Goal: Task Accomplishment & Management: Use online tool/utility

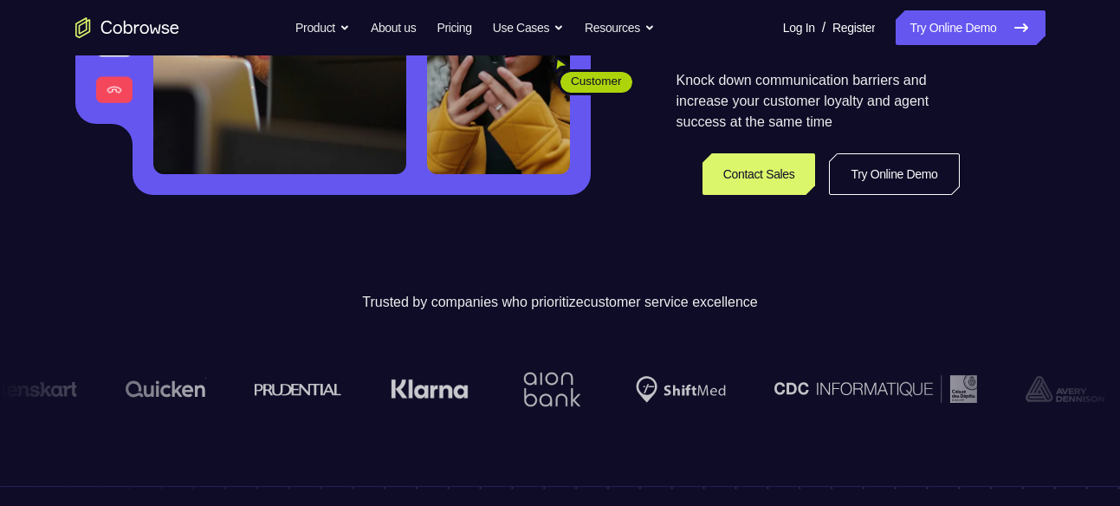
scroll to position [394, 0]
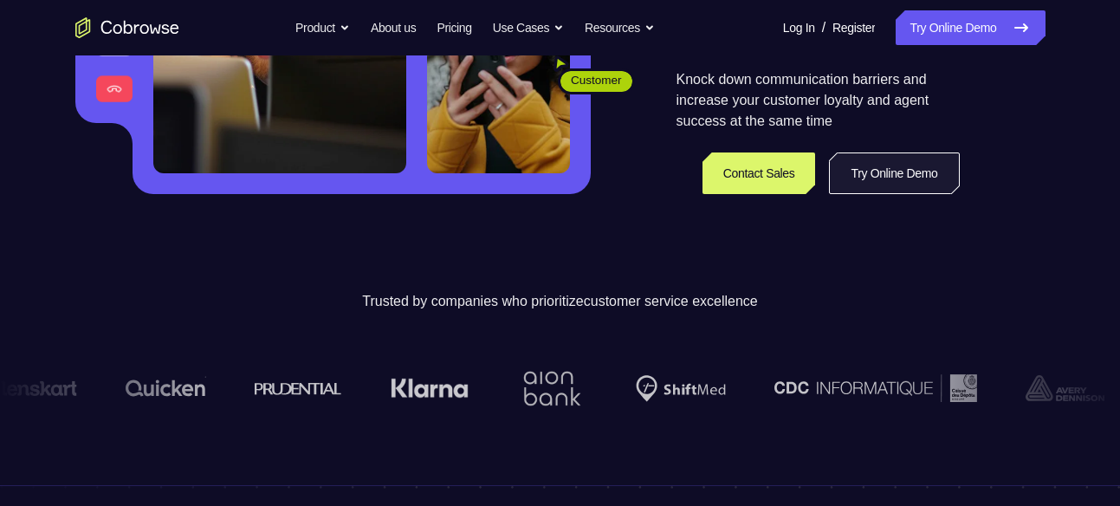
click at [900, 185] on link "Try Online Demo" at bounding box center [894, 174] width 130 height 42
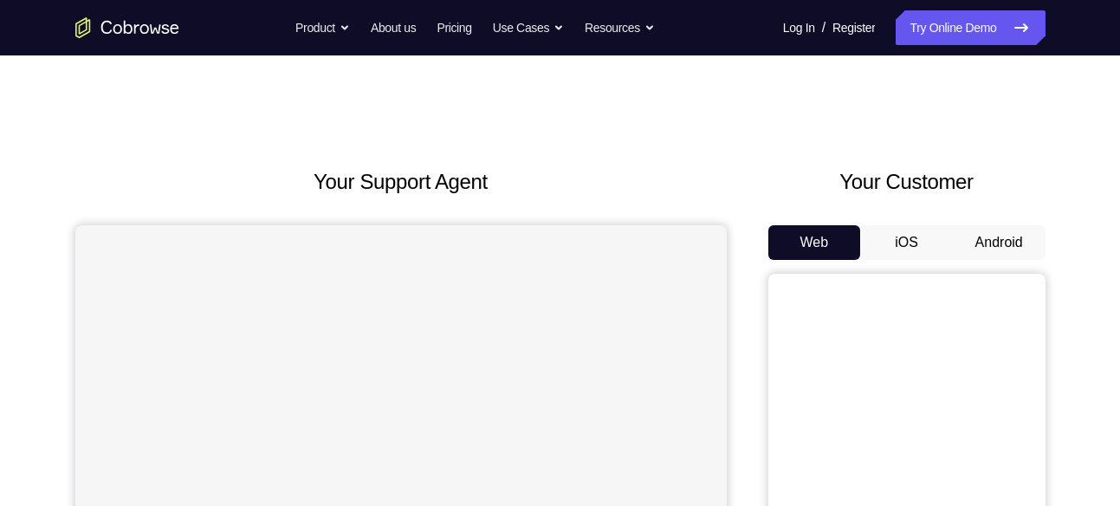
click at [995, 244] on button "Android" at bounding box center [999, 242] width 93 height 35
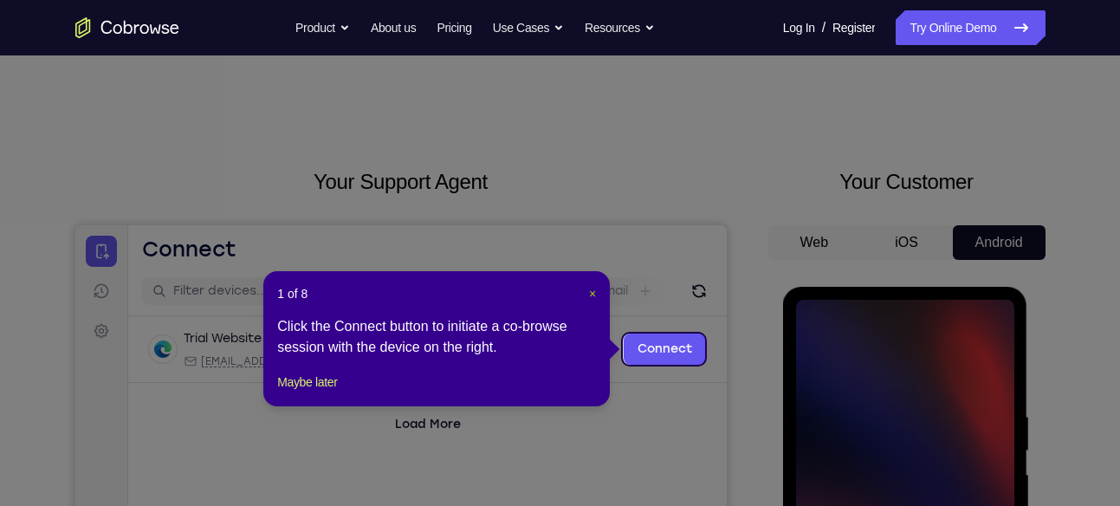
click at [594, 292] on span "×" at bounding box center [592, 294] width 7 height 14
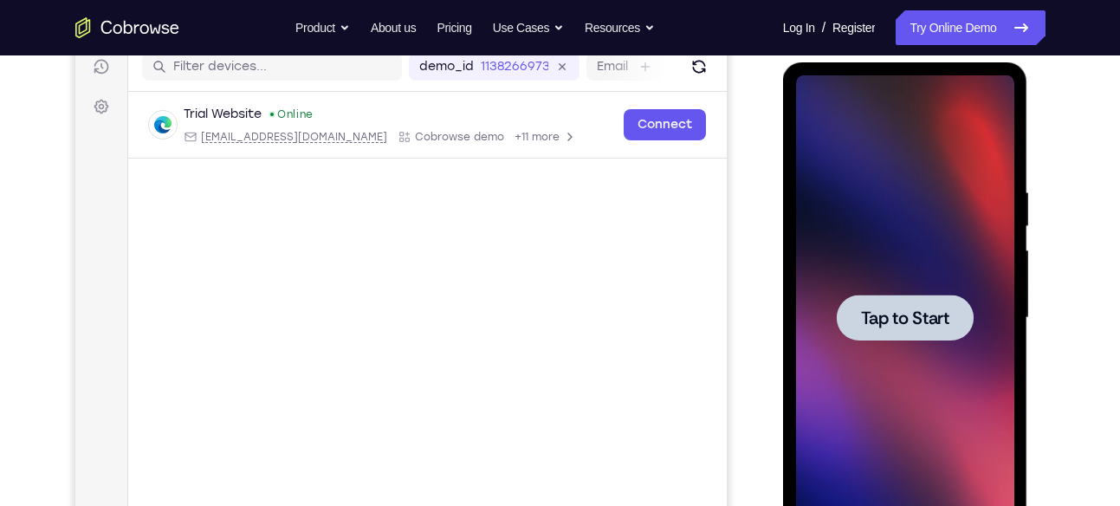
scroll to position [229, 0]
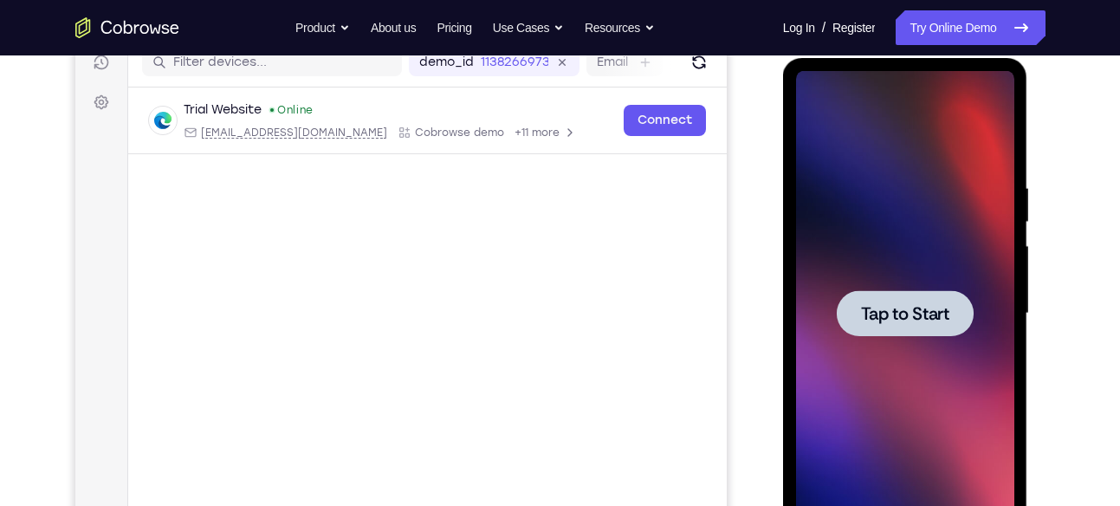
click at [877, 264] on div at bounding box center [905, 313] width 218 height 485
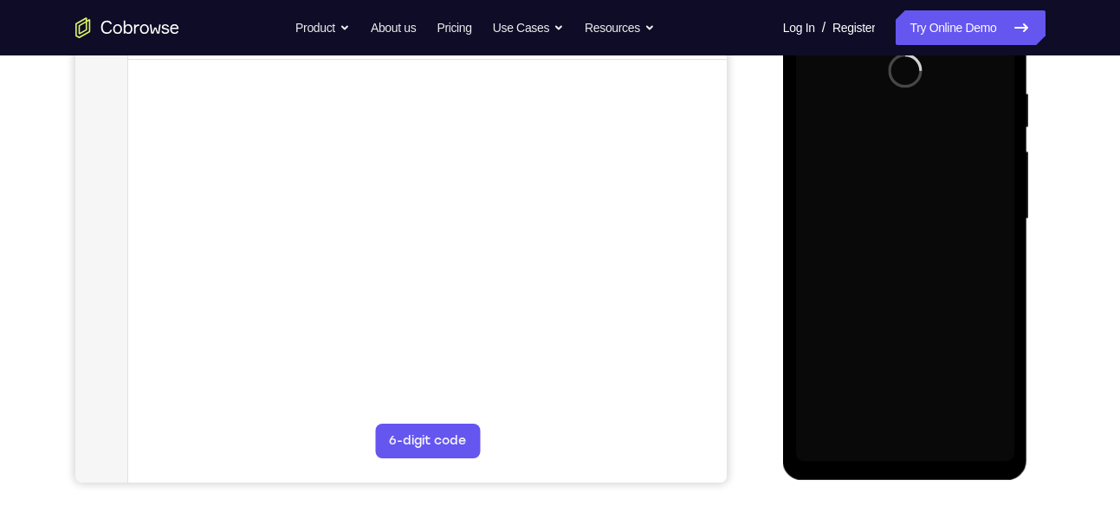
scroll to position [325, 0]
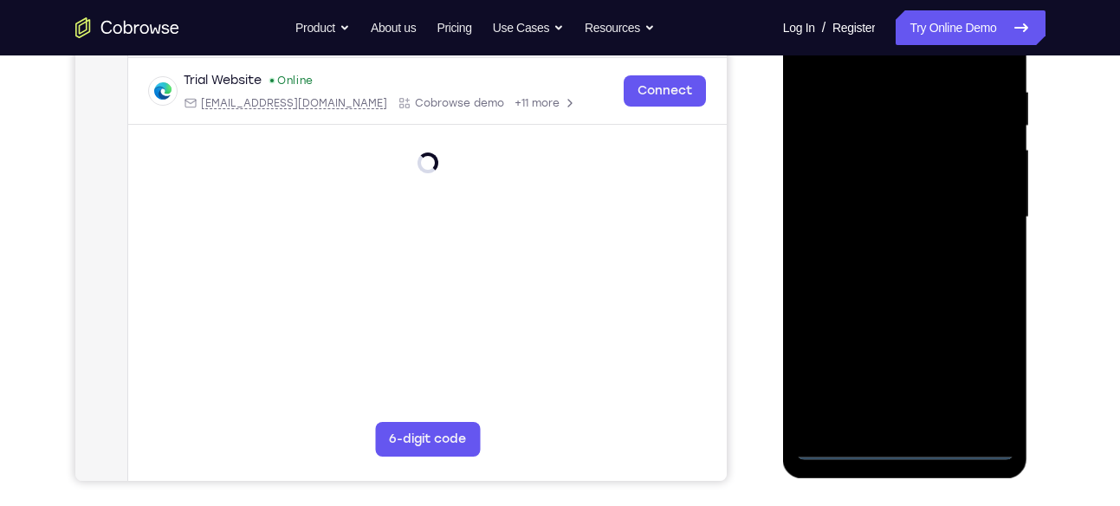
click at [903, 445] on div at bounding box center [905, 217] width 218 height 485
click at [981, 371] on div at bounding box center [905, 217] width 218 height 485
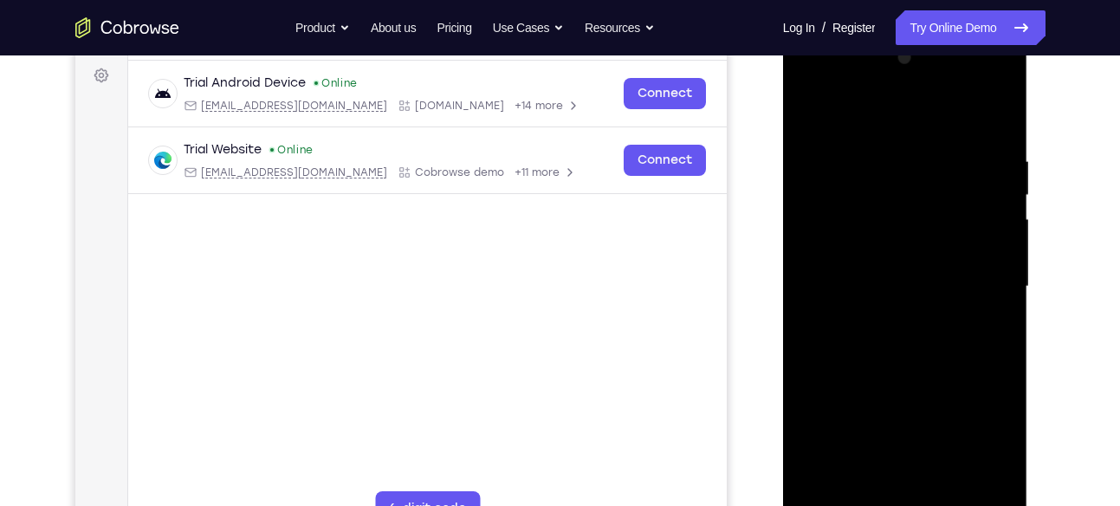
click at [879, 123] on div at bounding box center [905, 286] width 218 height 485
click at [984, 280] on div at bounding box center [905, 286] width 218 height 485
click at [886, 320] on div at bounding box center [905, 286] width 218 height 485
click at [909, 261] on div at bounding box center [905, 286] width 218 height 485
click at [907, 254] on div at bounding box center [905, 286] width 218 height 485
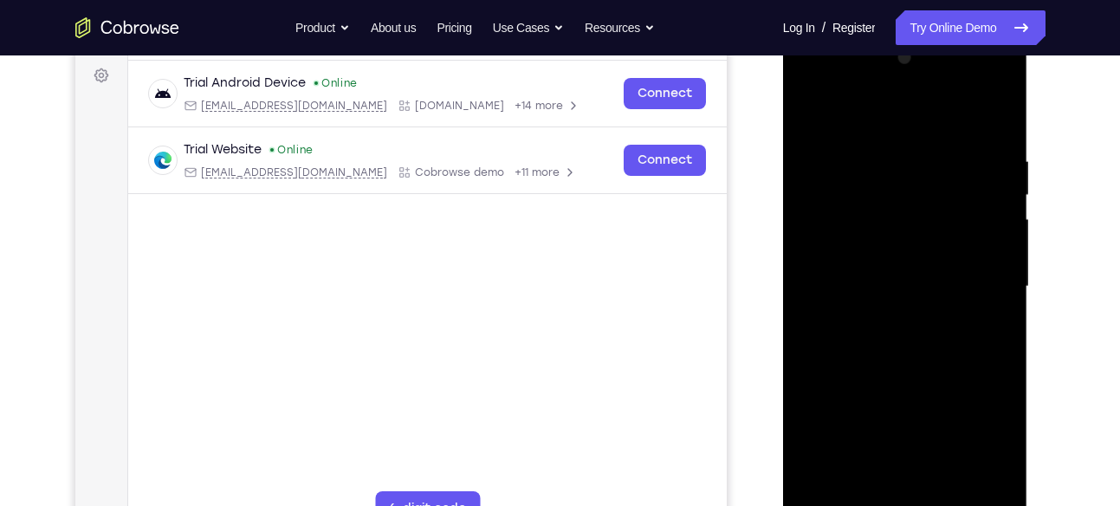
click at [898, 294] on div at bounding box center [905, 286] width 218 height 485
click at [909, 348] on div at bounding box center [905, 286] width 218 height 485
click at [908, 345] on div at bounding box center [905, 286] width 218 height 485
click at [999, 138] on div at bounding box center [905, 284] width 218 height 485
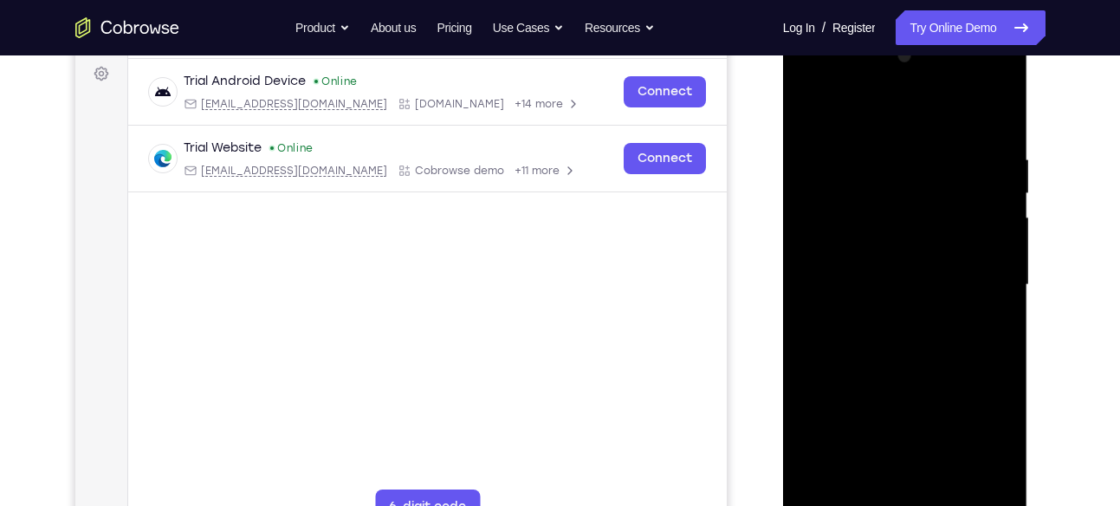
drag, startPoint x: 908, startPoint y: 302, endPoint x: 910, endPoint y: 197, distance: 104.9
click at [910, 197] on div at bounding box center [905, 284] width 218 height 485
click at [1004, 260] on div at bounding box center [905, 284] width 218 height 485
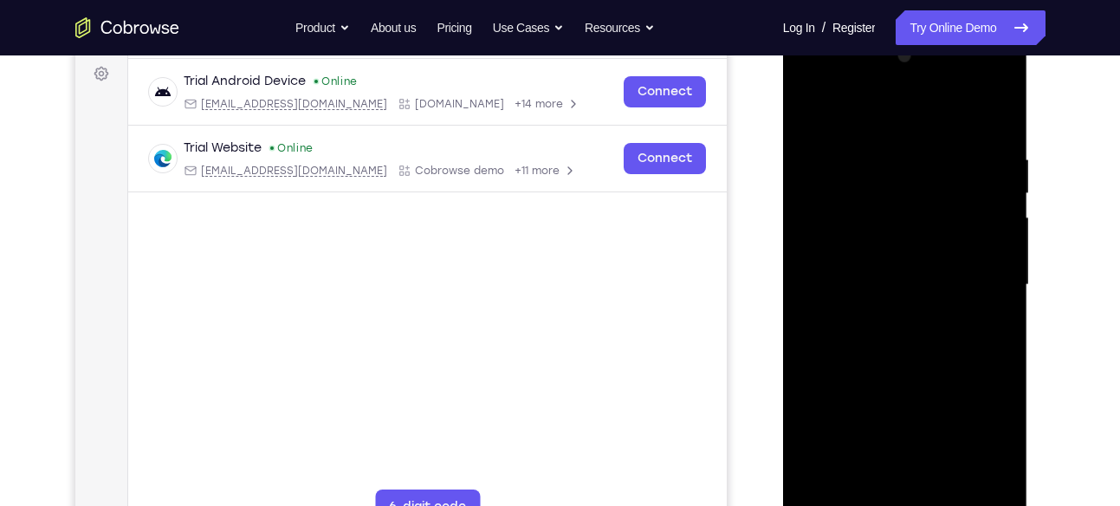
click at [1004, 260] on div at bounding box center [905, 284] width 218 height 485
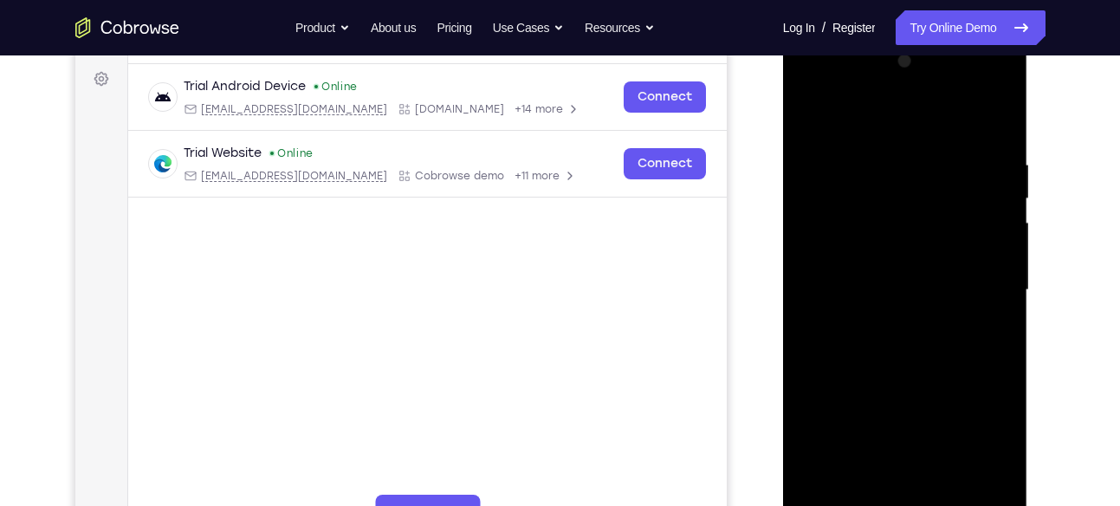
scroll to position [250, 0]
click at [1003, 264] on div at bounding box center [905, 291] width 218 height 485
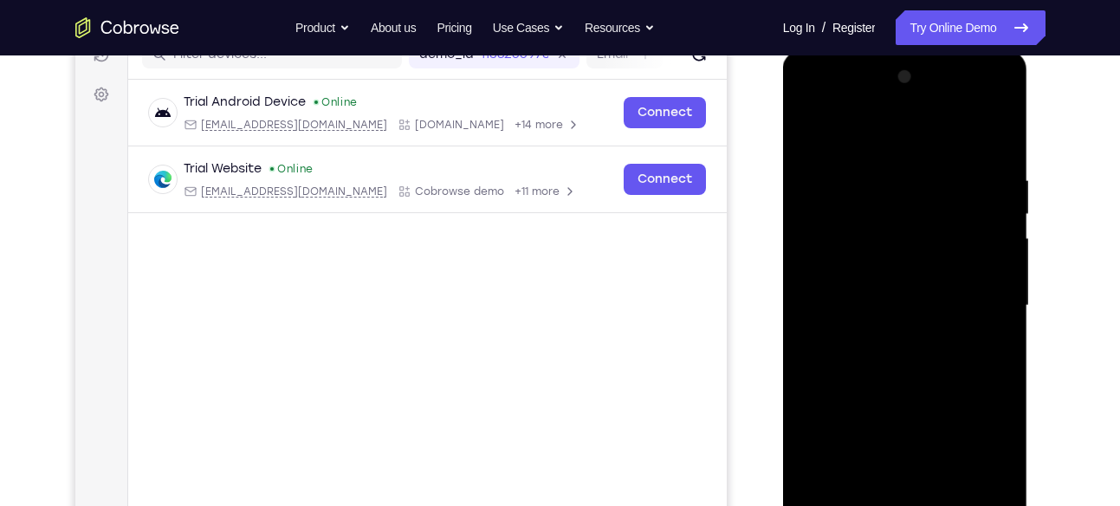
scroll to position [236, 0]
click at [1004, 275] on div at bounding box center [905, 306] width 218 height 485
drag, startPoint x: 909, startPoint y: 276, endPoint x: 940, endPoint y: 389, distance: 117.7
click at [940, 389] on div at bounding box center [905, 306] width 218 height 485
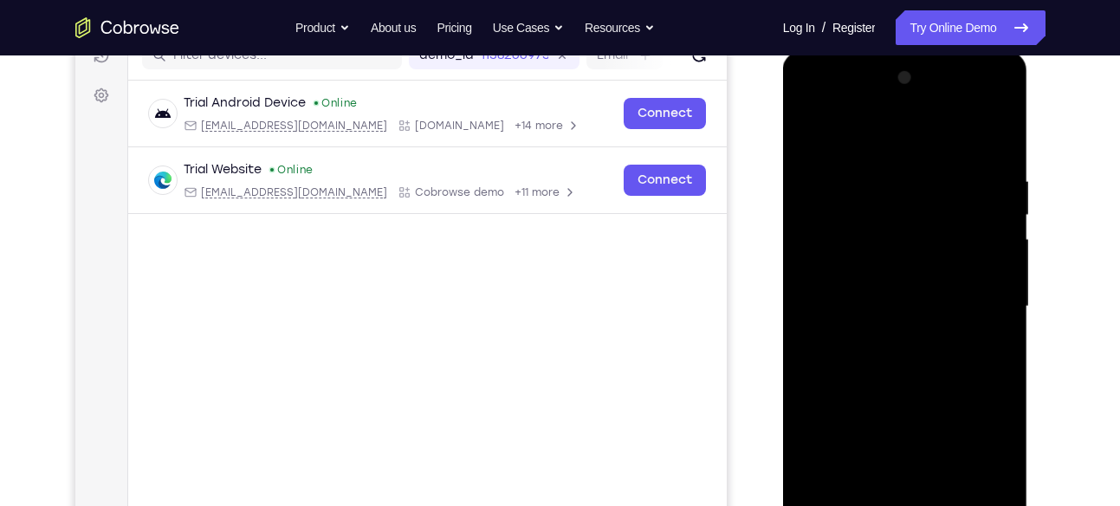
click at [886, 179] on div at bounding box center [905, 306] width 218 height 485
click at [990, 258] on div at bounding box center [905, 306] width 218 height 485
click at [997, 211] on div at bounding box center [905, 306] width 218 height 485
drag, startPoint x: 997, startPoint y: 211, endPoint x: 977, endPoint y: 212, distance: 20.9
click at [977, 212] on div at bounding box center [905, 306] width 218 height 485
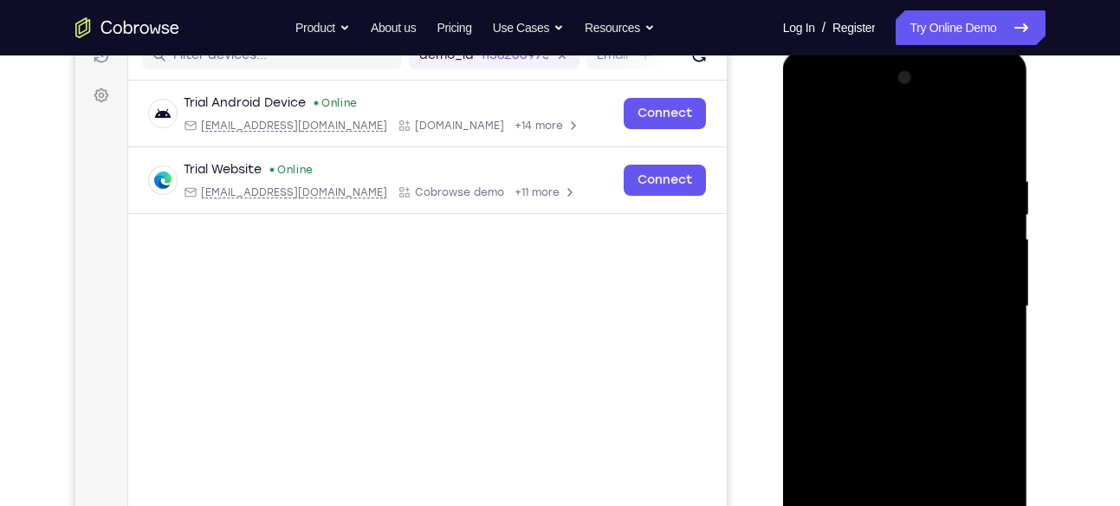
click at [977, 212] on div at bounding box center [905, 306] width 218 height 485
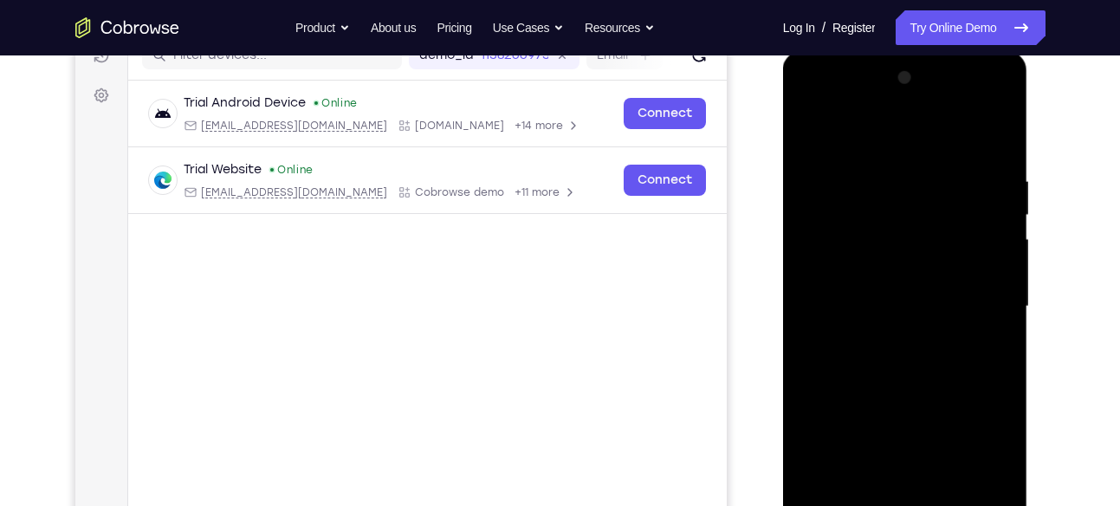
click at [977, 212] on div at bounding box center [905, 306] width 218 height 485
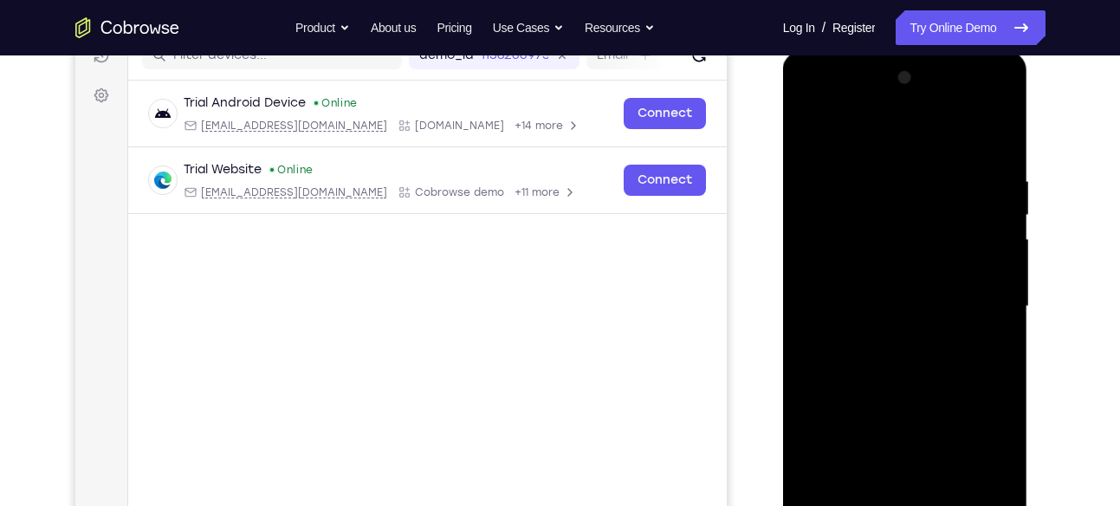
click at [986, 212] on div at bounding box center [905, 306] width 218 height 485
click at [997, 212] on div at bounding box center [905, 306] width 218 height 485
click at [994, 211] on div at bounding box center [905, 306] width 218 height 485
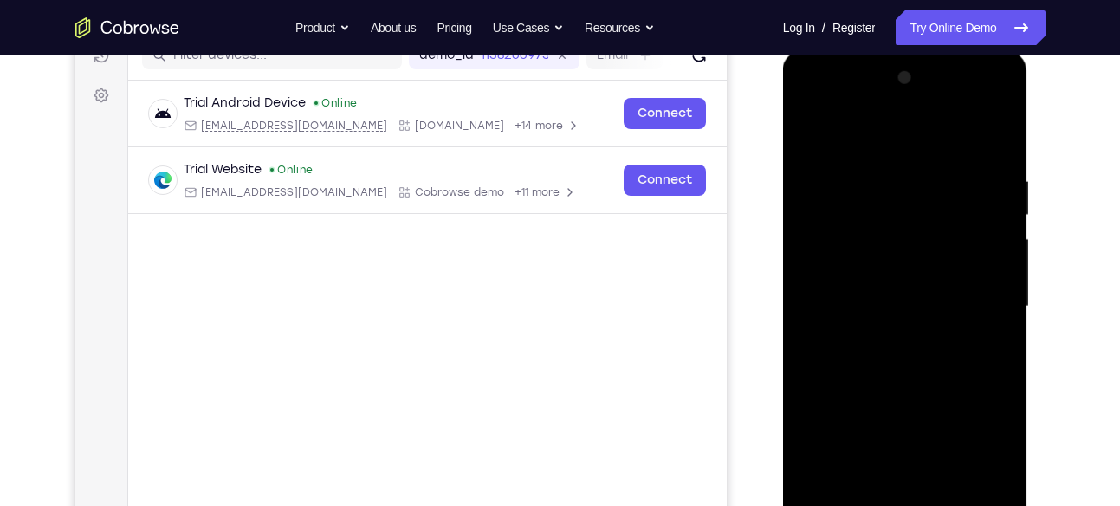
click at [994, 211] on div at bounding box center [905, 306] width 218 height 485
click at [995, 143] on div at bounding box center [905, 306] width 218 height 485
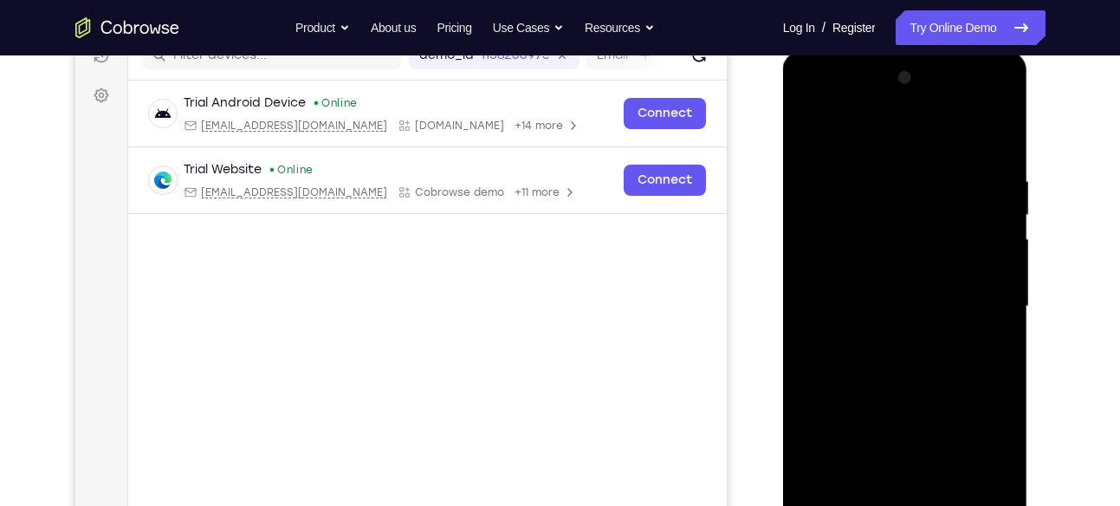
drag, startPoint x: 964, startPoint y: 192, endPoint x: 875, endPoint y: 191, distance: 88.4
click at [875, 191] on div at bounding box center [905, 306] width 218 height 485
click at [1003, 129] on div at bounding box center [905, 306] width 218 height 485
click at [813, 134] on div at bounding box center [905, 306] width 218 height 485
drag, startPoint x: 894, startPoint y: 314, endPoint x: 883, endPoint y: 171, distance: 143.4
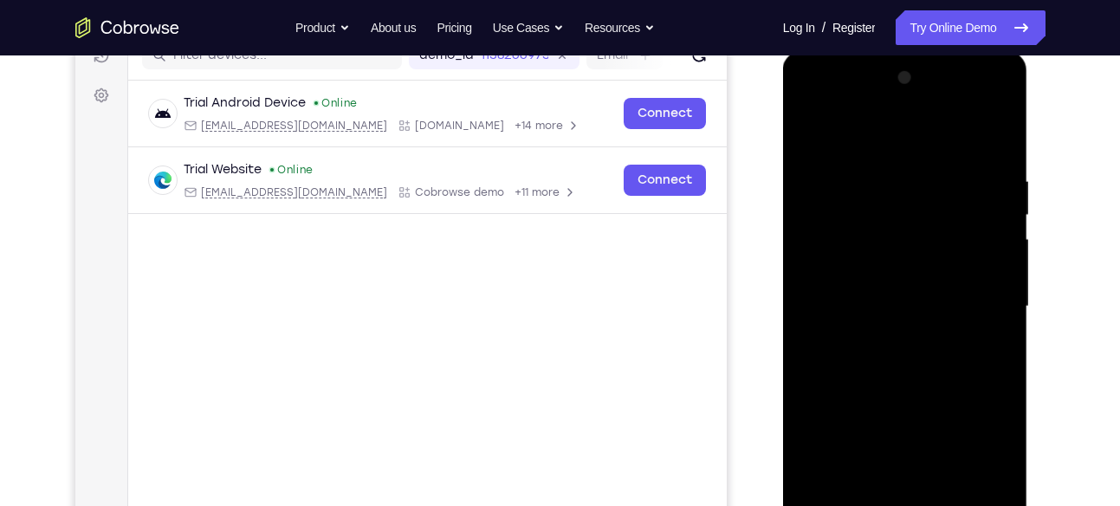
click at [883, 171] on div at bounding box center [905, 306] width 218 height 485
drag, startPoint x: 887, startPoint y: 306, endPoint x: 892, endPoint y: 146, distance: 160.4
click at [892, 146] on div at bounding box center [905, 306] width 218 height 485
drag, startPoint x: 913, startPoint y: 289, endPoint x: 906, endPoint y: 145, distance: 144.9
click at [906, 145] on div at bounding box center [905, 306] width 218 height 485
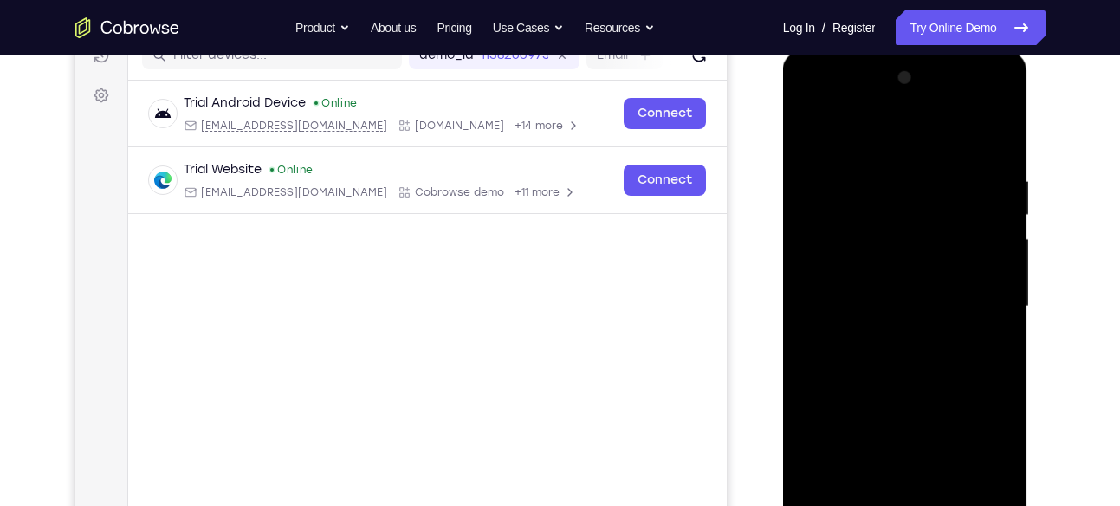
drag, startPoint x: 910, startPoint y: 264, endPoint x: 908, endPoint y: 153, distance: 111.8
click at [908, 153] on div at bounding box center [905, 306] width 218 height 485
click at [804, 204] on div at bounding box center [905, 306] width 218 height 485
drag, startPoint x: 956, startPoint y: 402, endPoint x: 931, endPoint y: 230, distance: 174.3
click at [931, 230] on div at bounding box center [905, 306] width 218 height 485
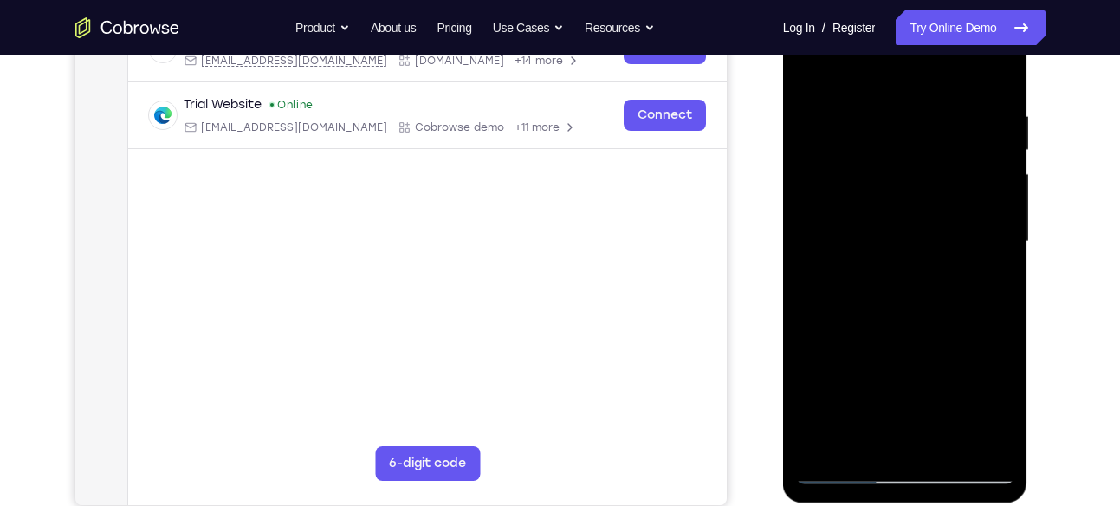
scroll to position [302, 0]
click at [948, 444] on div at bounding box center [905, 240] width 218 height 485
click at [925, 329] on div at bounding box center [905, 240] width 218 height 485
drag, startPoint x: 918, startPoint y: 154, endPoint x: 857, endPoint y: 156, distance: 60.7
click at [857, 156] on div at bounding box center [905, 240] width 218 height 485
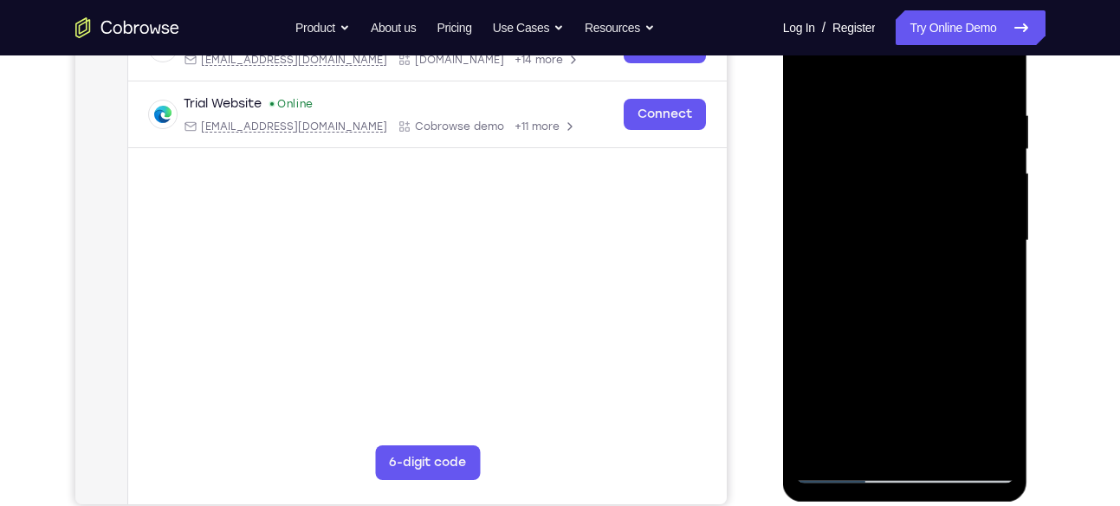
drag, startPoint x: 849, startPoint y: 148, endPoint x: 952, endPoint y: 139, distance: 102.7
click at [952, 139] on div at bounding box center [905, 240] width 218 height 485
click at [821, 118] on div at bounding box center [905, 240] width 218 height 485
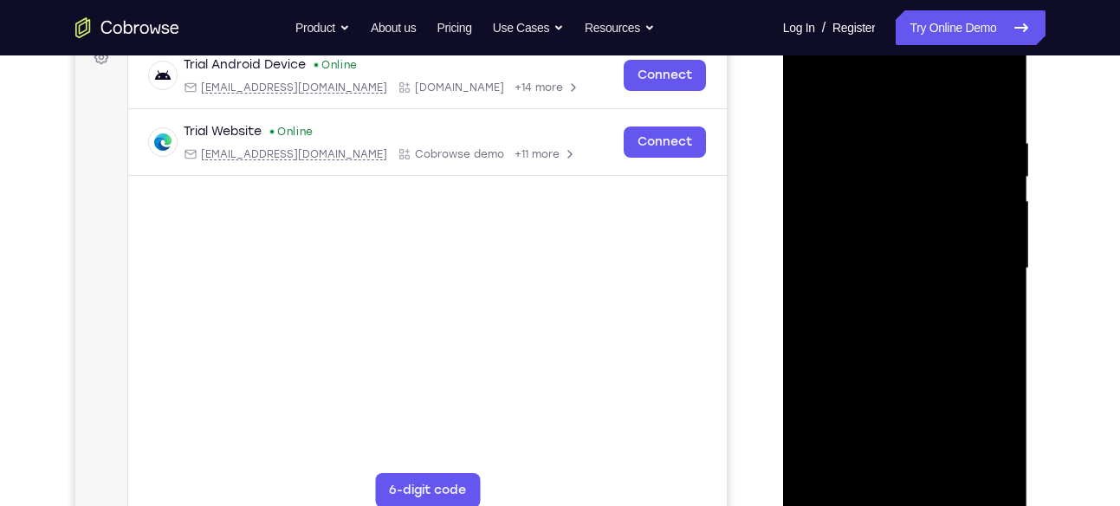
scroll to position [271, 0]
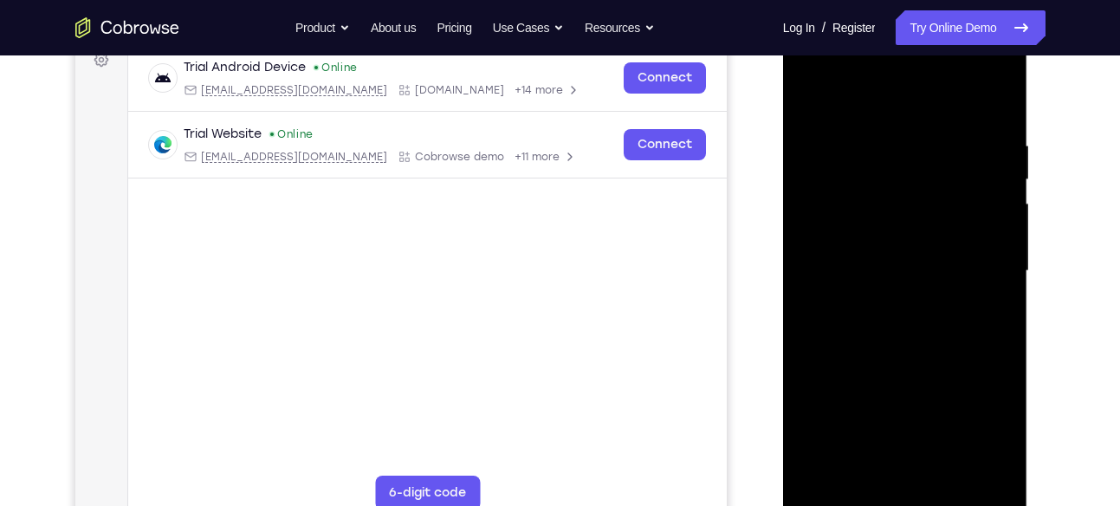
click at [803, 101] on div at bounding box center [905, 271] width 218 height 485
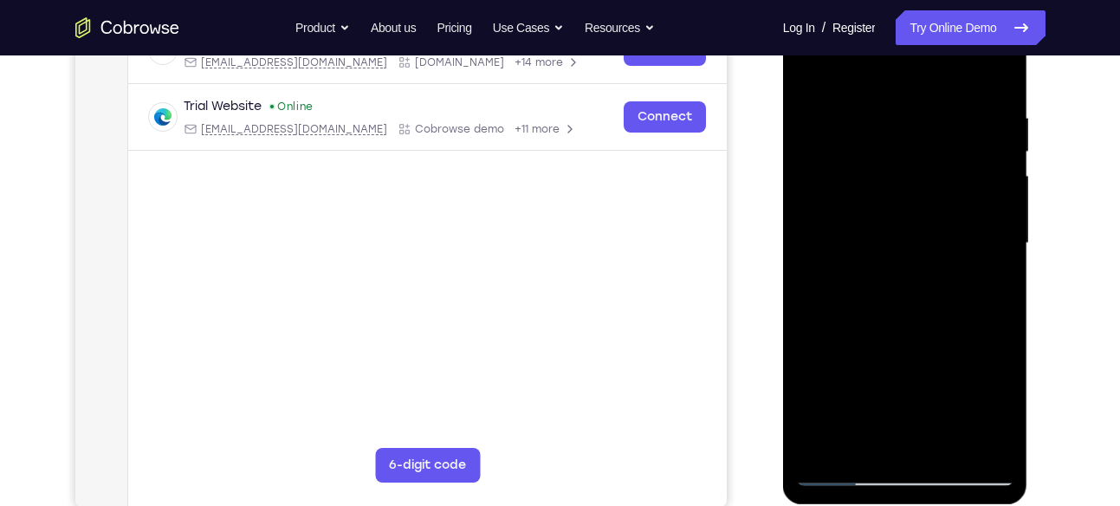
scroll to position [300, 0]
click at [847, 474] on div at bounding box center [905, 242] width 218 height 485
drag, startPoint x: 910, startPoint y: 380, endPoint x: 896, endPoint y: 232, distance: 148.8
click at [896, 232] on div at bounding box center [905, 242] width 218 height 485
drag, startPoint x: 923, startPoint y: 343, endPoint x: 913, endPoint y: 135, distance: 208.2
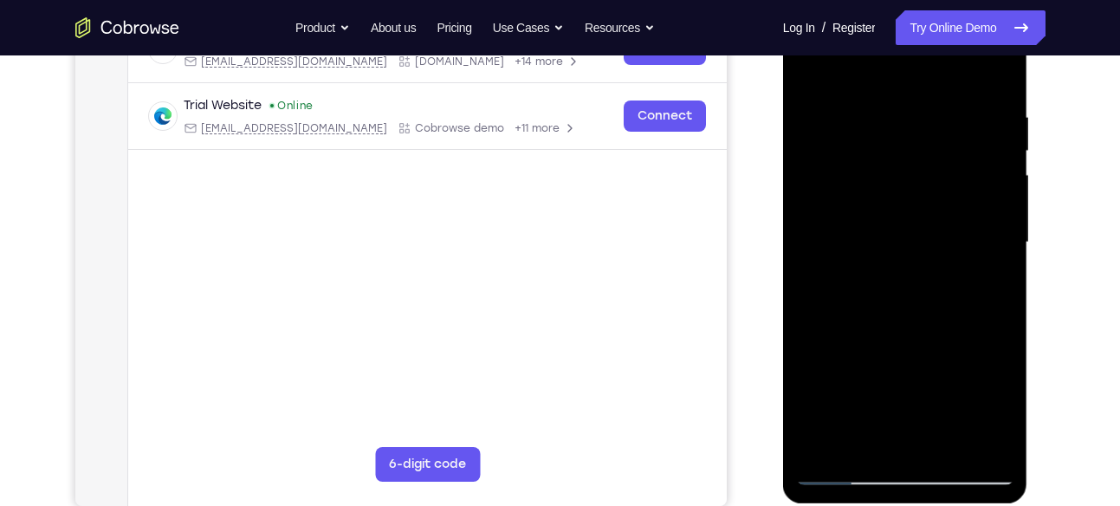
click at [913, 135] on div at bounding box center [905, 242] width 218 height 485
drag, startPoint x: 858, startPoint y: 274, endPoint x: 865, endPoint y: -42, distance: 316.4
click at [865, 0] on html "Online web based iOS Simulators and Android Emulators. Run iPhone, iPad, Mobile…" at bounding box center [906, 247] width 247 height 520
drag, startPoint x: 875, startPoint y: 261, endPoint x: 881, endPoint y: 23, distance: 238.4
click at [881, 23] on div at bounding box center [905, 242] width 218 height 485
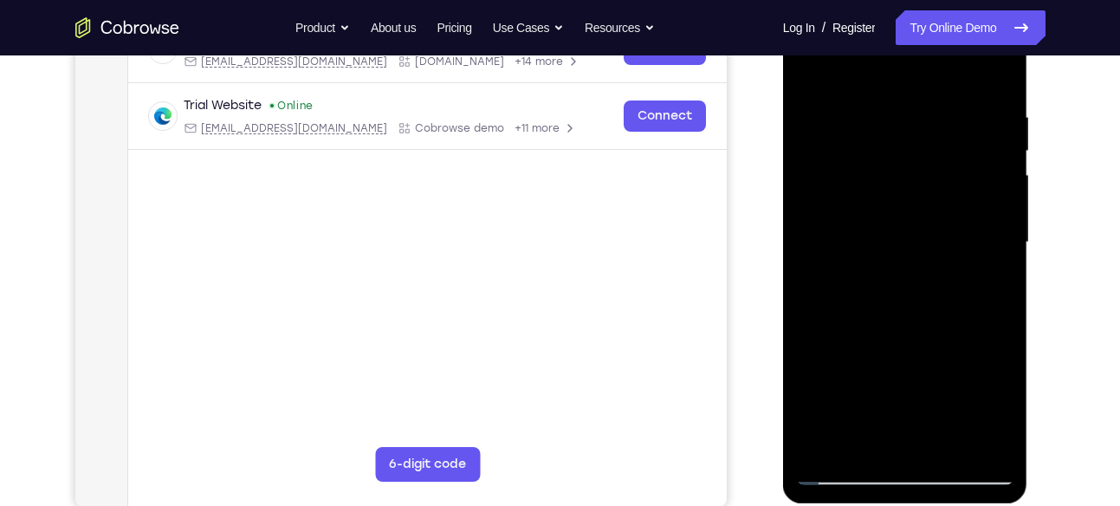
drag, startPoint x: 903, startPoint y: 224, endPoint x: 899, endPoint y: 22, distance: 202.8
click at [899, 22] on div at bounding box center [905, 242] width 218 height 485
drag, startPoint x: 924, startPoint y: 280, endPoint x: 922, endPoint y: 104, distance: 175.9
click at [922, 104] on div at bounding box center [905, 242] width 218 height 485
drag, startPoint x: 916, startPoint y: 247, endPoint x: 919, endPoint y: 27, distance: 220.1
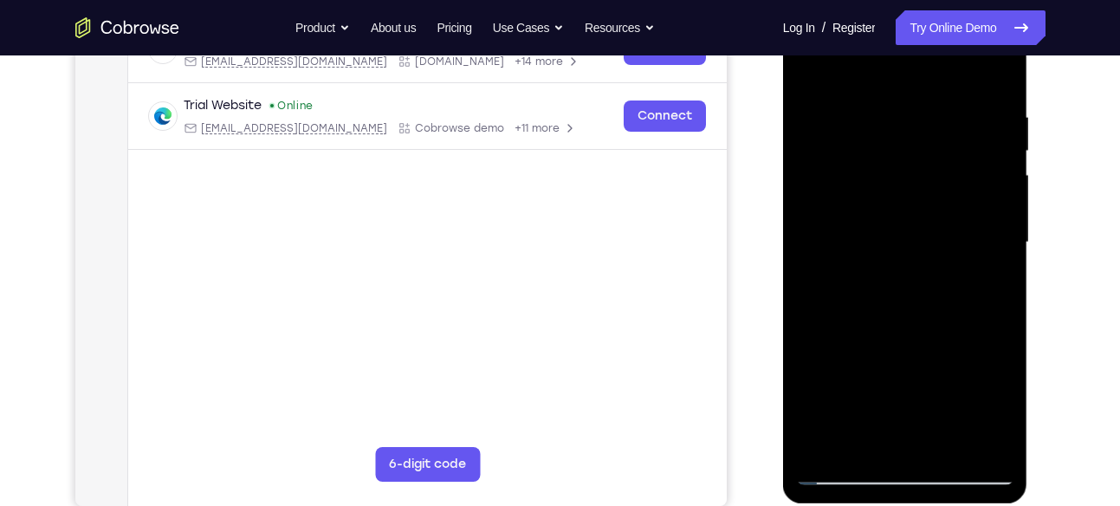
click at [919, 27] on div at bounding box center [905, 242] width 218 height 485
drag, startPoint x: 912, startPoint y: 234, endPoint x: 910, endPoint y: 36, distance: 198.5
click at [910, 36] on div at bounding box center [905, 242] width 218 height 485
drag, startPoint x: 913, startPoint y: 261, endPoint x: 908, endPoint y: 109, distance: 151.7
click at [908, 109] on div at bounding box center [905, 242] width 218 height 485
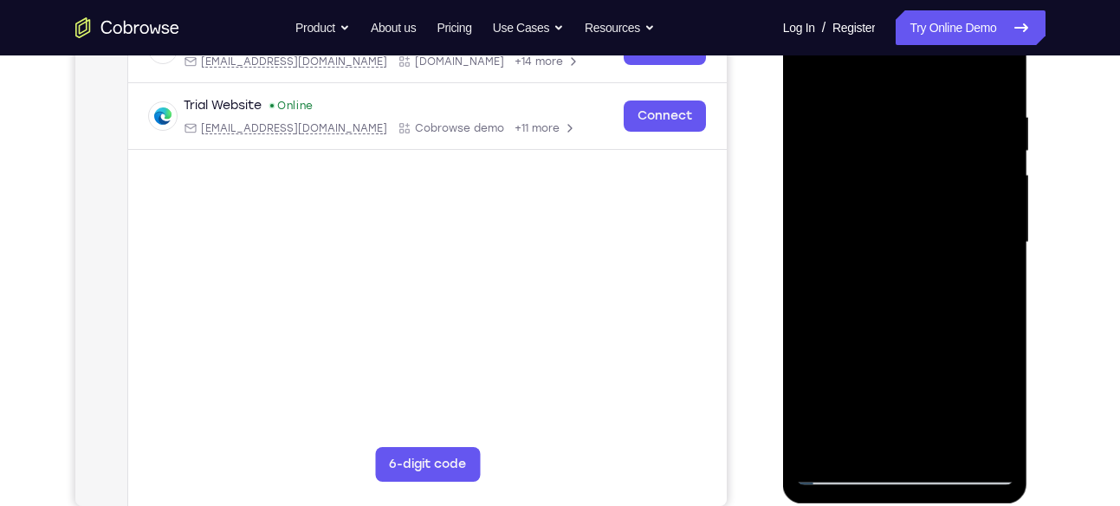
click at [1004, 211] on div at bounding box center [905, 242] width 218 height 485
click at [942, 388] on div at bounding box center [905, 242] width 218 height 485
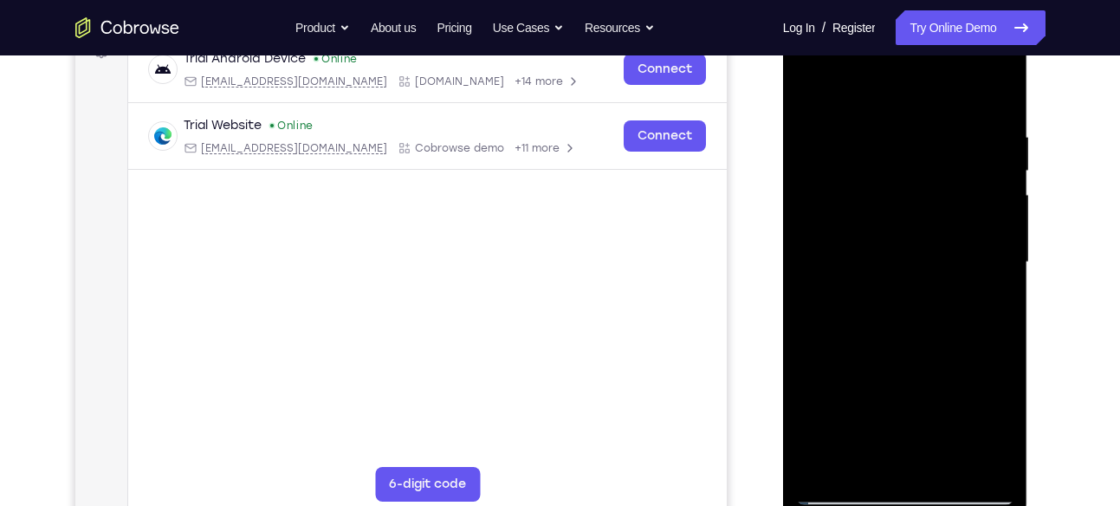
scroll to position [277, 0]
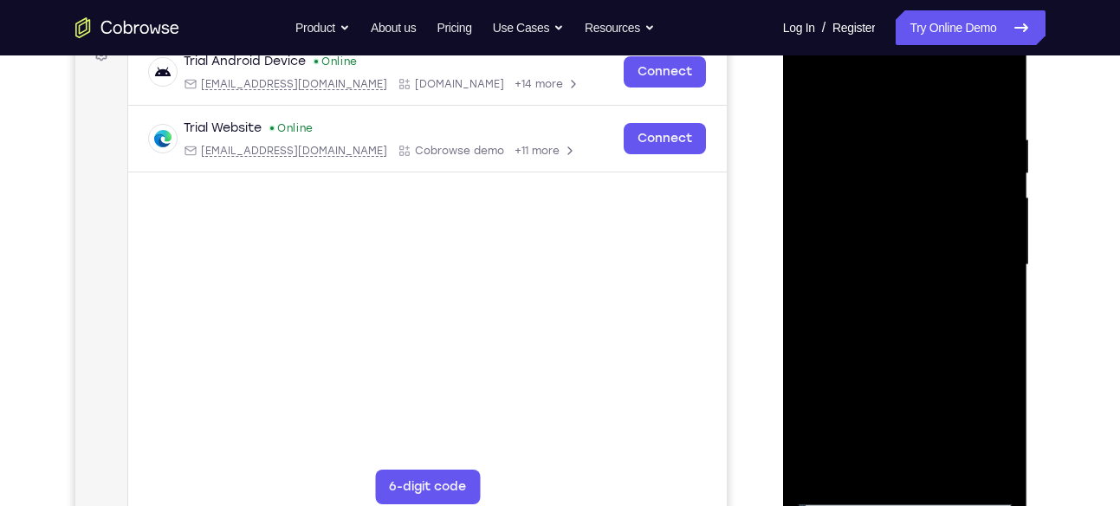
drag, startPoint x: 899, startPoint y: 333, endPoint x: 895, endPoint y: 440, distance: 107.5
click at [895, 440] on div at bounding box center [905, 265] width 218 height 485
drag, startPoint x: 867, startPoint y: 350, endPoint x: 857, endPoint y: 117, distance: 233.3
click at [857, 117] on div at bounding box center [905, 265] width 218 height 485
click at [856, 170] on div at bounding box center [905, 265] width 218 height 485
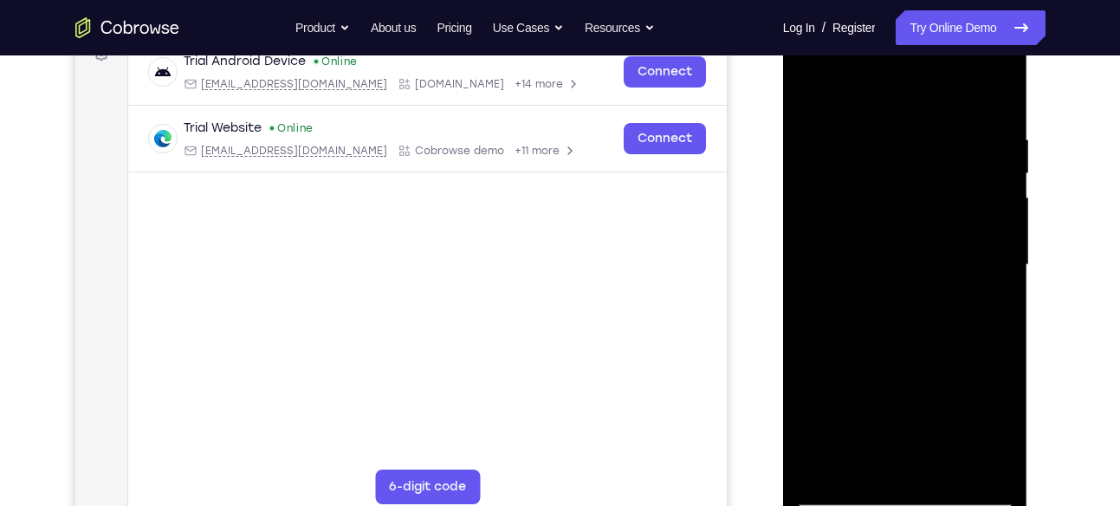
drag, startPoint x: 856, startPoint y: 170, endPoint x: 878, endPoint y: 314, distance: 145.5
click at [878, 314] on div at bounding box center [905, 265] width 218 height 485
drag, startPoint x: 892, startPoint y: 188, endPoint x: 915, endPoint y: 354, distance: 167.2
click at [915, 354] on div at bounding box center [905, 265] width 218 height 485
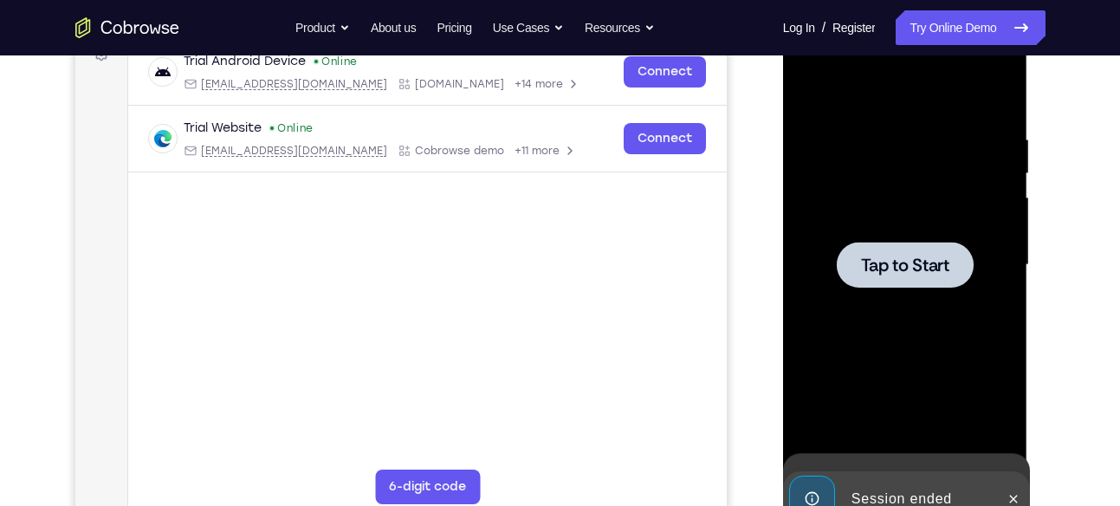
drag, startPoint x: 928, startPoint y: 230, endPoint x: 938, endPoint y: 359, distance: 129.5
click at [938, 10] on div "Tap to Start" at bounding box center [905, 10] width 245 height 0
click at [926, 301] on div at bounding box center [905, 265] width 218 height 485
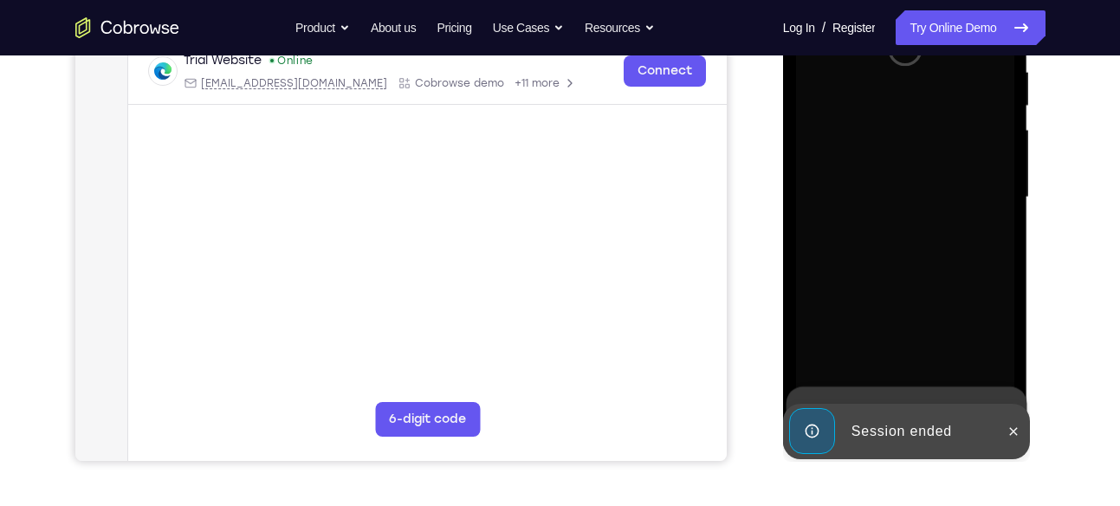
scroll to position [346, 0]
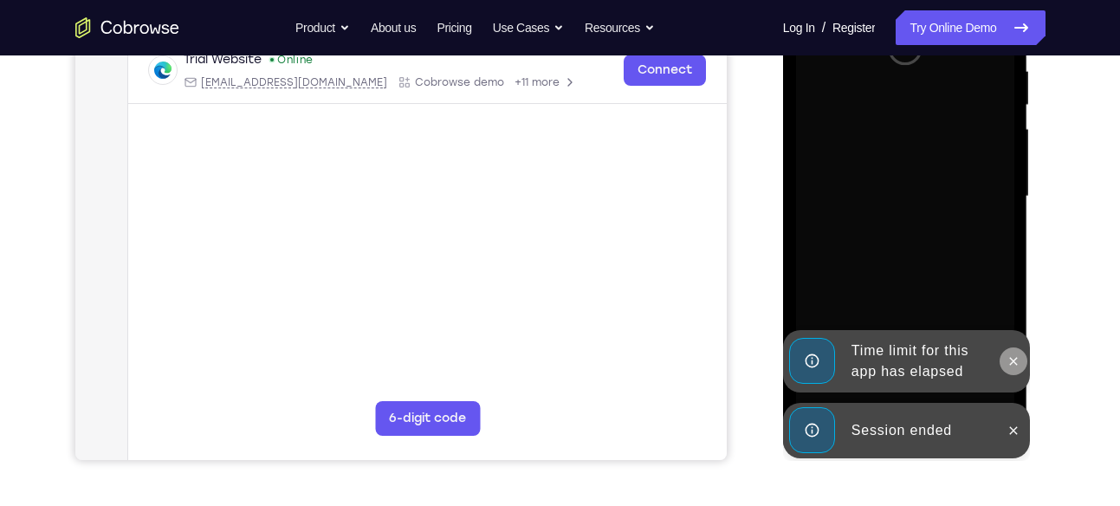
click at [1010, 372] on button at bounding box center [1014, 362] width 28 height 28
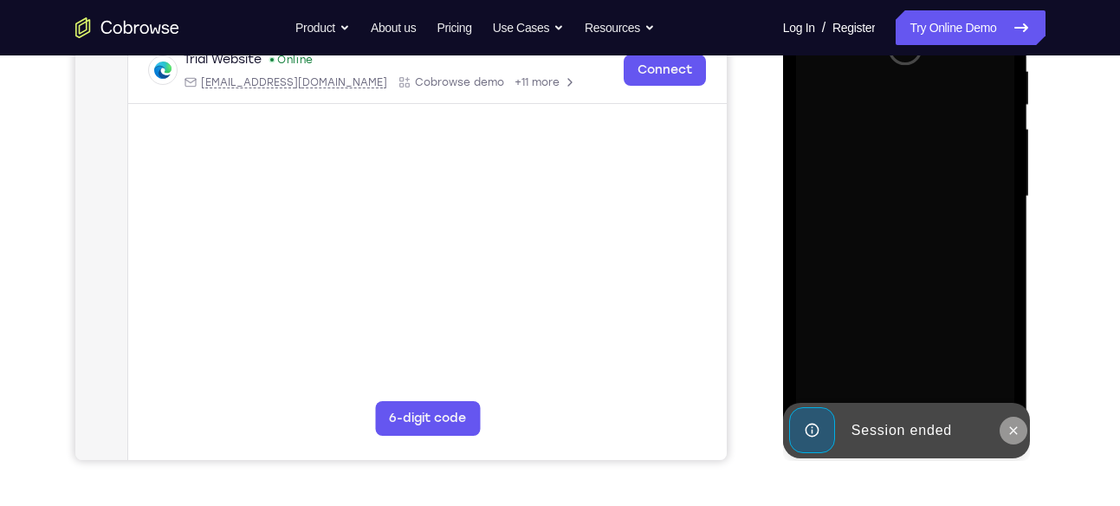
click at [1017, 424] on icon at bounding box center [1014, 431] width 14 height 14
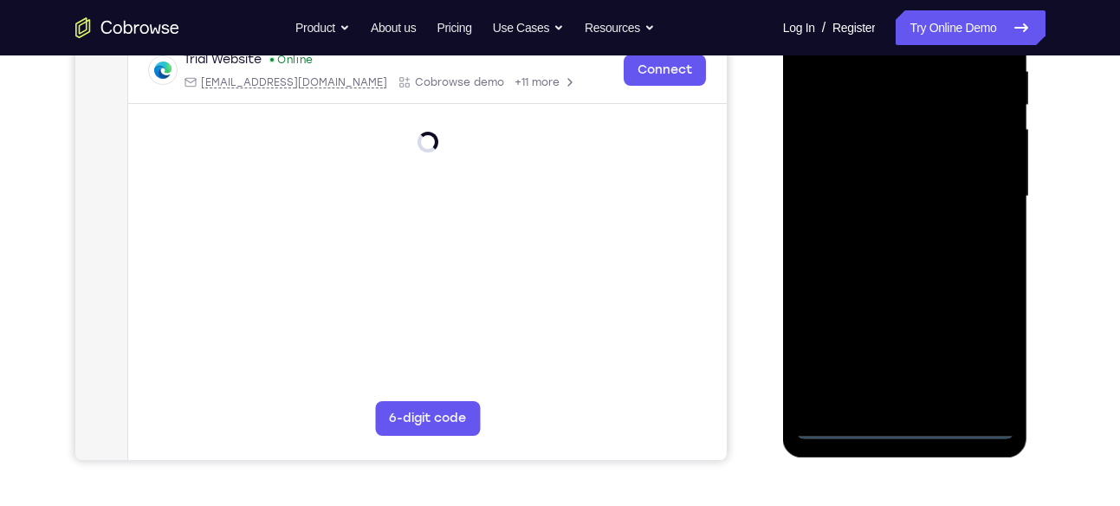
click at [899, 429] on div at bounding box center [905, 196] width 218 height 485
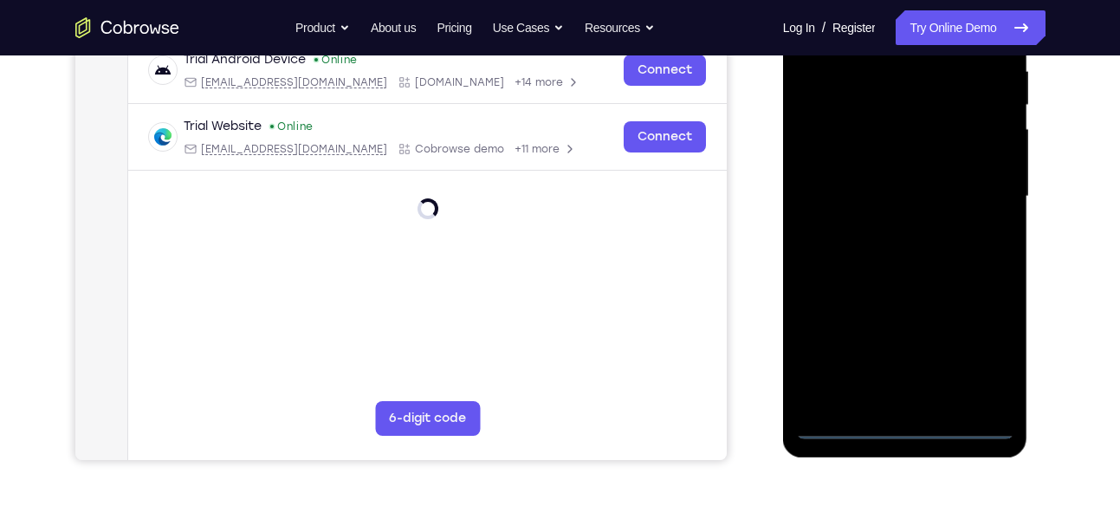
click at [981, 342] on div at bounding box center [905, 196] width 218 height 485
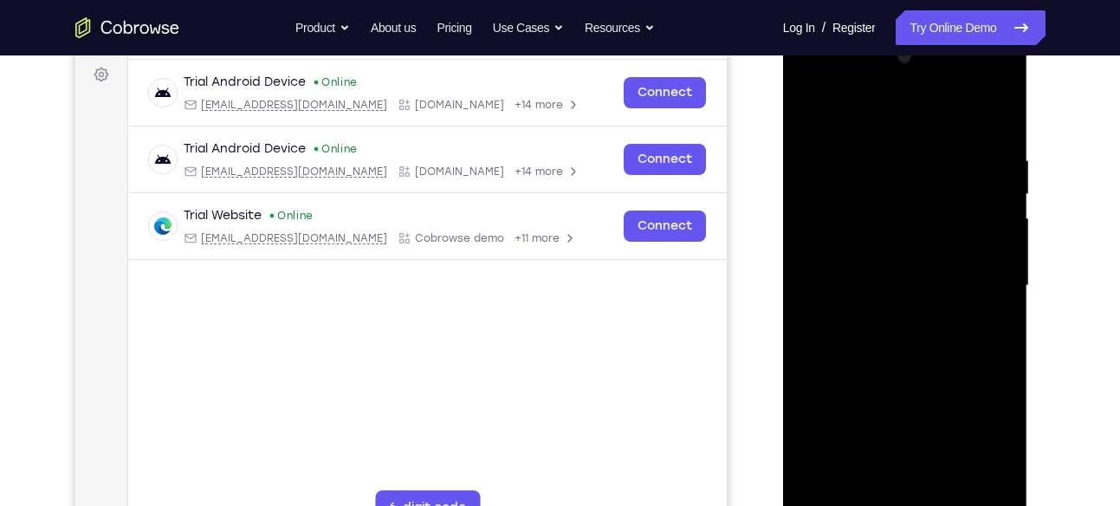
scroll to position [256, 0]
click at [887, 104] on div at bounding box center [905, 286] width 218 height 485
click at [966, 271] on div at bounding box center [905, 286] width 218 height 485
click at [888, 315] on div at bounding box center [905, 286] width 218 height 485
click at [862, 270] on div at bounding box center [905, 286] width 218 height 485
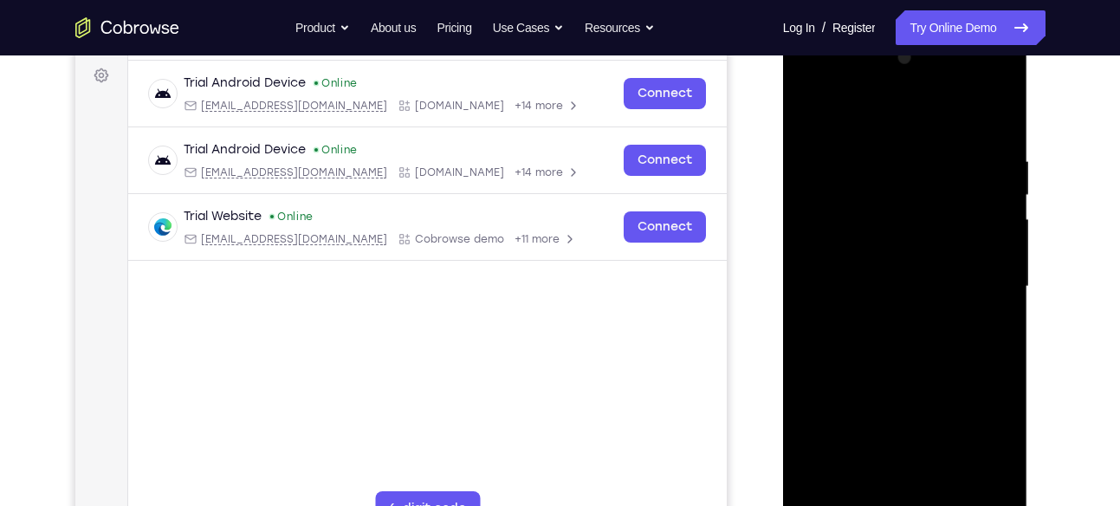
click at [866, 259] on div at bounding box center [905, 286] width 218 height 485
click at [842, 296] on div at bounding box center [905, 286] width 218 height 485
click at [848, 339] on div at bounding box center [905, 286] width 218 height 485
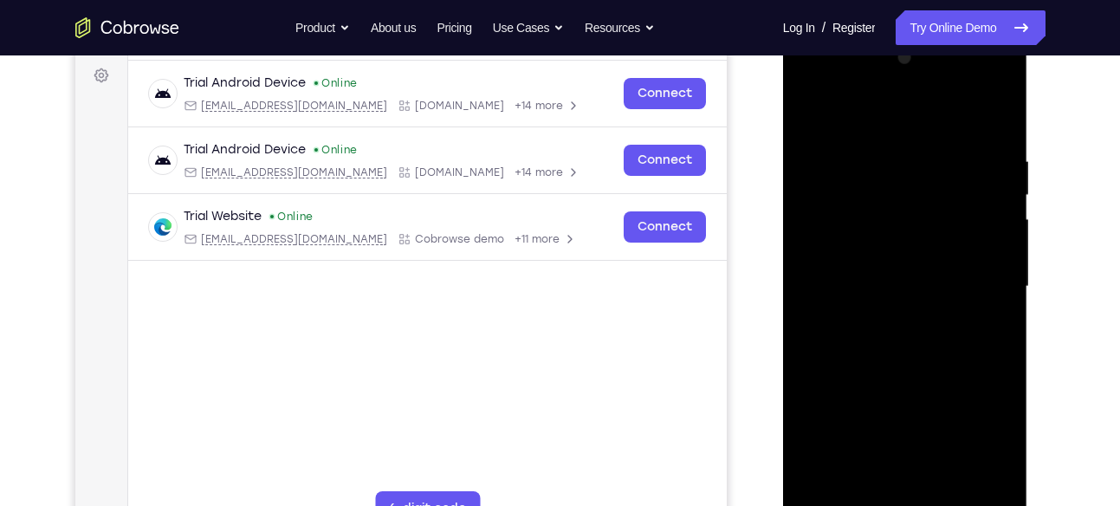
click at [999, 132] on div at bounding box center [905, 286] width 218 height 485
click at [887, 159] on div at bounding box center [905, 286] width 218 height 485
click at [992, 175] on div at bounding box center [905, 286] width 218 height 485
click at [992, 185] on div at bounding box center [905, 286] width 218 height 485
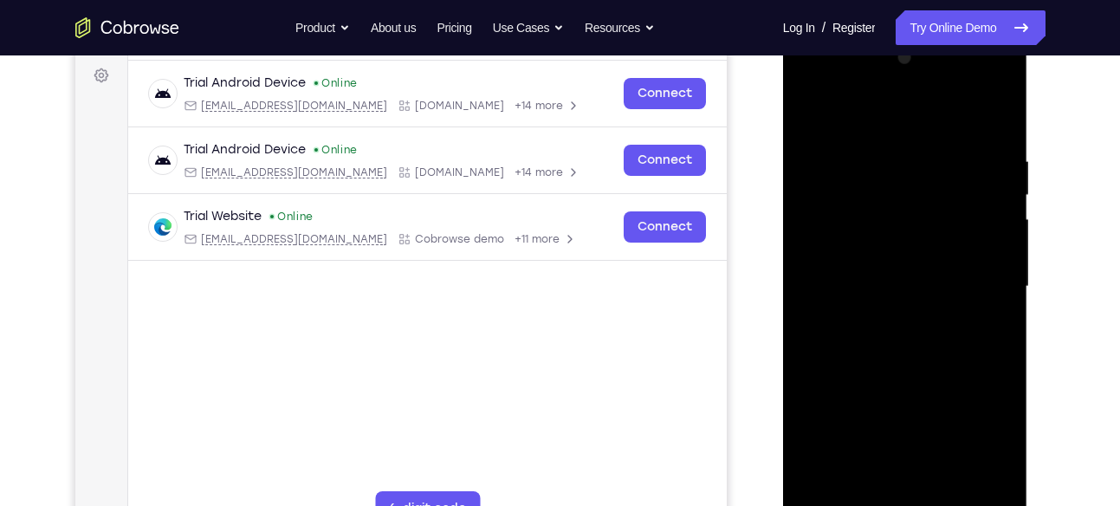
click at [992, 185] on div at bounding box center [905, 286] width 218 height 485
drag, startPoint x: 992, startPoint y: 185, endPoint x: 857, endPoint y: 243, distance: 147.1
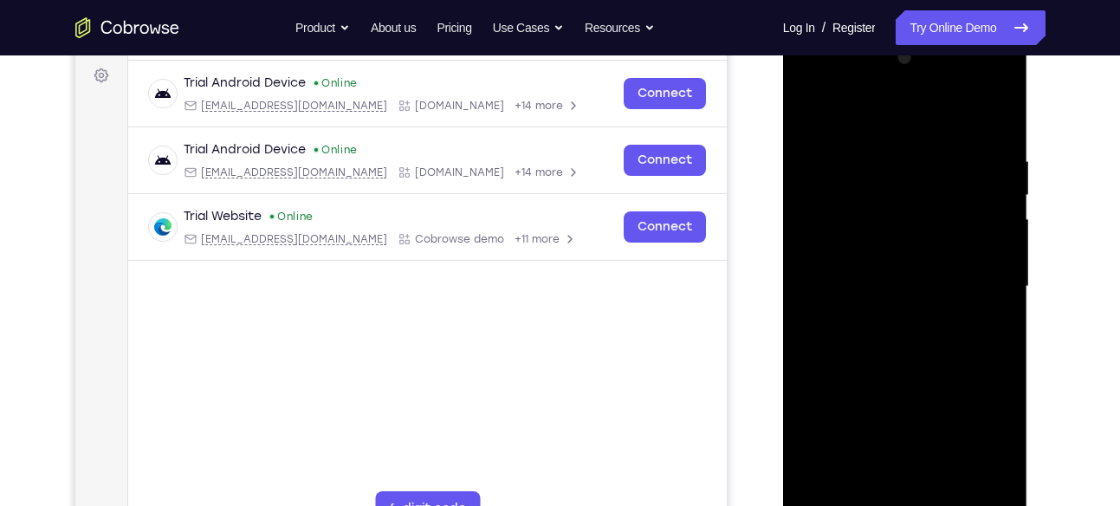
click at [857, 243] on div at bounding box center [905, 286] width 218 height 485
drag, startPoint x: 986, startPoint y: 266, endPoint x: 844, endPoint y: 290, distance: 144.2
click at [844, 290] on div at bounding box center [905, 286] width 218 height 485
drag, startPoint x: 1000, startPoint y: 269, endPoint x: 979, endPoint y: 267, distance: 20.9
click at [979, 267] on div at bounding box center [905, 286] width 218 height 485
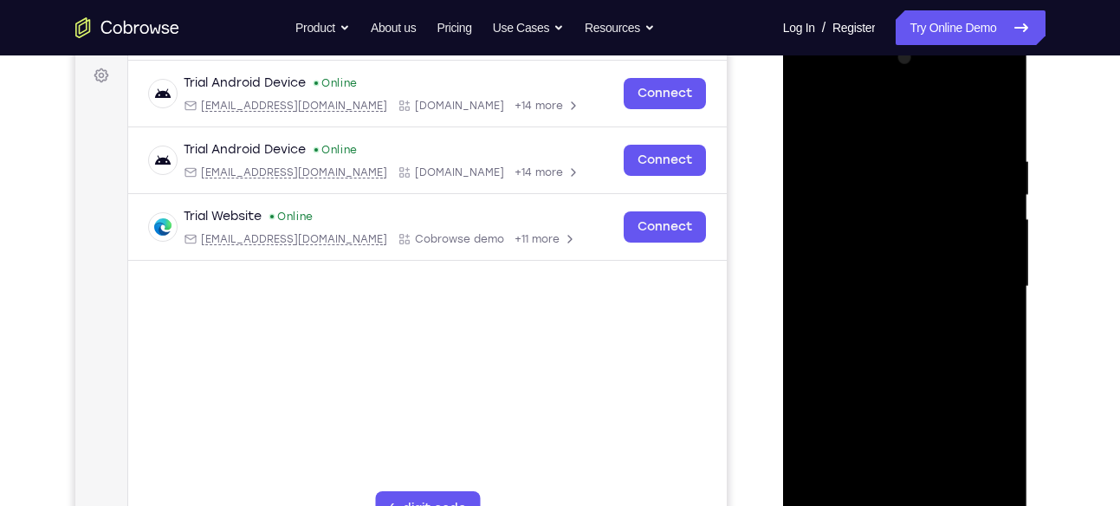
click at [979, 267] on div at bounding box center [905, 286] width 218 height 485
click at [986, 270] on div at bounding box center [905, 286] width 218 height 485
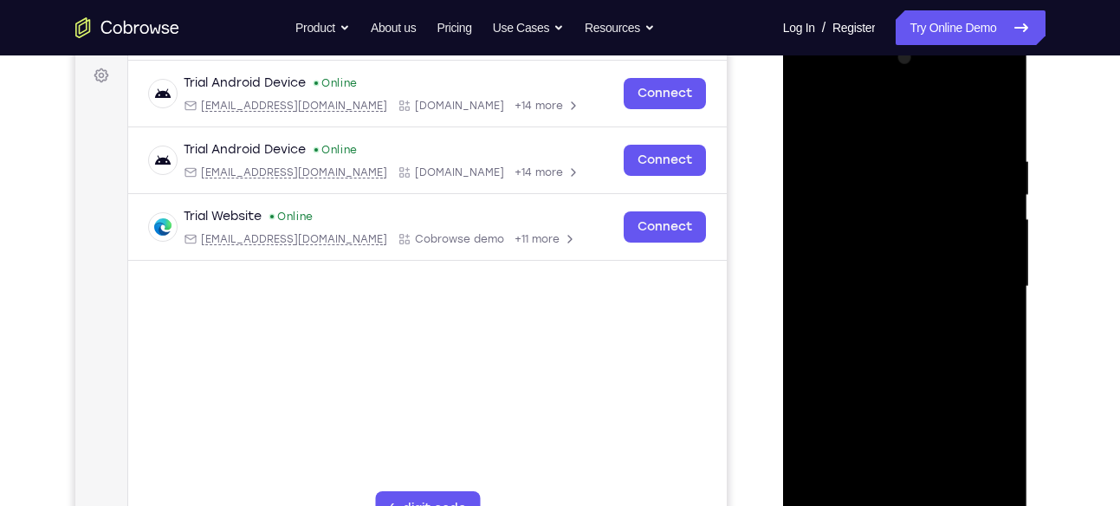
click at [986, 270] on div at bounding box center [905, 286] width 218 height 485
drag, startPoint x: 986, startPoint y: 270, endPoint x: 847, endPoint y: 303, distance: 143.6
click at [847, 303] on div at bounding box center [905, 286] width 218 height 485
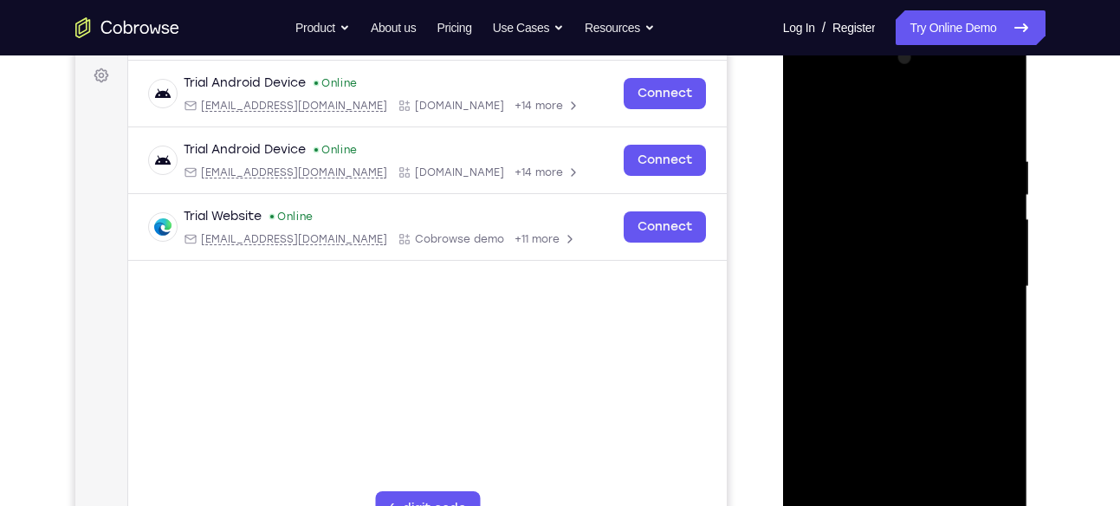
drag, startPoint x: 956, startPoint y: 292, endPoint x: 813, endPoint y: 302, distance: 143.3
click at [813, 302] on div at bounding box center [905, 286] width 218 height 485
drag, startPoint x: 961, startPoint y: 281, endPoint x: 805, endPoint y: 290, distance: 156.3
click at [805, 290] on div at bounding box center [905, 286] width 218 height 485
drag, startPoint x: 971, startPoint y: 269, endPoint x: 708, endPoint y: 299, distance: 264.3
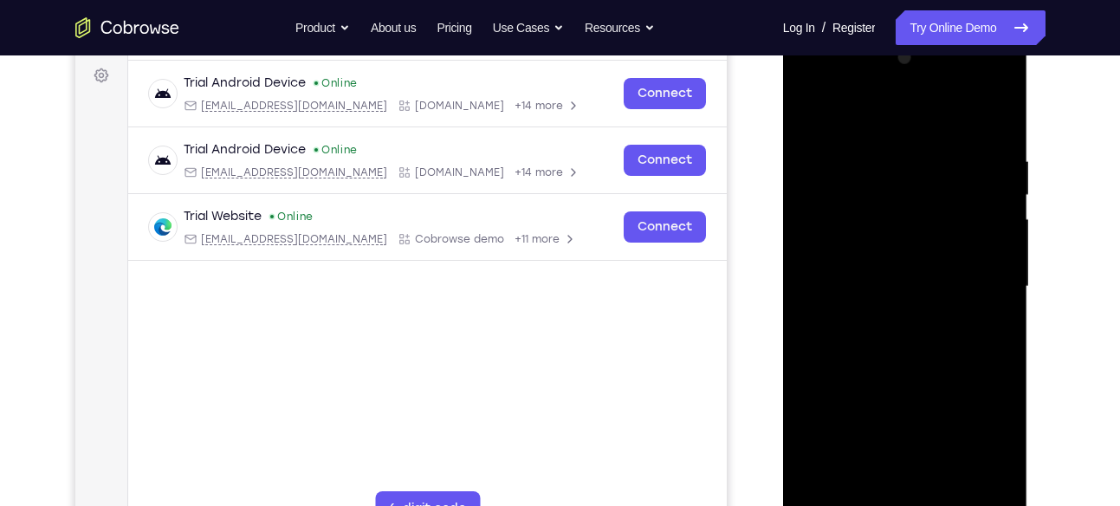
click at [783, 299] on html "Online web based iOS Simulators and Android Emulators. Run iPhone, iPad, Mobile…" at bounding box center [906, 291] width 247 height 520
click at [996, 122] on div at bounding box center [905, 286] width 218 height 485
click at [890, 220] on div at bounding box center [905, 286] width 218 height 485
click at [992, 120] on div at bounding box center [905, 286] width 218 height 485
drag, startPoint x: 952, startPoint y: 164, endPoint x: 788, endPoint y: 178, distance: 165.2
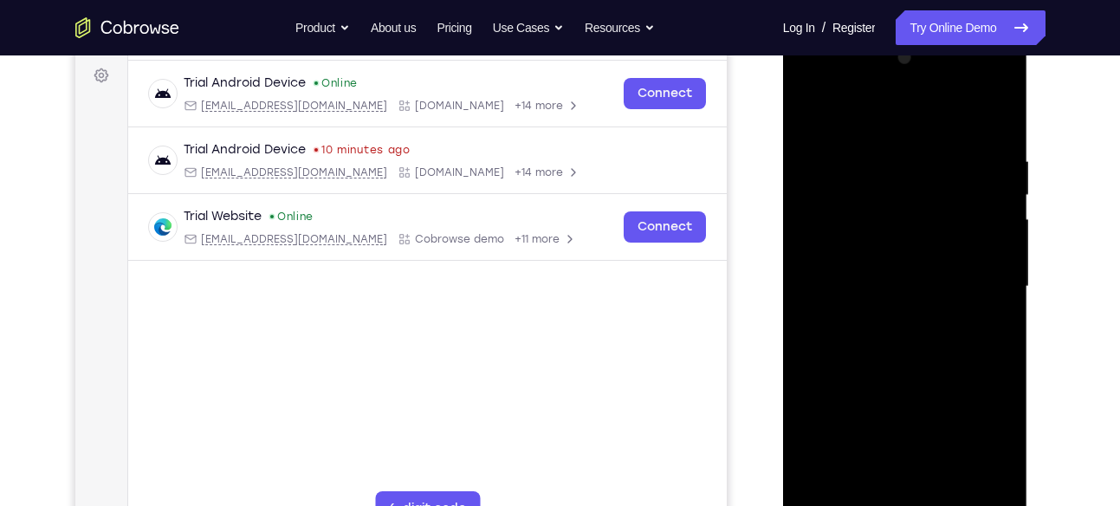
click at [788, 178] on div at bounding box center [905, 289] width 245 height 516
drag, startPoint x: 941, startPoint y: 162, endPoint x: 760, endPoint y: 167, distance: 181.2
click at [783, 167] on html "Online web based iOS Simulators and Android Emulators. Run iPhone, iPad, Mobile…" at bounding box center [906, 291] width 247 height 520
click at [817, 151] on div at bounding box center [905, 286] width 218 height 485
click at [987, 158] on div at bounding box center [905, 286] width 218 height 485
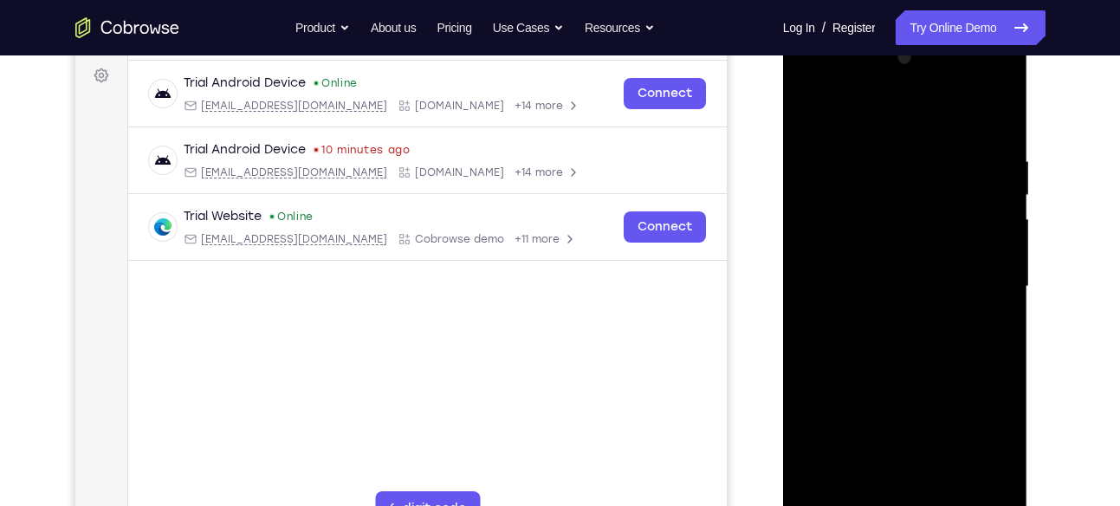
click at [1001, 121] on div at bounding box center [905, 286] width 218 height 485
drag, startPoint x: 954, startPoint y: 171, endPoint x: 851, endPoint y: 181, distance: 103.6
click at [851, 181] on div at bounding box center [905, 286] width 218 height 485
click at [1004, 109] on div at bounding box center [905, 286] width 218 height 485
click at [815, 116] on div at bounding box center [905, 286] width 218 height 485
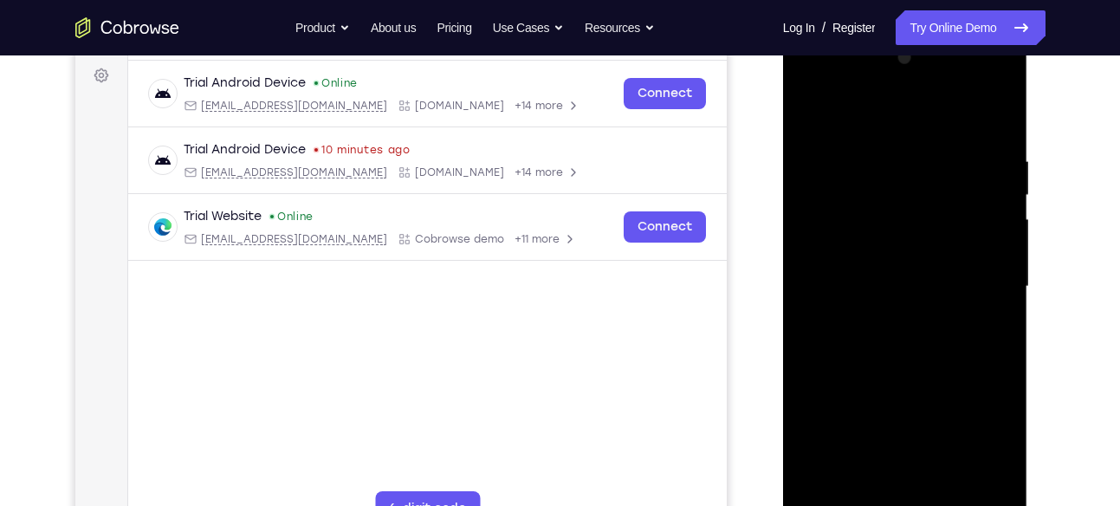
click at [948, 489] on div at bounding box center [905, 286] width 218 height 485
click at [904, 378] on div at bounding box center [905, 286] width 218 height 485
click at [821, 160] on div at bounding box center [905, 286] width 218 height 485
click at [899, 179] on div at bounding box center [905, 286] width 218 height 485
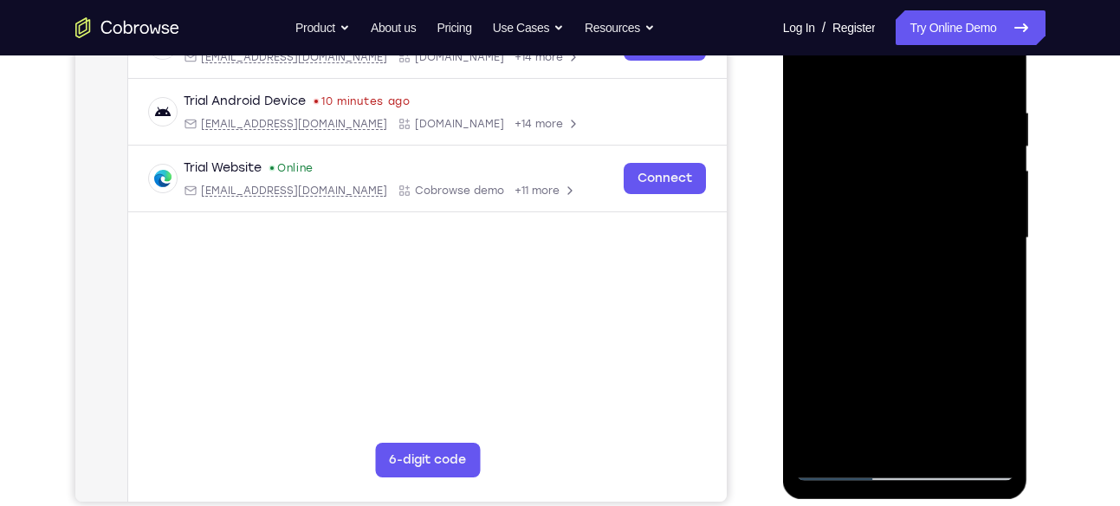
scroll to position [312, 0]
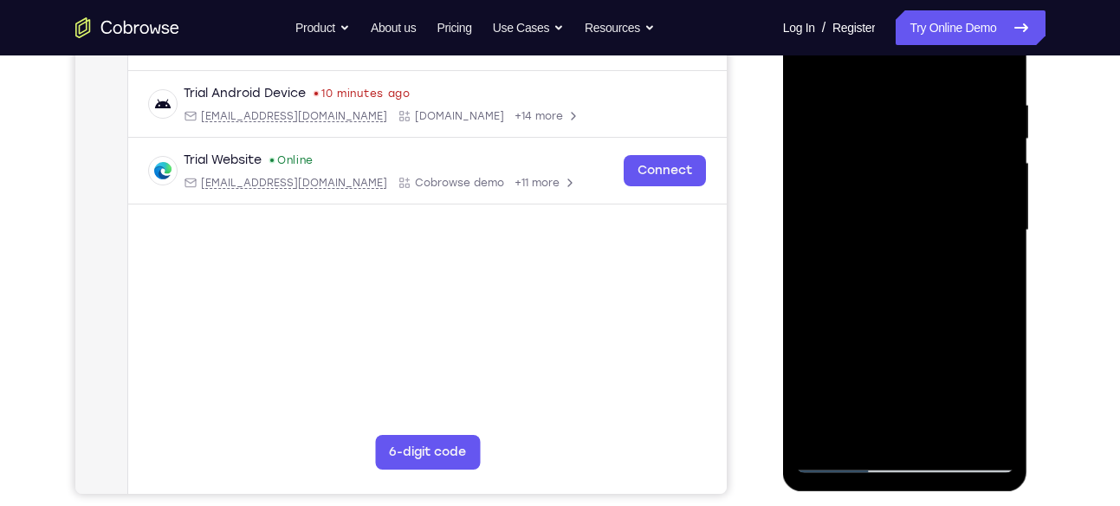
click at [864, 428] on div at bounding box center [905, 230] width 218 height 485
click at [859, 294] on div at bounding box center [905, 230] width 218 height 485
click at [817, 233] on div at bounding box center [905, 230] width 218 height 485
click at [830, 170] on div at bounding box center [905, 230] width 218 height 485
click at [856, 432] on div at bounding box center [905, 230] width 218 height 485
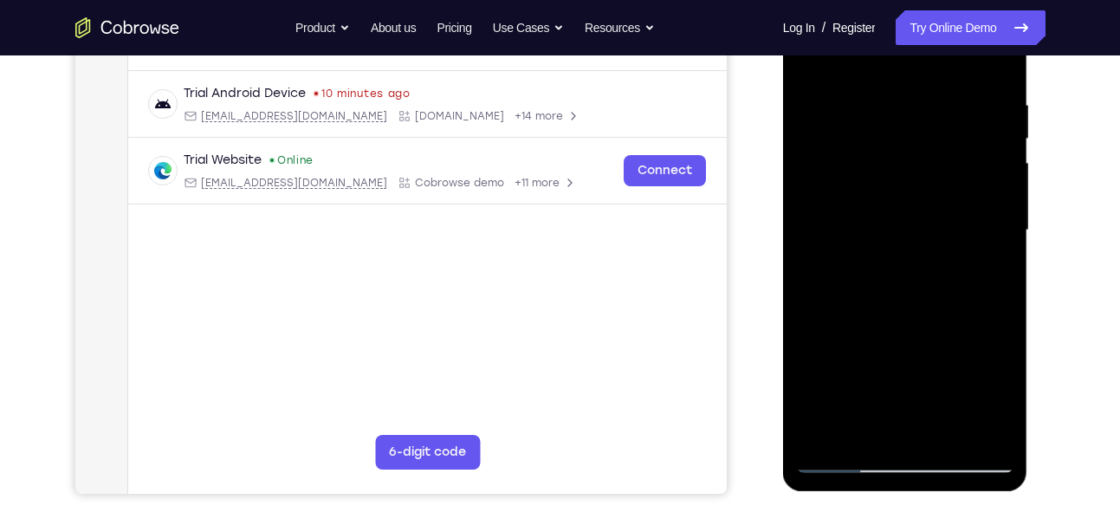
click at [848, 290] on div at bounding box center [905, 230] width 218 height 485
click at [951, 257] on div at bounding box center [905, 230] width 218 height 485
click at [996, 283] on div at bounding box center [905, 230] width 218 height 485
click at [1000, 285] on div at bounding box center [905, 230] width 218 height 485
click at [809, 305] on div at bounding box center [905, 230] width 218 height 485
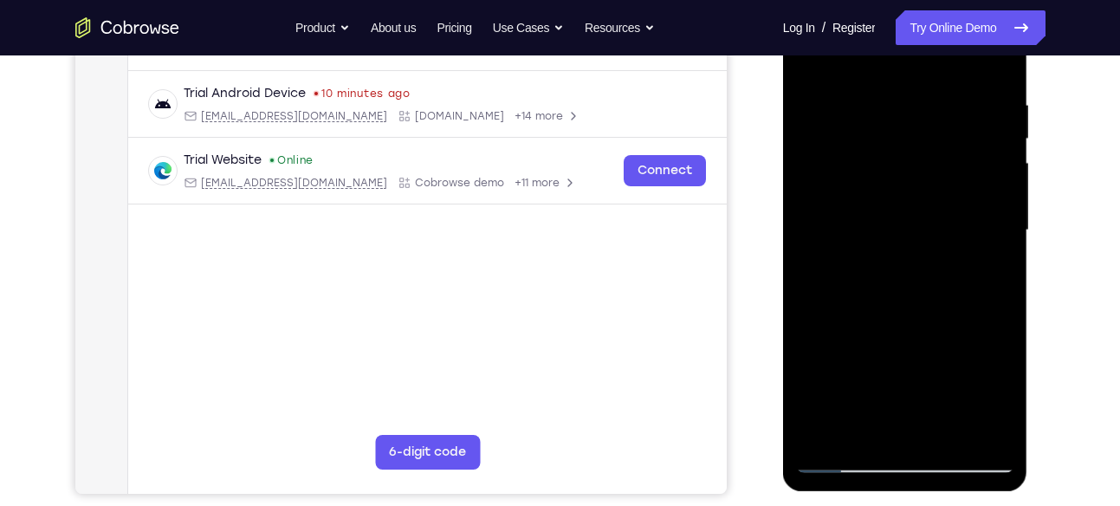
click at [862, 433] on div at bounding box center [905, 230] width 218 height 485
drag, startPoint x: 869, startPoint y: 391, endPoint x: 868, endPoint y: 258, distance: 132.6
click at [868, 258] on div at bounding box center [905, 230] width 218 height 485
drag, startPoint x: 879, startPoint y: 386, endPoint x: 884, endPoint y: 251, distance: 134.4
click at [884, 251] on div at bounding box center [905, 230] width 218 height 485
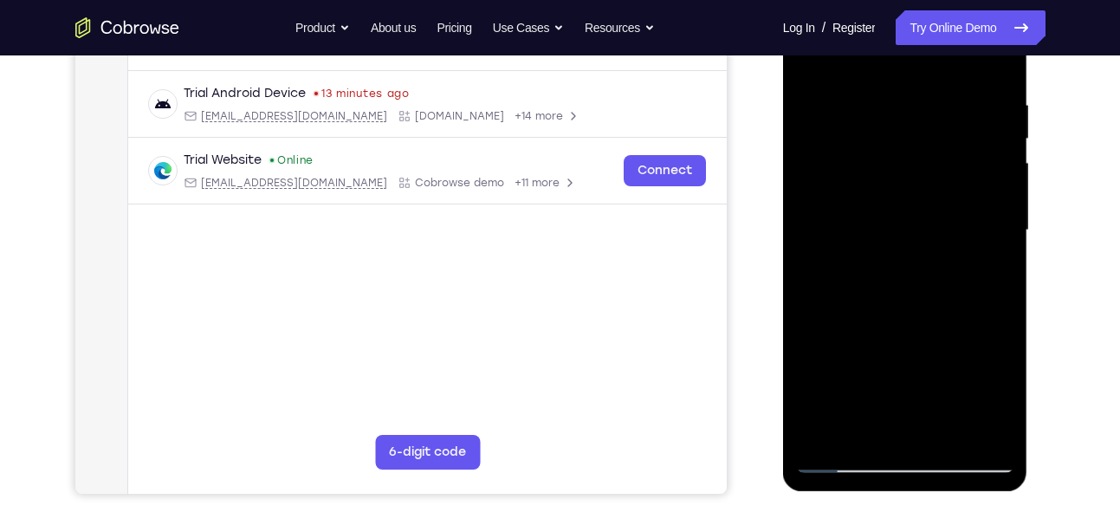
drag, startPoint x: 898, startPoint y: 397, endPoint x: 894, endPoint y: 239, distance: 157.8
click at [894, 239] on div at bounding box center [905, 230] width 218 height 485
drag, startPoint x: 910, startPoint y: 393, endPoint x: 907, endPoint y: 237, distance: 156.9
click at [907, 237] on div at bounding box center [905, 230] width 218 height 485
click at [953, 395] on div at bounding box center [905, 230] width 218 height 485
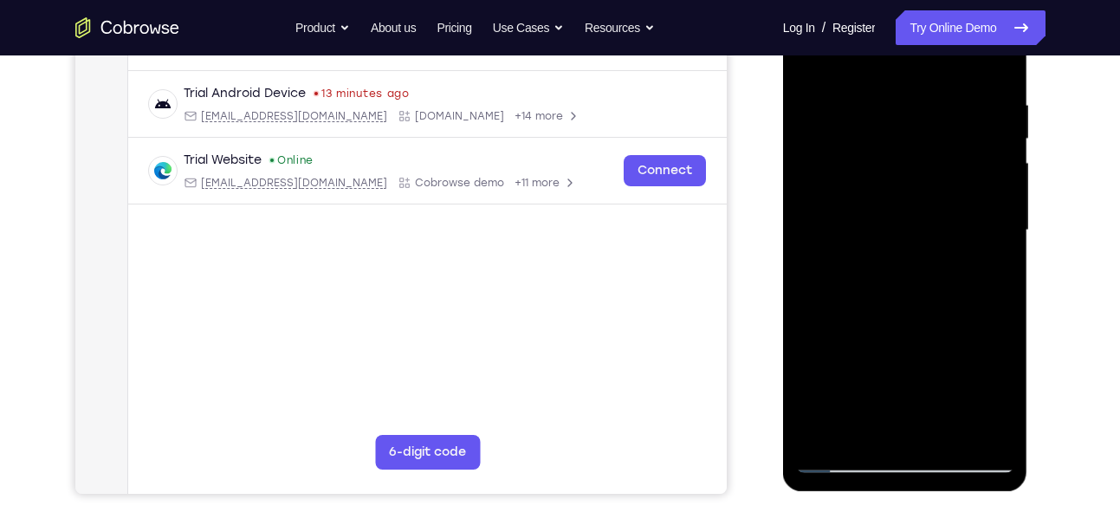
click at [986, 64] on div at bounding box center [905, 230] width 218 height 485
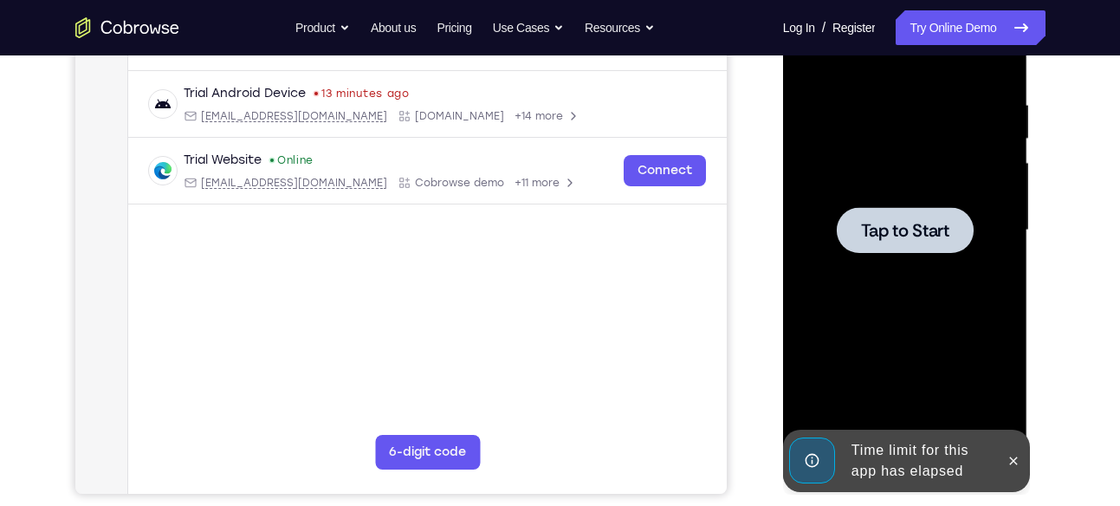
click at [915, 235] on span "Tap to Start" at bounding box center [905, 230] width 88 height 17
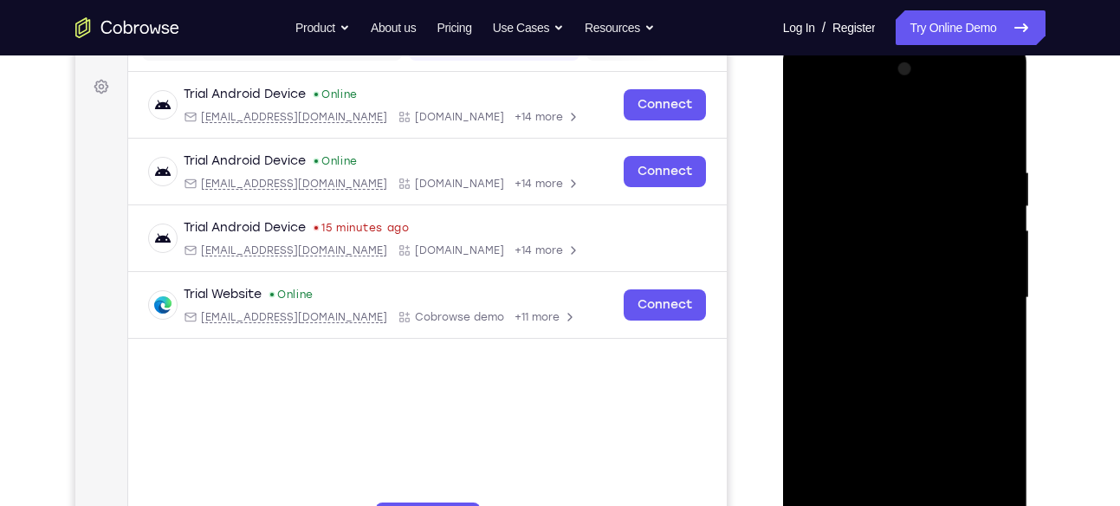
scroll to position [388, 0]
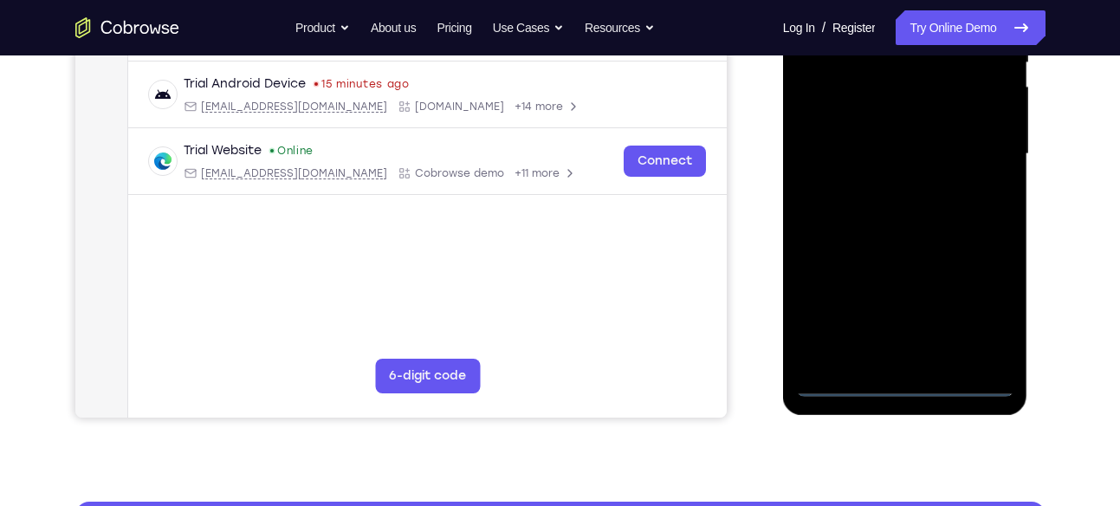
click at [905, 378] on div at bounding box center [905, 154] width 218 height 485
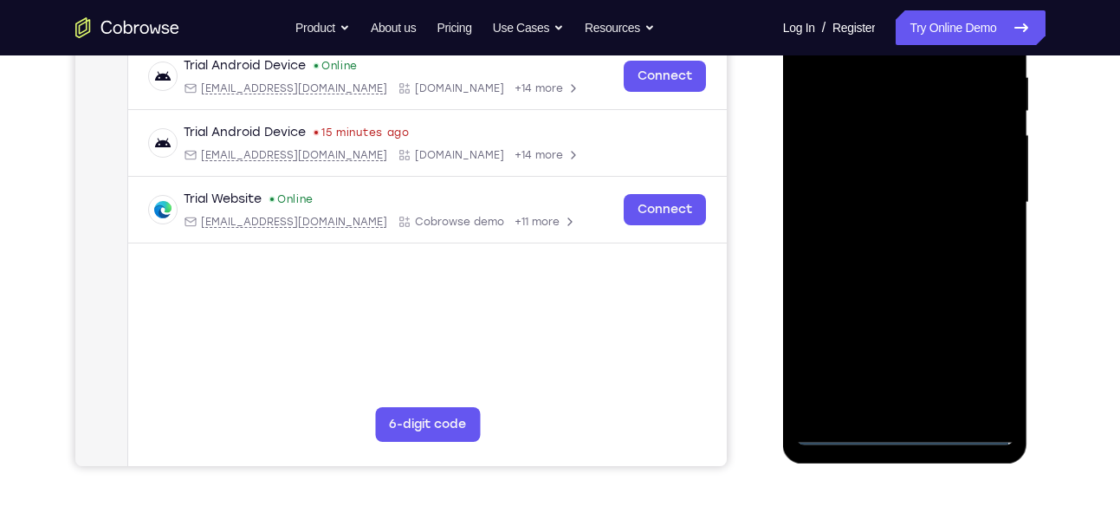
click at [997, 357] on div at bounding box center [905, 202] width 218 height 485
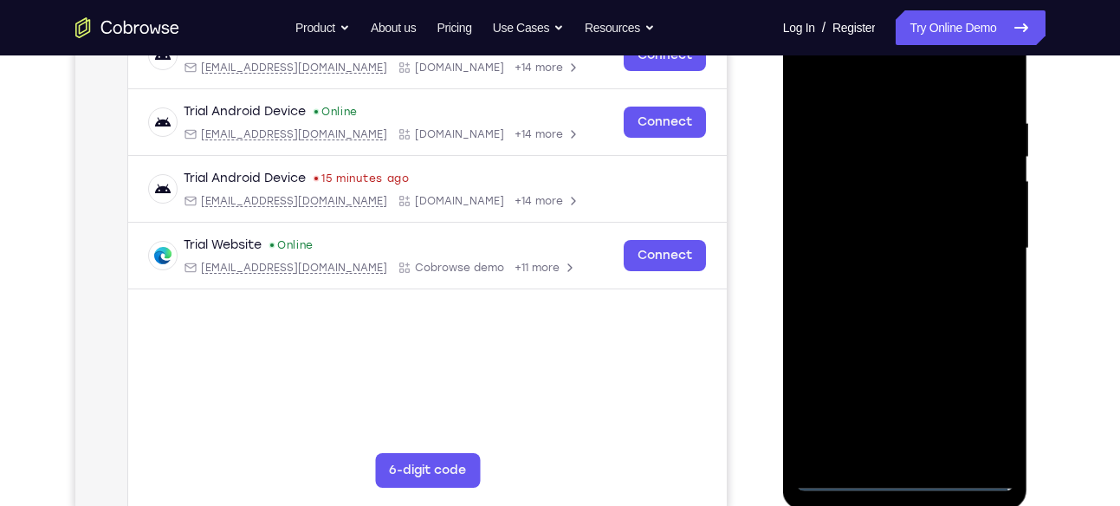
scroll to position [293, 0]
click at [861, 83] on div at bounding box center [905, 249] width 218 height 485
click at [973, 244] on div at bounding box center [905, 249] width 218 height 485
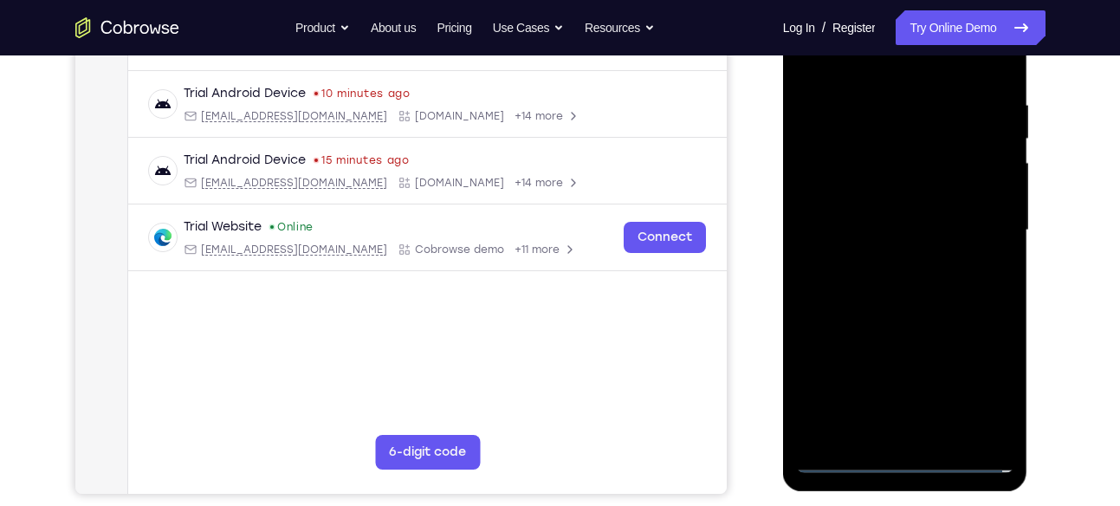
scroll to position [313, 0]
click at [892, 430] on div at bounding box center [905, 229] width 218 height 485
click at [867, 215] on div at bounding box center [905, 229] width 218 height 485
click at [874, 200] on div at bounding box center [905, 229] width 218 height 485
click at [874, 223] on div at bounding box center [905, 229] width 218 height 485
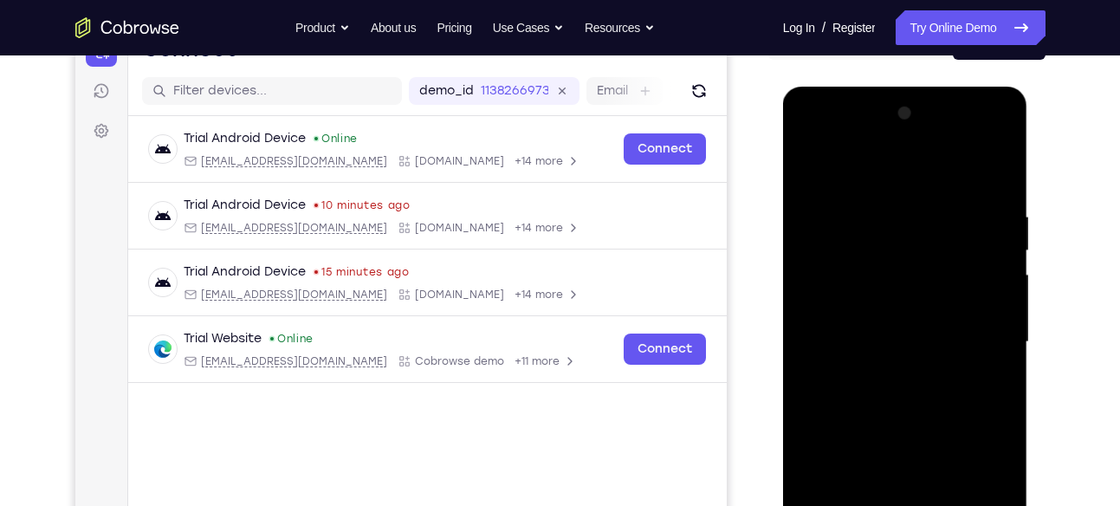
scroll to position [208, 0]
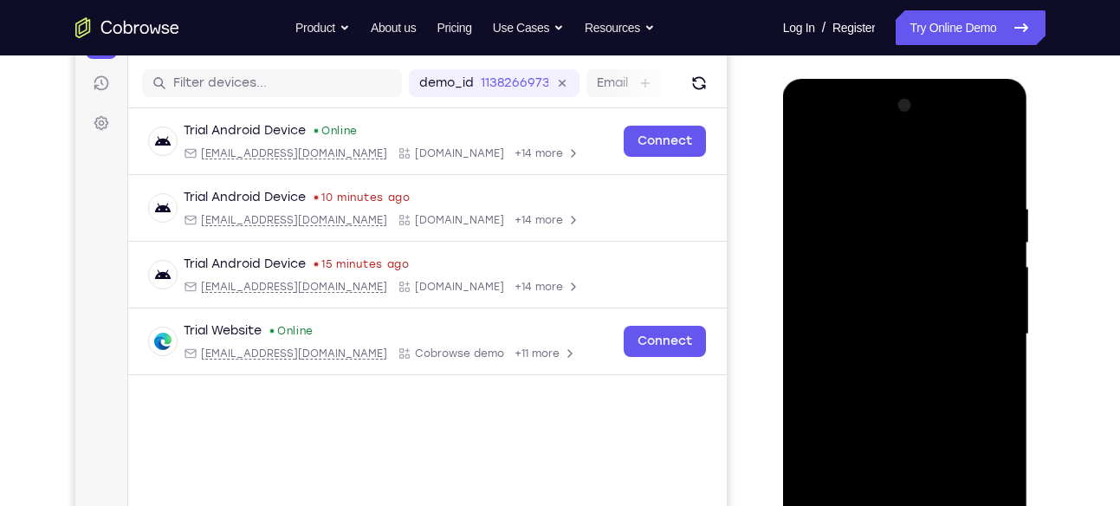
click at [855, 373] on div at bounding box center [905, 334] width 218 height 485
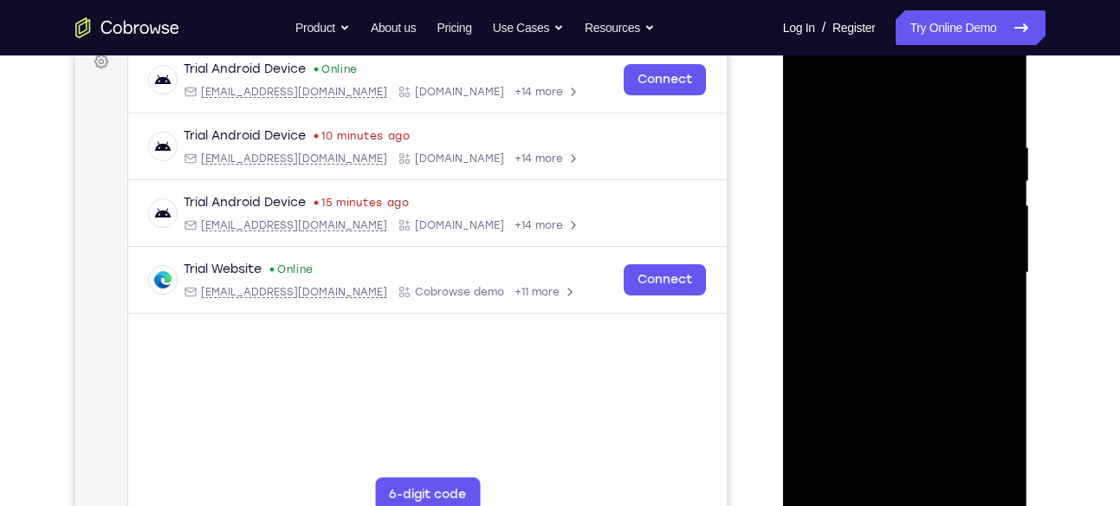
scroll to position [265, 0]
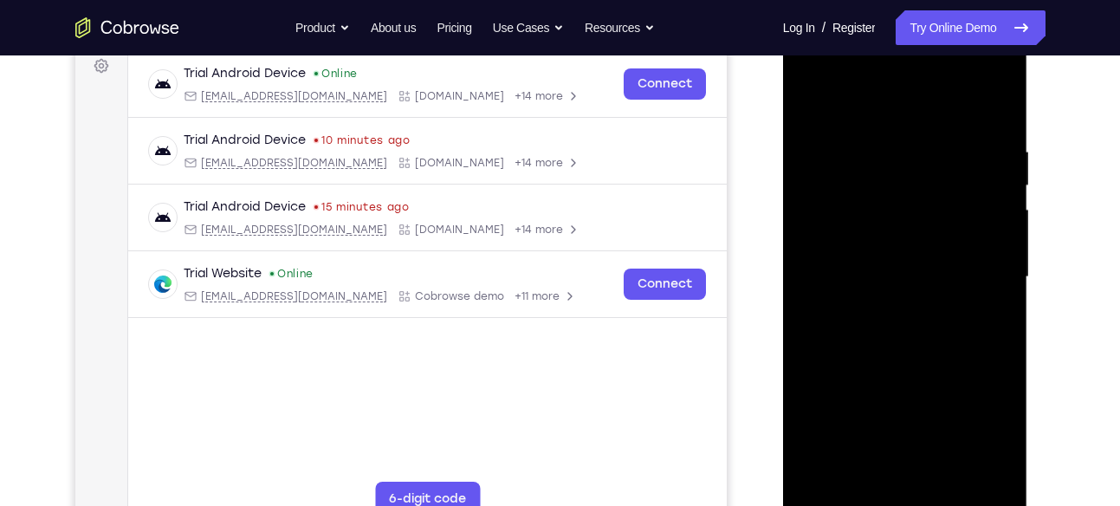
click at [856, 341] on div at bounding box center [905, 277] width 218 height 485
click at [866, 336] on div at bounding box center [905, 277] width 218 height 485
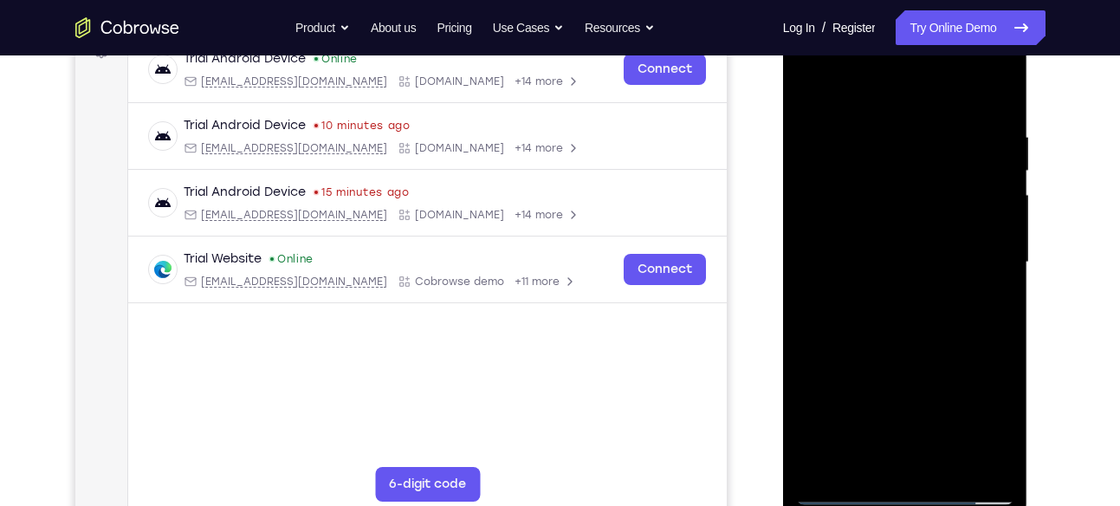
click at [878, 313] on div at bounding box center [905, 262] width 218 height 485
click at [921, 323] on div at bounding box center [905, 262] width 218 height 485
click at [965, 313] on div at bounding box center [905, 262] width 218 height 485
click at [988, 285] on div at bounding box center [905, 262] width 218 height 485
click at [899, 232] on div at bounding box center [905, 262] width 218 height 485
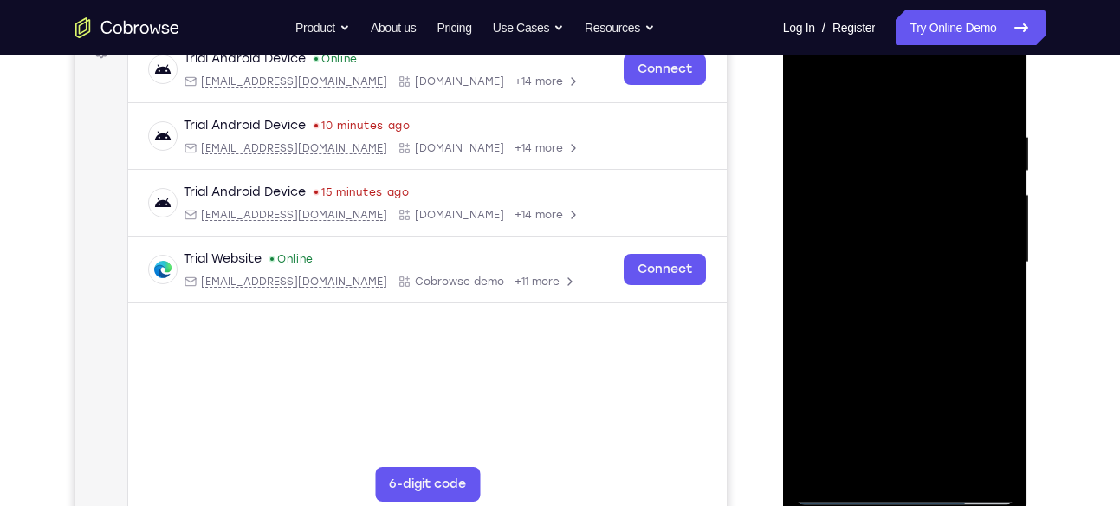
click at [893, 253] on div at bounding box center [905, 262] width 218 height 485
click at [908, 322] on div at bounding box center [905, 262] width 218 height 485
click at [999, 111] on div at bounding box center [905, 262] width 218 height 485
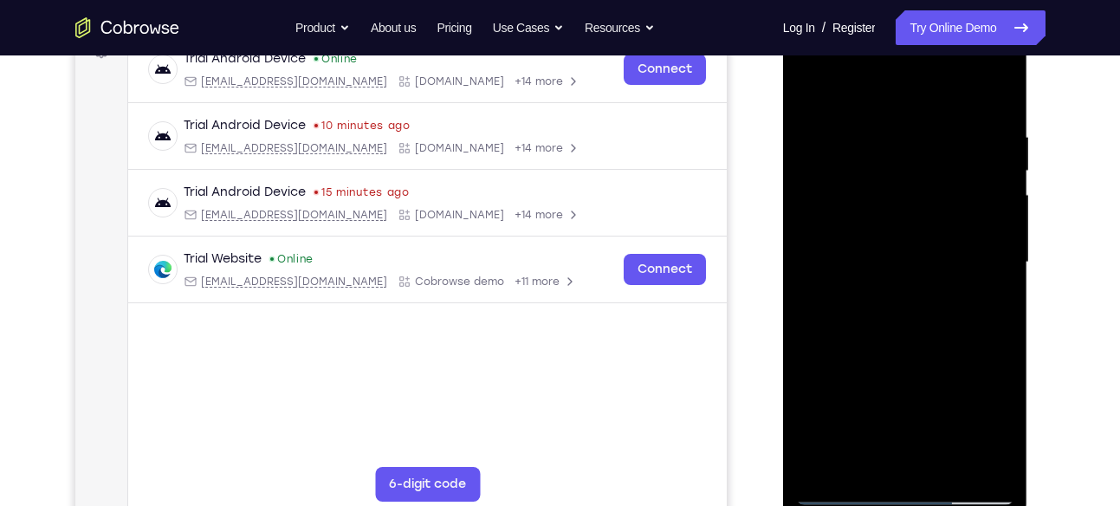
click at [996, 92] on div at bounding box center [905, 262] width 218 height 485
click at [945, 465] on div at bounding box center [905, 262] width 218 height 485
click at [921, 349] on div at bounding box center [905, 262] width 218 height 485
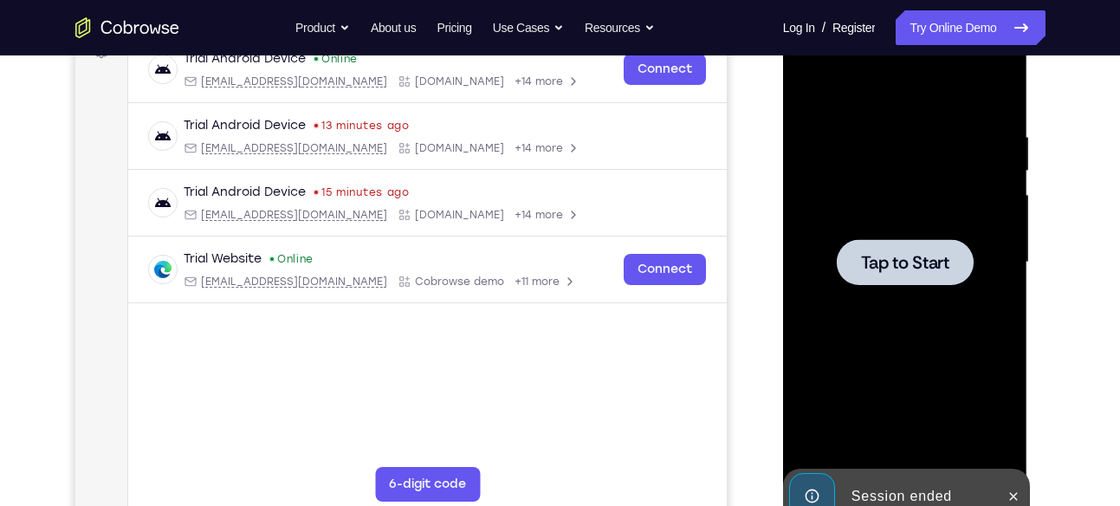
click at [903, 256] on span "Tap to Start" at bounding box center [905, 262] width 88 height 17
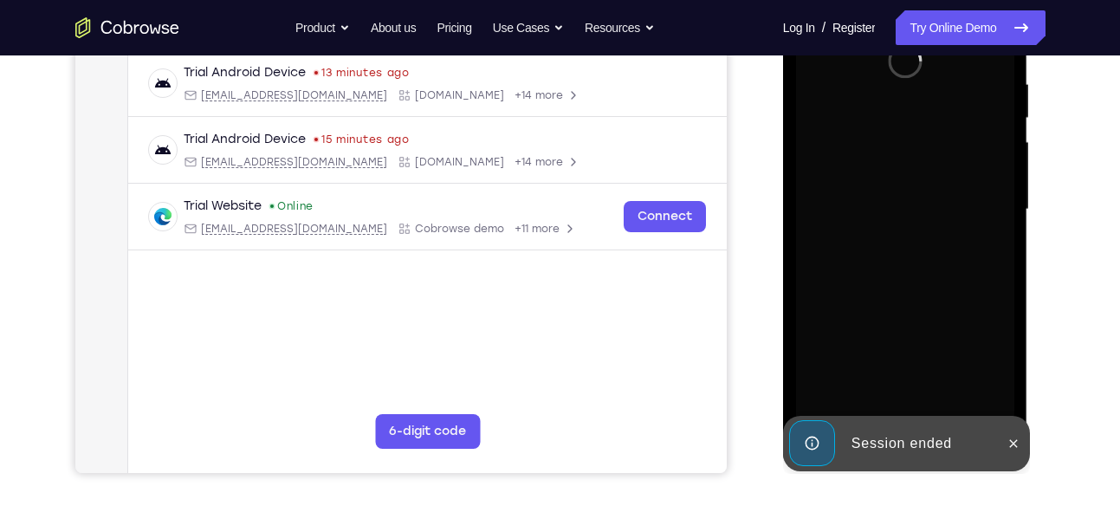
scroll to position [337, 0]
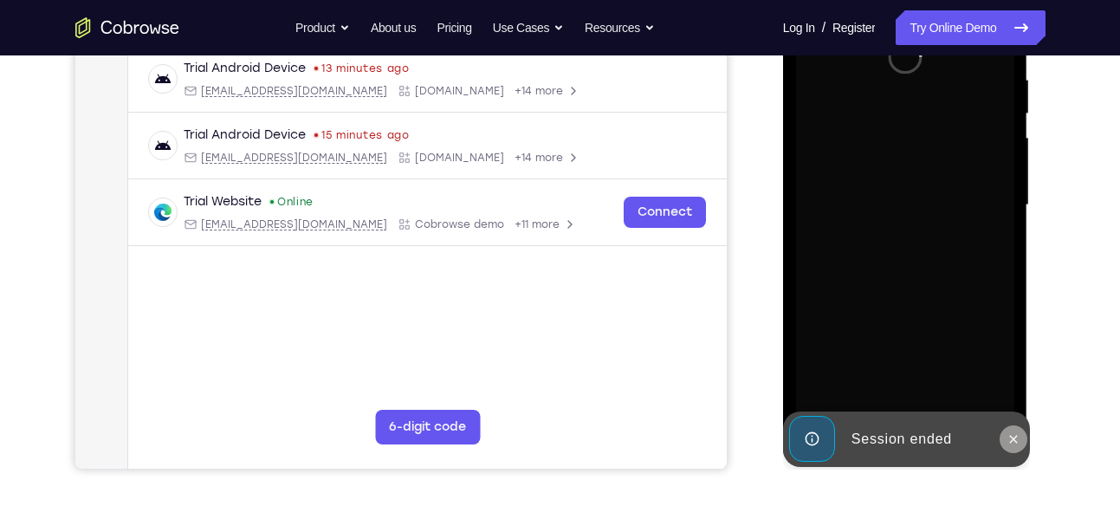
click at [1025, 445] on button at bounding box center [1014, 439] width 28 height 28
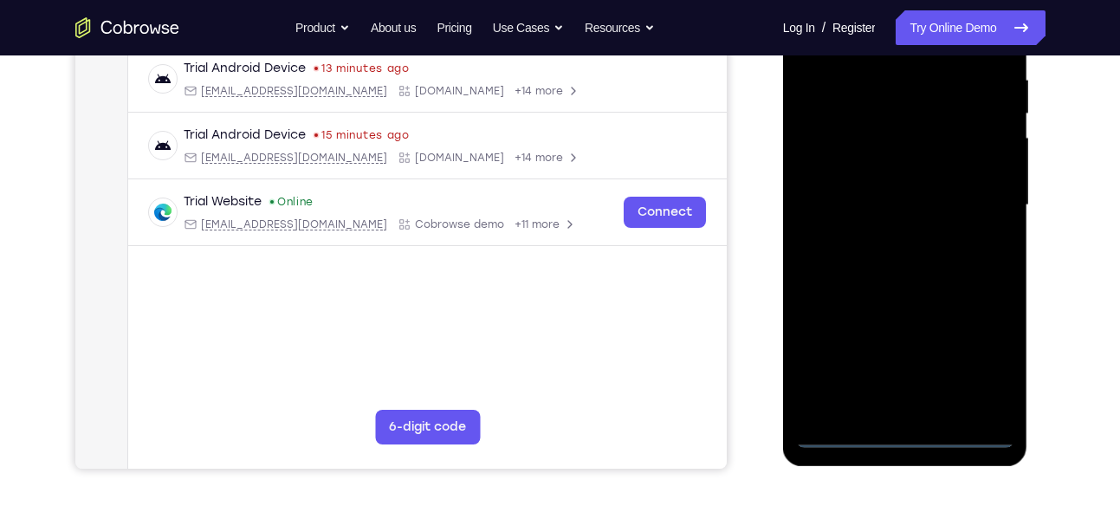
click at [903, 428] on div at bounding box center [905, 205] width 218 height 485
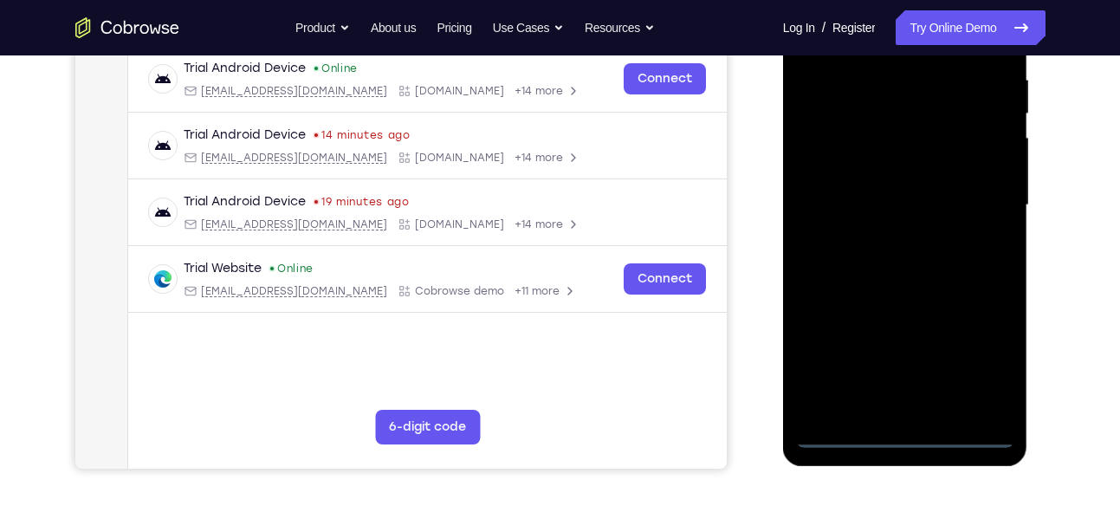
click at [912, 437] on div at bounding box center [905, 205] width 218 height 485
click at [965, 356] on div at bounding box center [905, 205] width 218 height 485
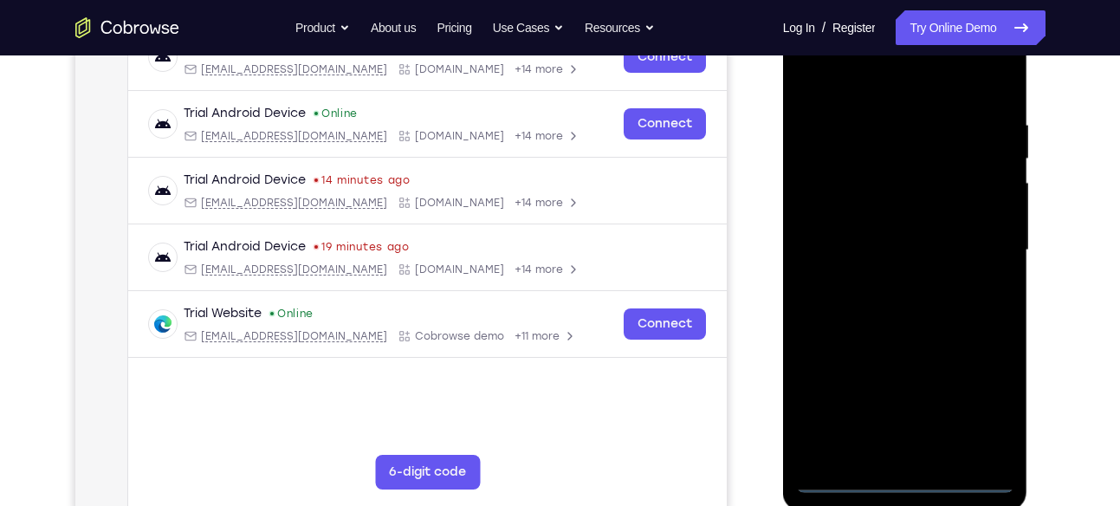
scroll to position [289, 0]
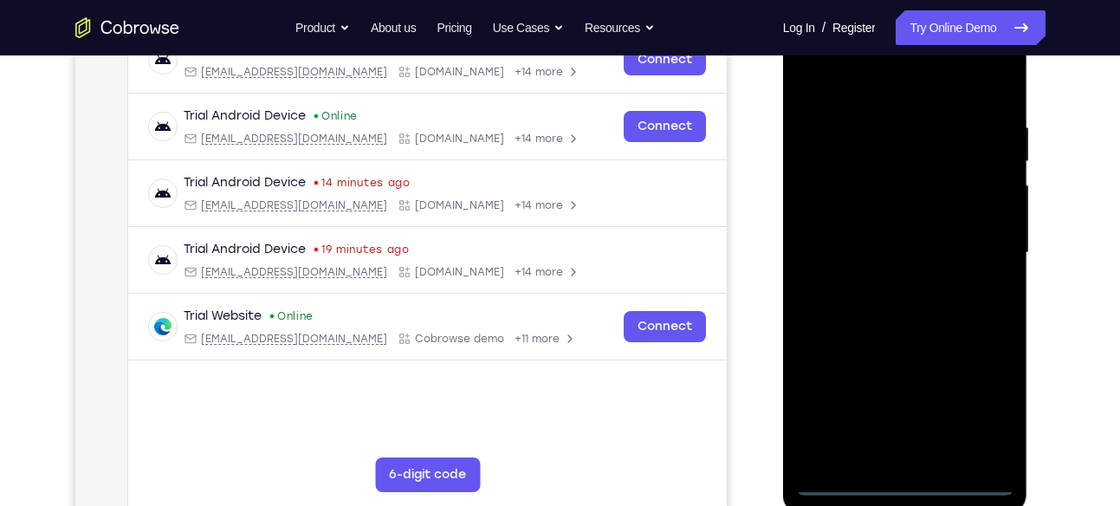
click at [983, 412] on div at bounding box center [905, 252] width 218 height 485
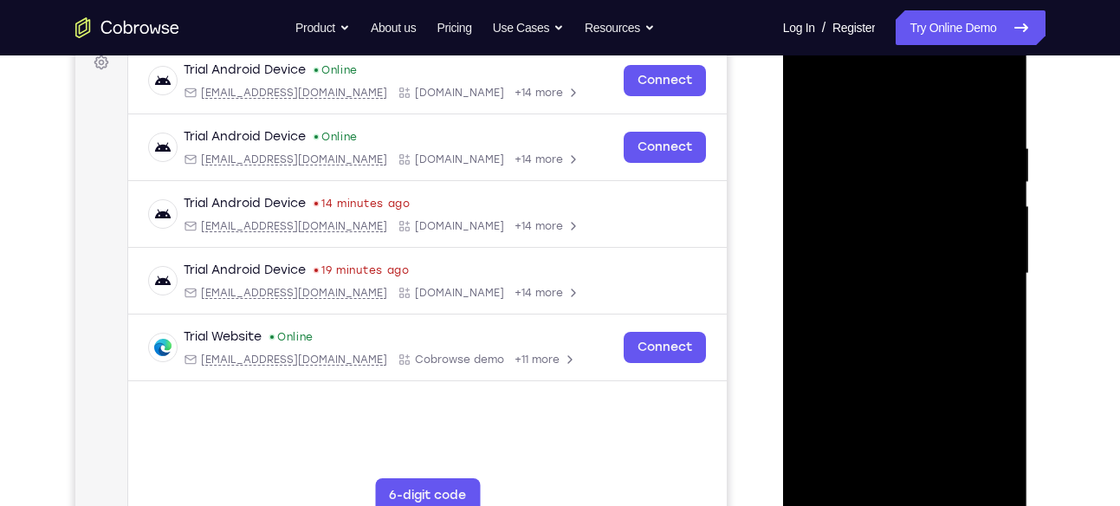
click at [906, 116] on div at bounding box center [905, 273] width 218 height 485
click at [980, 276] on div at bounding box center [905, 273] width 218 height 485
click at [881, 305] on div at bounding box center [905, 273] width 218 height 485
click at [898, 250] on div at bounding box center [905, 273] width 218 height 485
click at [896, 244] on div at bounding box center [905, 273] width 218 height 485
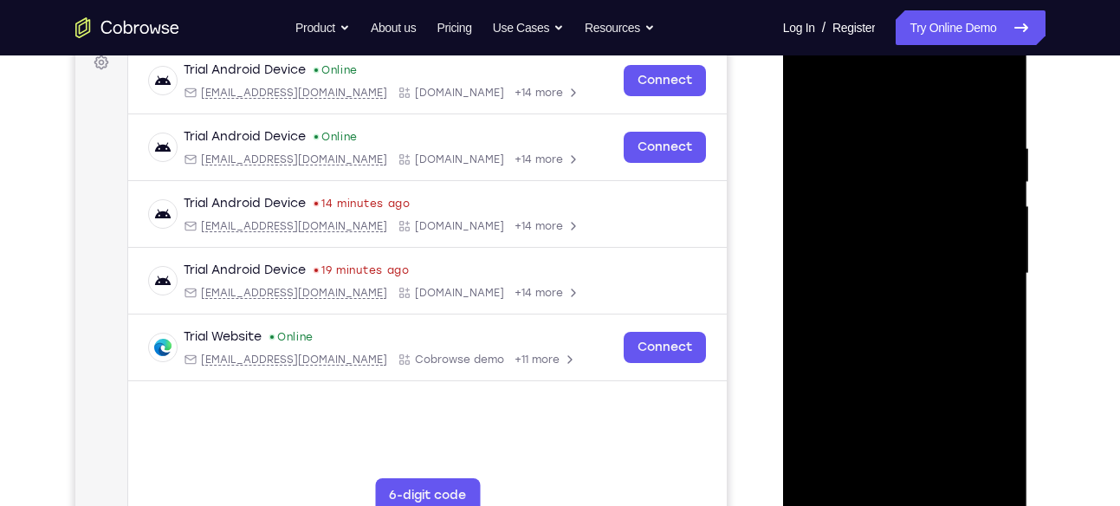
click at [869, 271] on div at bounding box center [905, 273] width 218 height 485
click at [999, 121] on div at bounding box center [905, 273] width 218 height 485
click at [894, 145] on div at bounding box center [905, 273] width 218 height 485
click at [987, 173] on div at bounding box center [905, 273] width 218 height 485
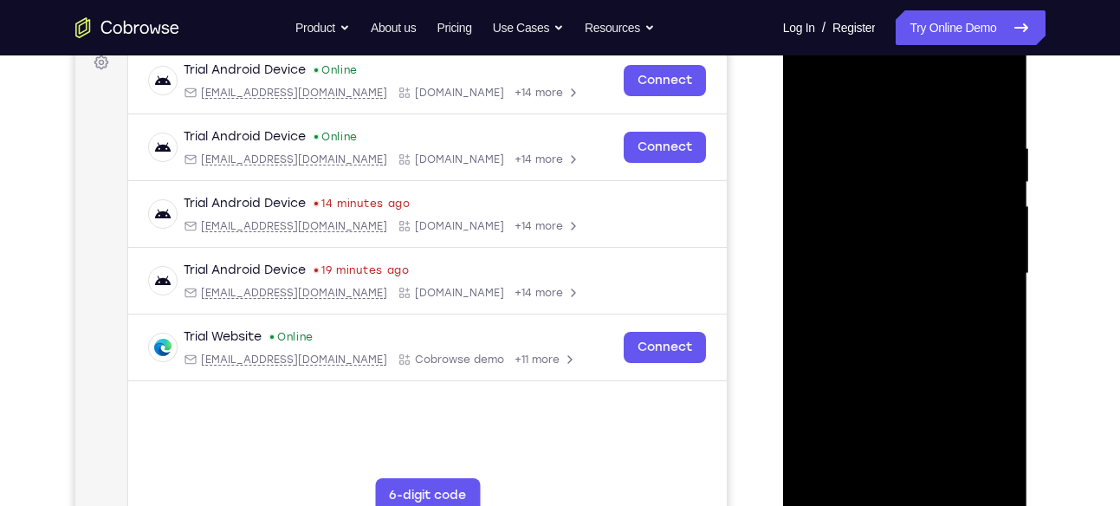
click at [987, 173] on div at bounding box center [905, 273] width 218 height 485
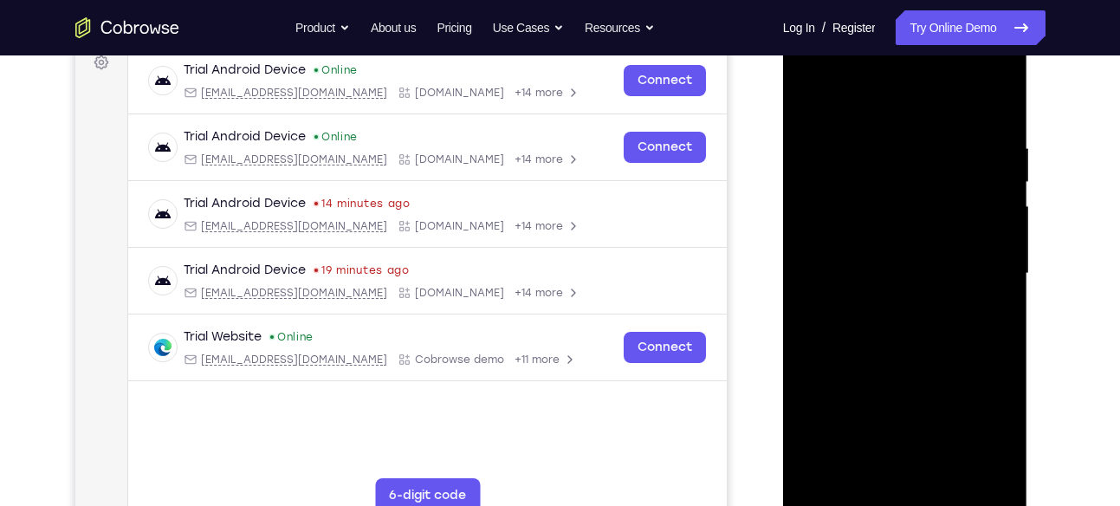
click at [987, 173] on div at bounding box center [905, 273] width 218 height 485
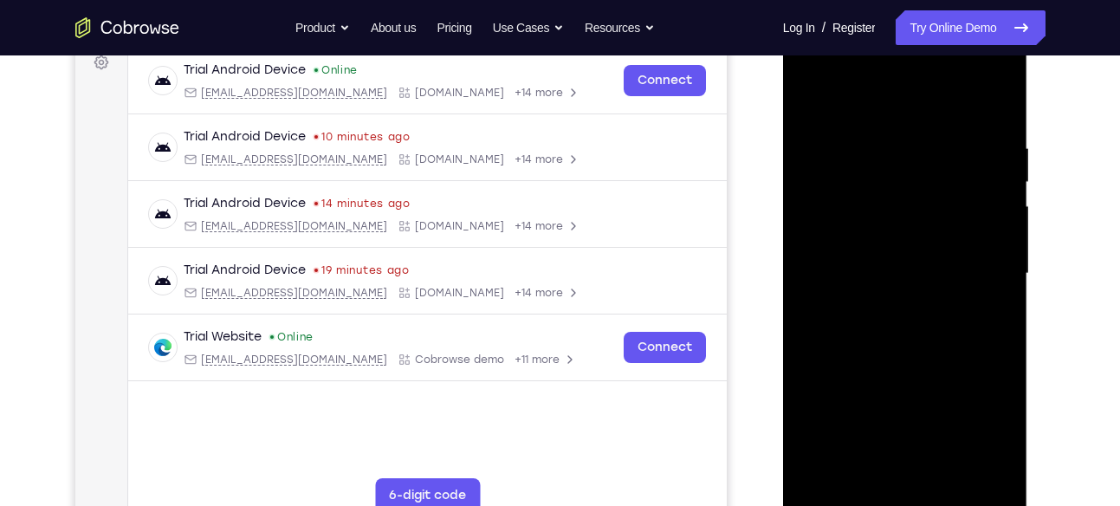
click at [990, 106] on div at bounding box center [905, 273] width 218 height 485
drag, startPoint x: 962, startPoint y: 168, endPoint x: 827, endPoint y: 168, distance: 135.2
click at [827, 168] on div at bounding box center [905, 273] width 218 height 485
drag, startPoint x: 909, startPoint y: 155, endPoint x: 763, endPoint y: 161, distance: 146.6
click at [783, 161] on html "Online web based iOS Simulators and Android Emulators. Run iPhone, iPad, Mobile…" at bounding box center [906, 278] width 247 height 520
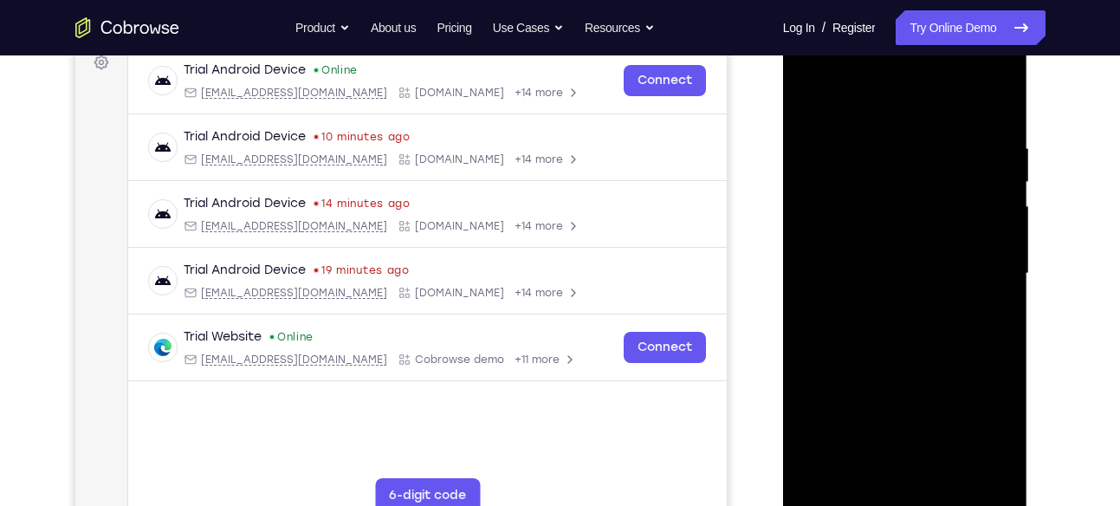
click at [895, 141] on div at bounding box center [905, 273] width 218 height 485
click at [988, 169] on div at bounding box center [905, 273] width 218 height 485
click at [809, 171] on div at bounding box center [905, 273] width 218 height 485
click at [815, 103] on div at bounding box center [905, 273] width 218 height 485
drag, startPoint x: 919, startPoint y: 223, endPoint x: 924, endPoint y: 125, distance: 98.0
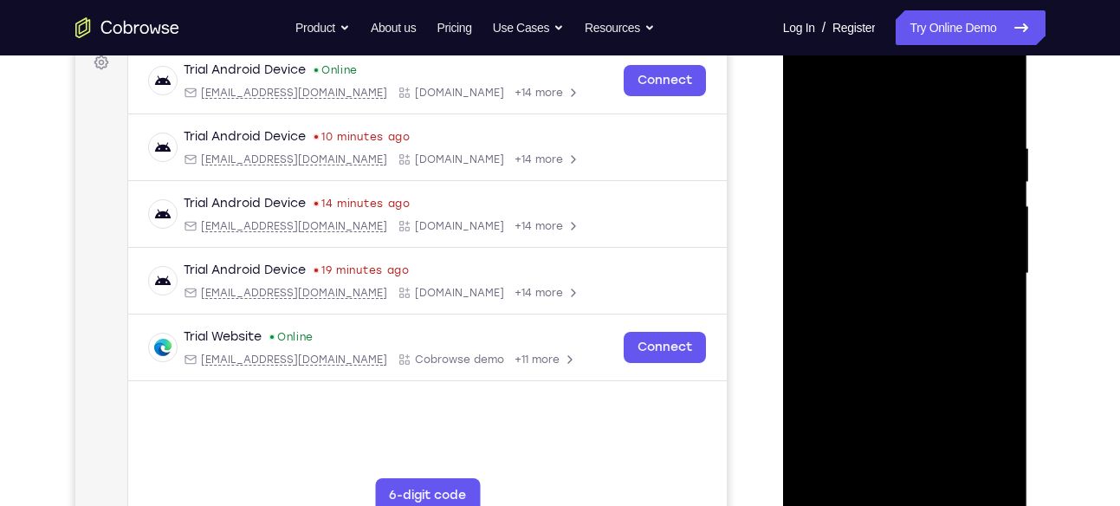
click at [924, 125] on div at bounding box center [905, 273] width 218 height 485
click at [840, 315] on div at bounding box center [905, 273] width 218 height 485
drag, startPoint x: 947, startPoint y: 294, endPoint x: 930, endPoint y: 380, distance: 87.5
click at [930, 380] on div at bounding box center [905, 273] width 218 height 485
drag, startPoint x: 930, startPoint y: 380, endPoint x: 928, endPoint y: 214, distance: 165.5
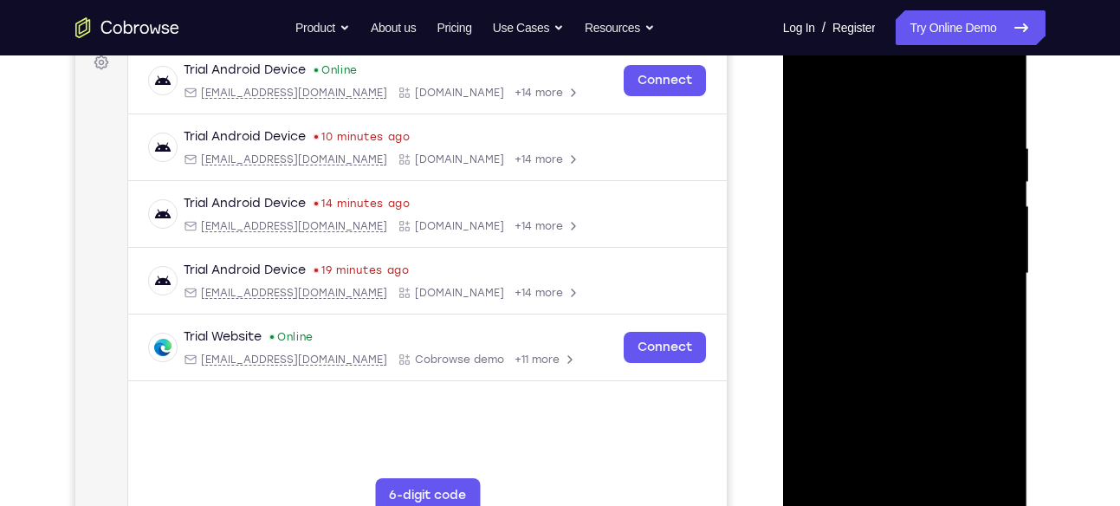
click at [928, 214] on div at bounding box center [905, 273] width 218 height 485
drag, startPoint x: 925, startPoint y: 361, endPoint x: 922, endPoint y: 261, distance: 100.6
click at [922, 261] on div at bounding box center [905, 273] width 218 height 485
click at [813, 95] on div at bounding box center [905, 273] width 218 height 485
click at [902, 364] on div at bounding box center [905, 273] width 218 height 485
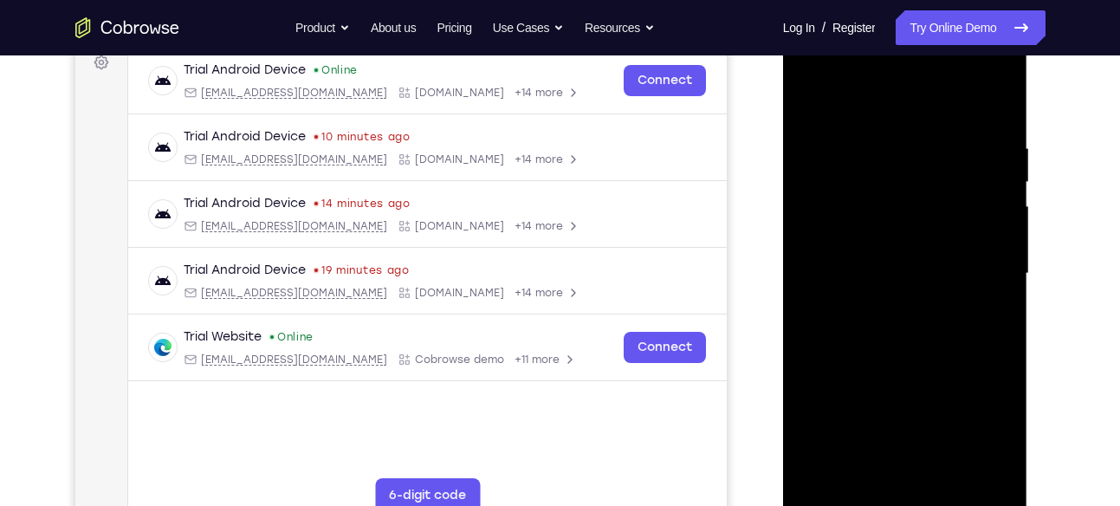
drag, startPoint x: 902, startPoint y: 364, endPoint x: 903, endPoint y: 401, distance: 37.3
click at [903, 401] on div at bounding box center [905, 273] width 218 height 485
click at [814, 98] on div at bounding box center [905, 273] width 218 height 485
drag, startPoint x: 877, startPoint y: 324, endPoint x: 874, endPoint y: 133, distance: 191.5
click at [874, 133] on div at bounding box center [905, 273] width 218 height 485
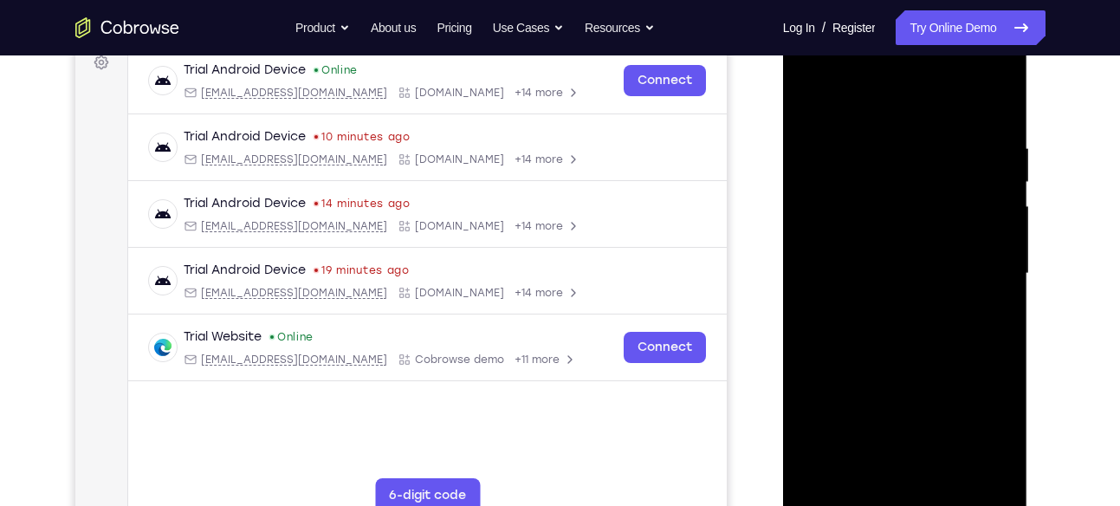
drag, startPoint x: 886, startPoint y: 219, endPoint x: 888, endPoint y: 428, distance: 208.9
click at [888, 428] on div at bounding box center [905, 273] width 218 height 485
click at [825, 128] on div at bounding box center [905, 273] width 218 height 485
click at [1007, 107] on div at bounding box center [905, 273] width 218 height 485
click at [831, 481] on div at bounding box center [905, 273] width 218 height 485
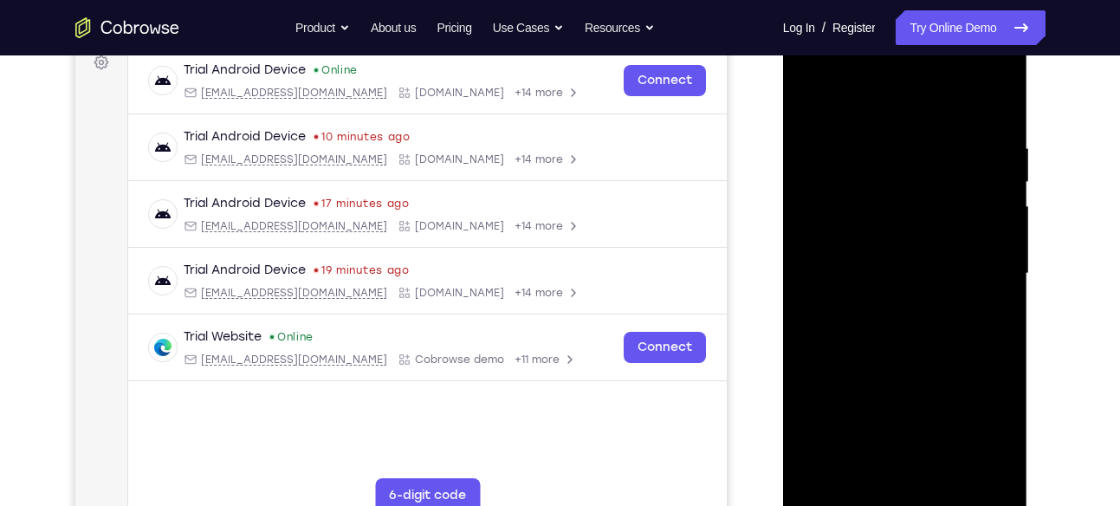
click at [962, 148] on div at bounding box center [905, 273] width 218 height 485
drag, startPoint x: 953, startPoint y: 154, endPoint x: 767, endPoint y: 147, distance: 186.4
click at [783, 147] on html "Online web based iOS Simulators and Android Emulators. Run iPhone, iPad, Mobile…" at bounding box center [906, 278] width 247 height 520
drag, startPoint x: 950, startPoint y: 154, endPoint x: 805, endPoint y: 176, distance: 146.3
click at [805, 176] on div at bounding box center [905, 273] width 218 height 485
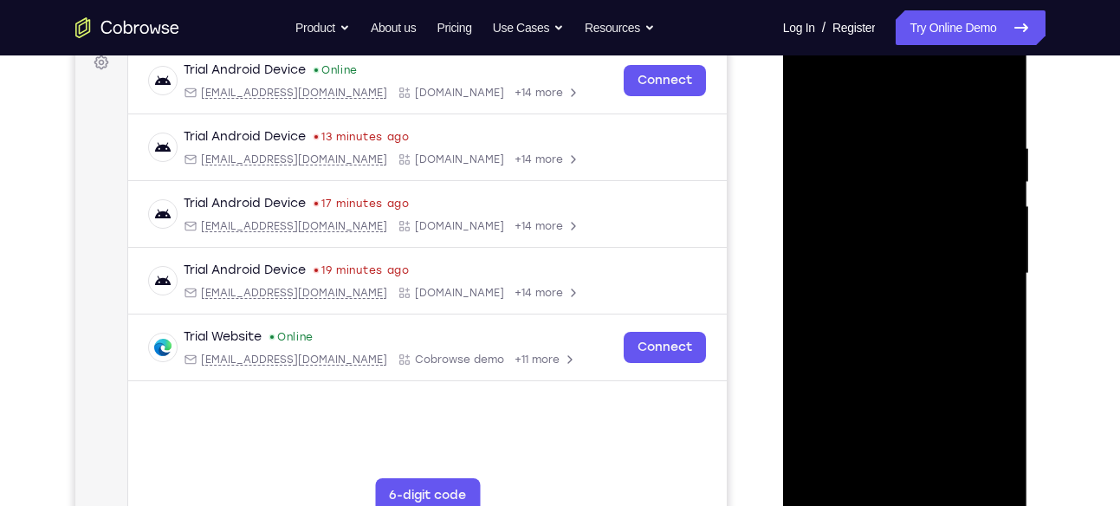
drag, startPoint x: 918, startPoint y: 154, endPoint x: 822, endPoint y: 158, distance: 95.4
click at [822, 158] on div at bounding box center [905, 273] width 218 height 485
click at [875, 140] on div at bounding box center [905, 273] width 218 height 485
click at [919, 146] on div at bounding box center [905, 273] width 218 height 485
click at [982, 155] on div at bounding box center [905, 273] width 218 height 485
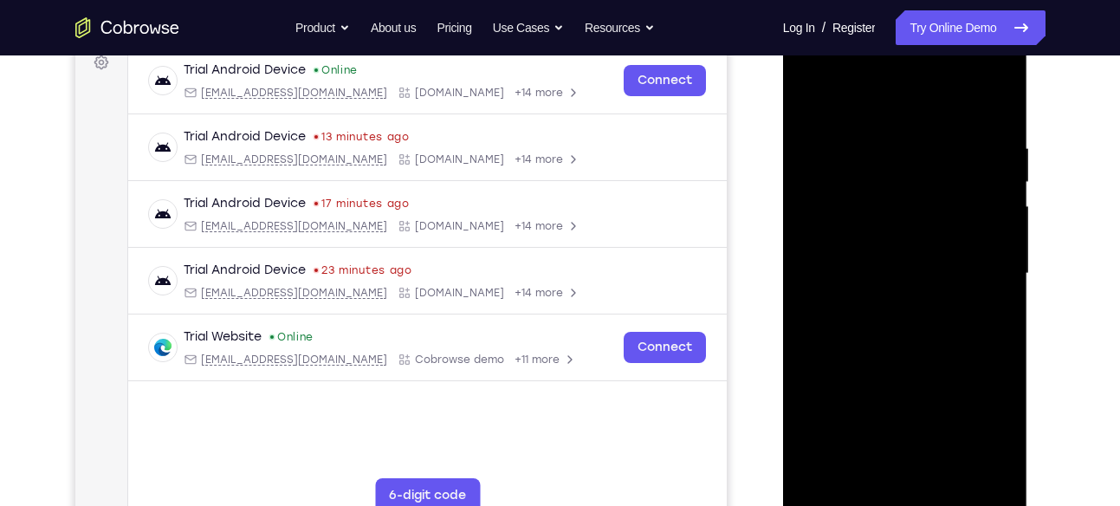
click at [982, 155] on div at bounding box center [905, 273] width 218 height 485
click at [995, 101] on div at bounding box center [905, 273] width 218 height 485
drag, startPoint x: 958, startPoint y: 157, endPoint x: 785, endPoint y: 158, distance: 172.5
click at [785, 158] on div at bounding box center [905, 276] width 245 height 516
click at [908, 136] on div at bounding box center [905, 273] width 218 height 485
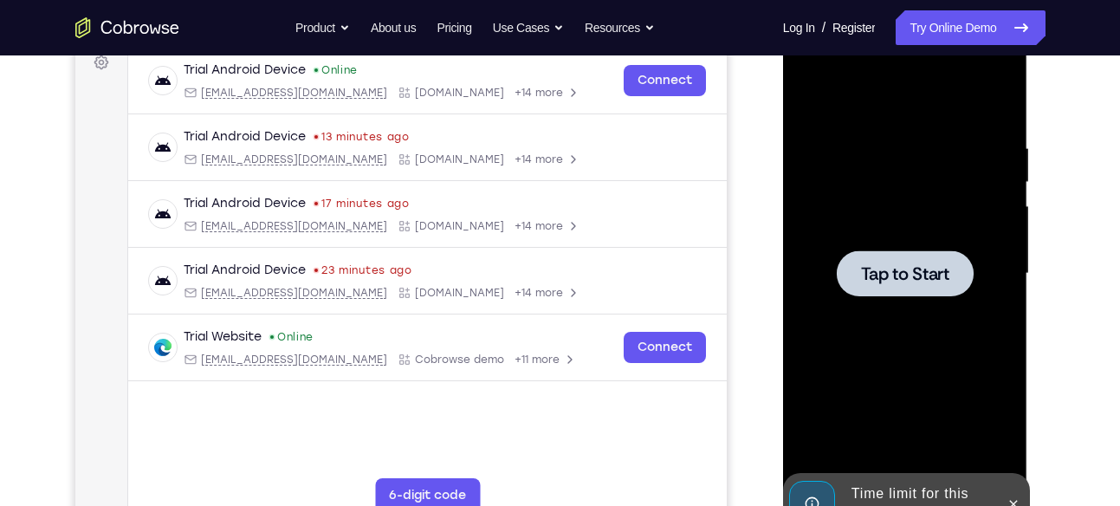
click at [996, 111] on div at bounding box center [905, 273] width 218 height 485
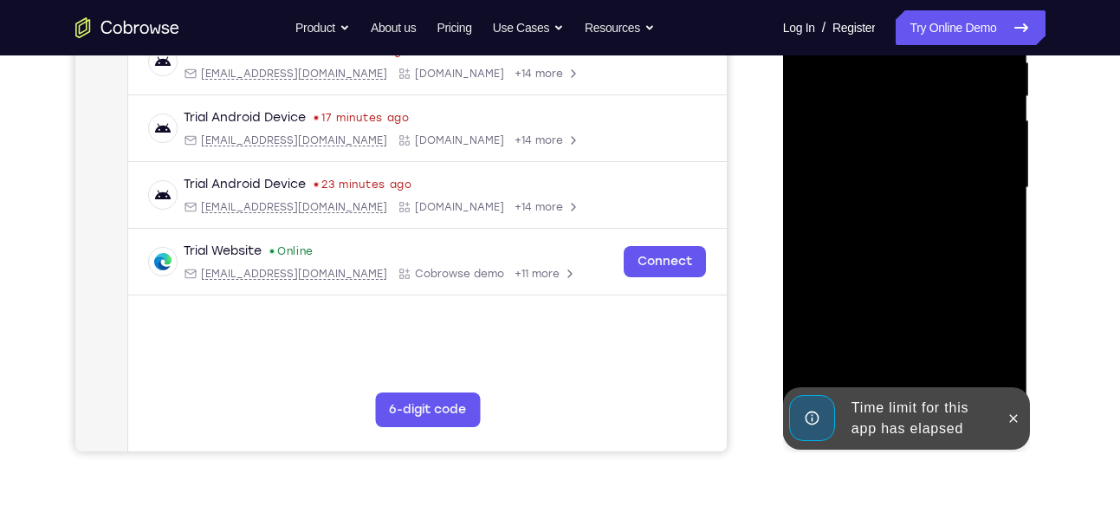
scroll to position [356, 0]
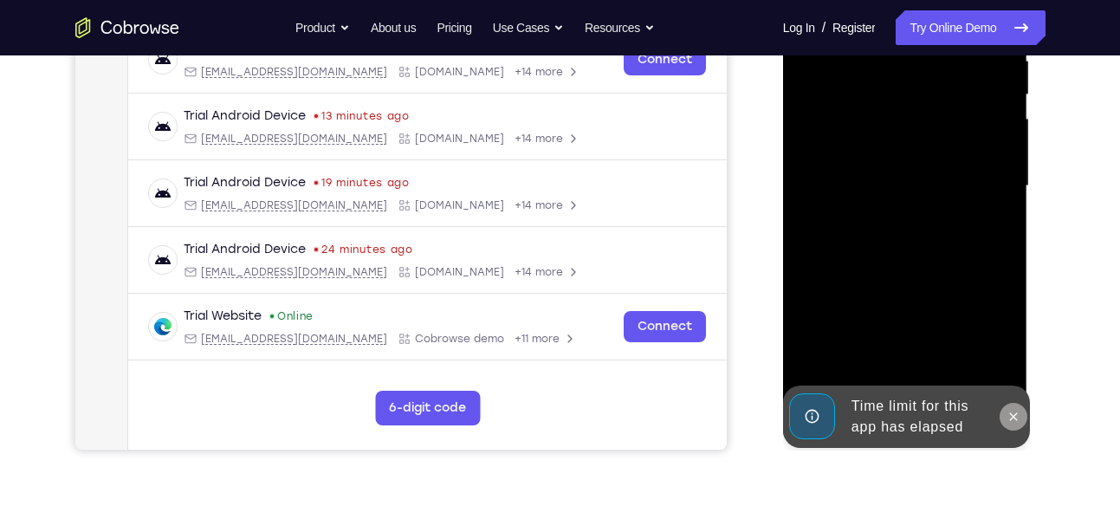
click at [1013, 424] on button at bounding box center [1014, 417] width 28 height 28
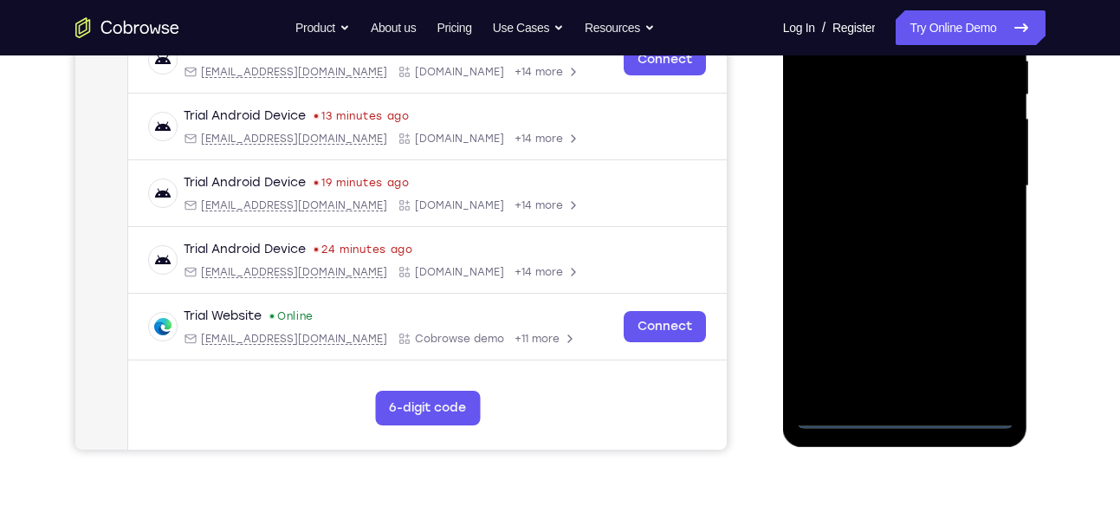
click at [909, 416] on div at bounding box center [905, 186] width 218 height 485
click at [987, 351] on div at bounding box center [905, 186] width 218 height 485
click at [897, 338] on div at bounding box center [905, 186] width 218 height 485
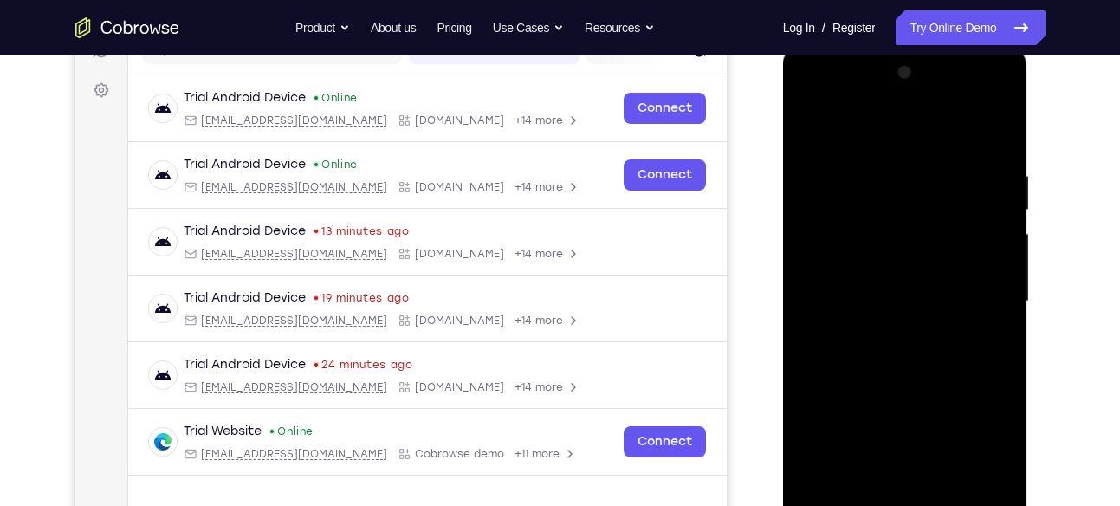
scroll to position [238, 0]
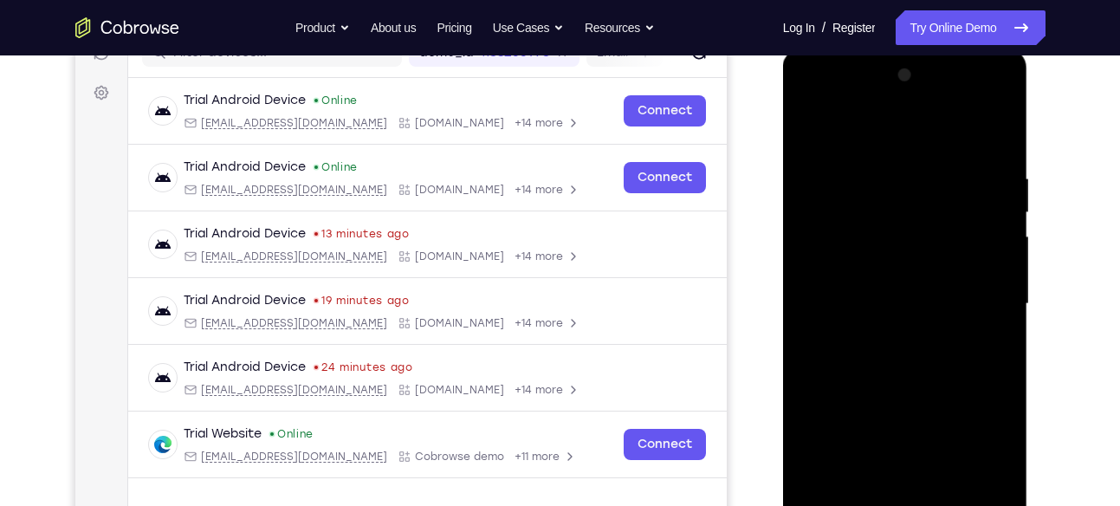
click at [876, 130] on div at bounding box center [905, 304] width 218 height 485
click at [986, 292] on div at bounding box center [905, 304] width 218 height 485
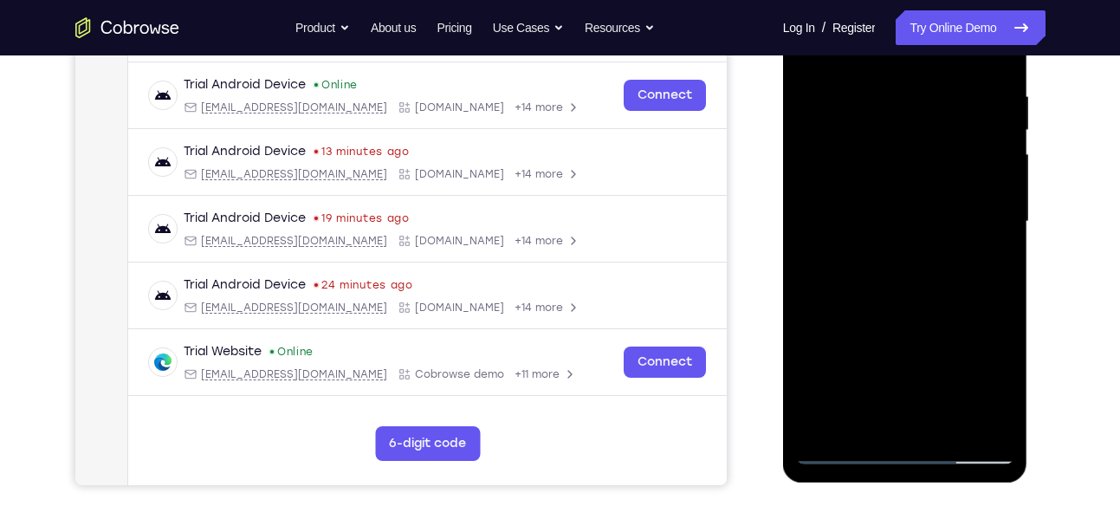
scroll to position [322, 0]
click at [887, 252] on div at bounding box center [905, 220] width 218 height 485
click at [887, 193] on div at bounding box center [905, 220] width 218 height 485
click at [855, 233] on div at bounding box center [905, 220] width 218 height 485
click at [856, 219] on div at bounding box center [905, 220] width 218 height 485
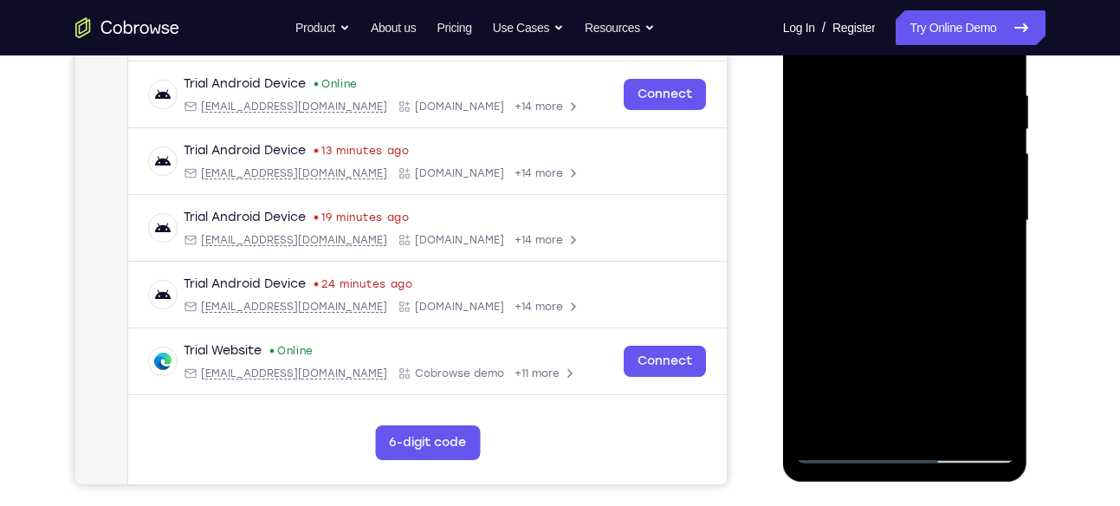
click at [934, 267] on div at bounding box center [905, 220] width 218 height 485
click at [987, 244] on div at bounding box center [905, 220] width 218 height 485
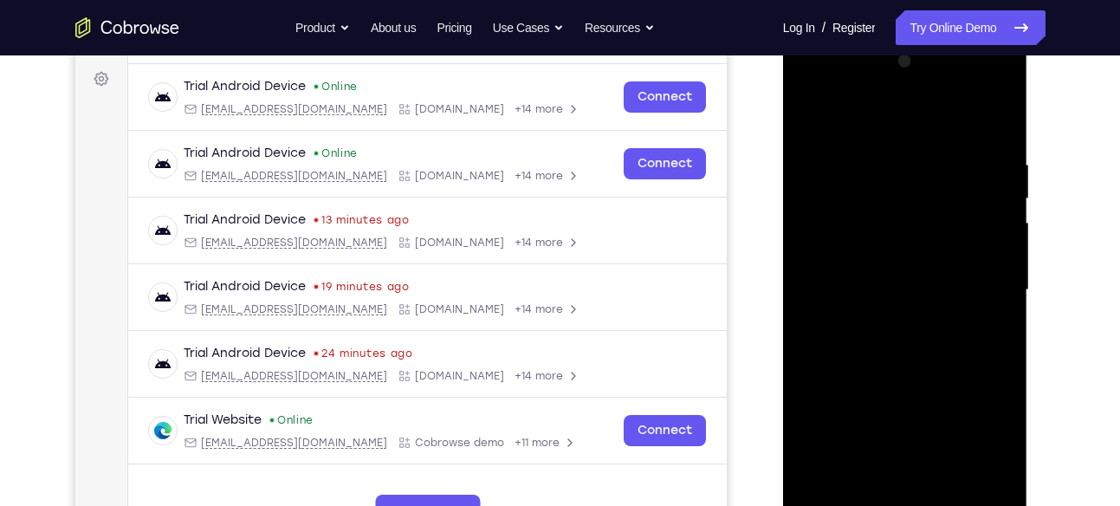
scroll to position [251, 0]
click at [991, 316] on div at bounding box center [905, 291] width 218 height 485
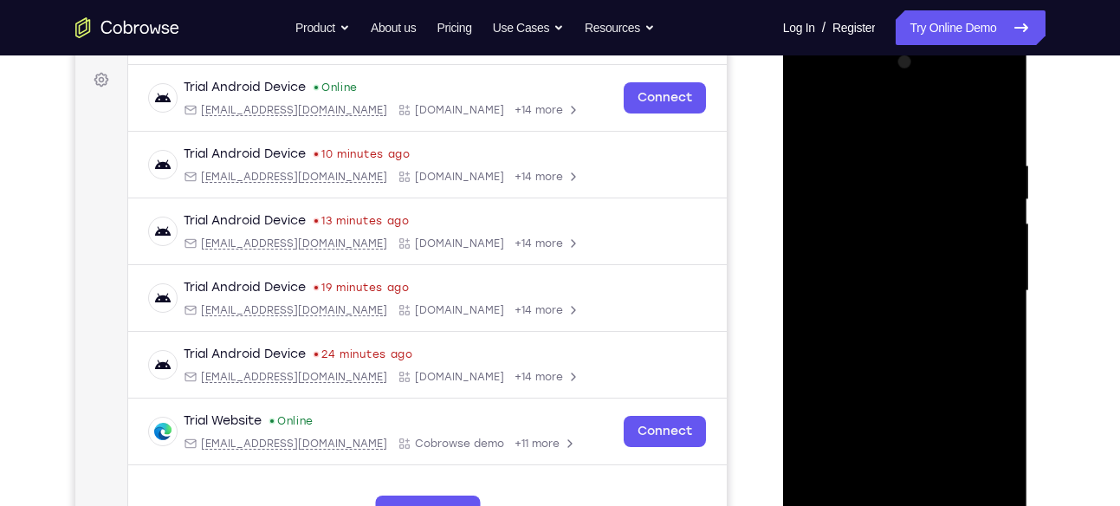
click at [994, 261] on div at bounding box center [905, 291] width 218 height 485
click at [828, 259] on div at bounding box center [905, 291] width 218 height 485
click at [858, 288] on div at bounding box center [905, 291] width 218 height 485
click at [993, 145] on div at bounding box center [905, 291] width 218 height 485
drag, startPoint x: 894, startPoint y: 136, endPoint x: 873, endPoint y: 42, distance: 96.1
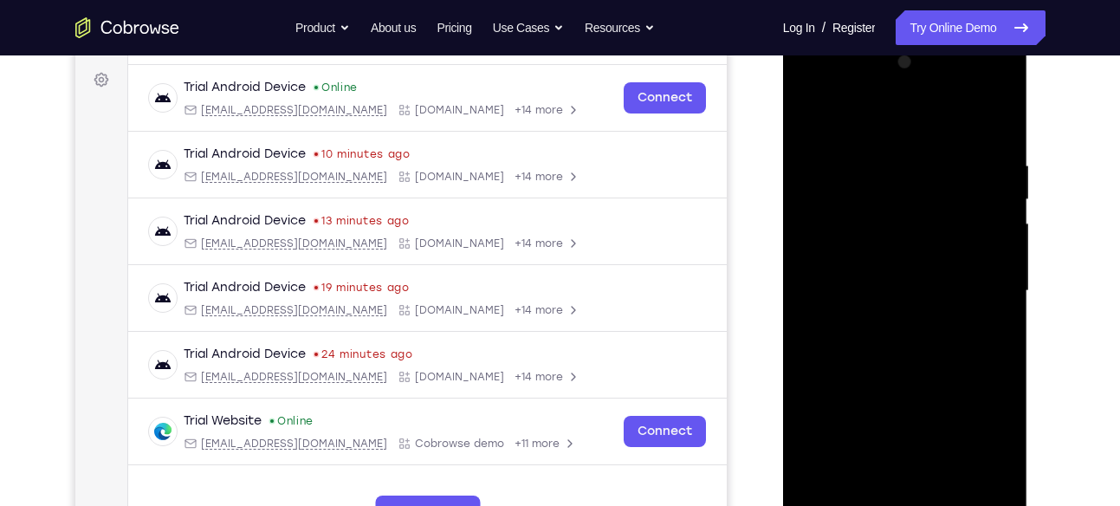
click at [873, 42] on div at bounding box center [905, 294] width 245 height 516
click at [880, 127] on div at bounding box center [905, 291] width 218 height 485
click at [979, 162] on div at bounding box center [905, 291] width 218 height 485
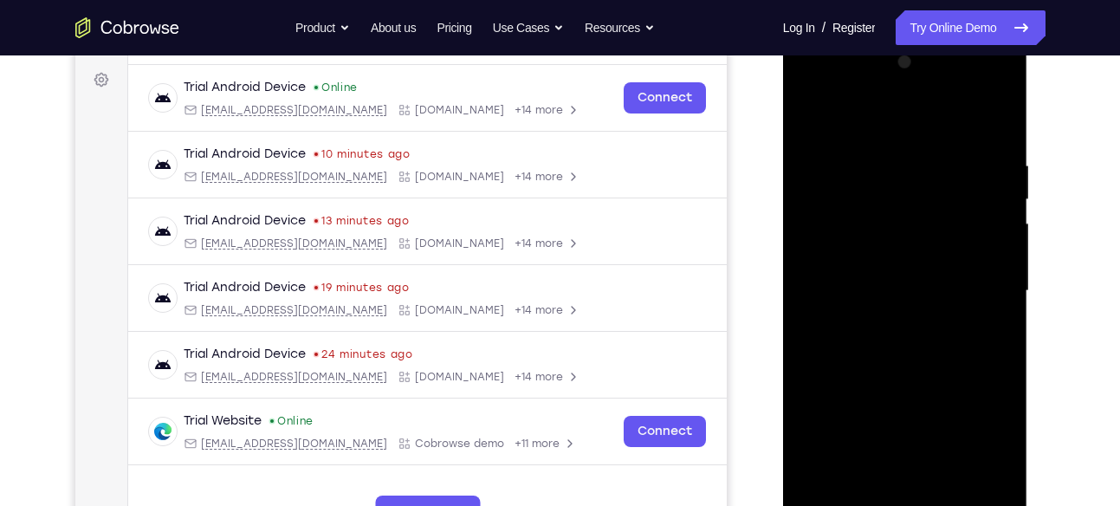
click at [979, 162] on div at bounding box center [905, 291] width 218 height 485
click at [986, 117] on div at bounding box center [905, 291] width 218 height 485
drag, startPoint x: 927, startPoint y: 189, endPoint x: 793, endPoint y: 188, distance: 134.3
click at [793, 188] on div at bounding box center [905, 294] width 245 height 516
drag, startPoint x: 937, startPoint y: 174, endPoint x: 766, endPoint y: 172, distance: 170.7
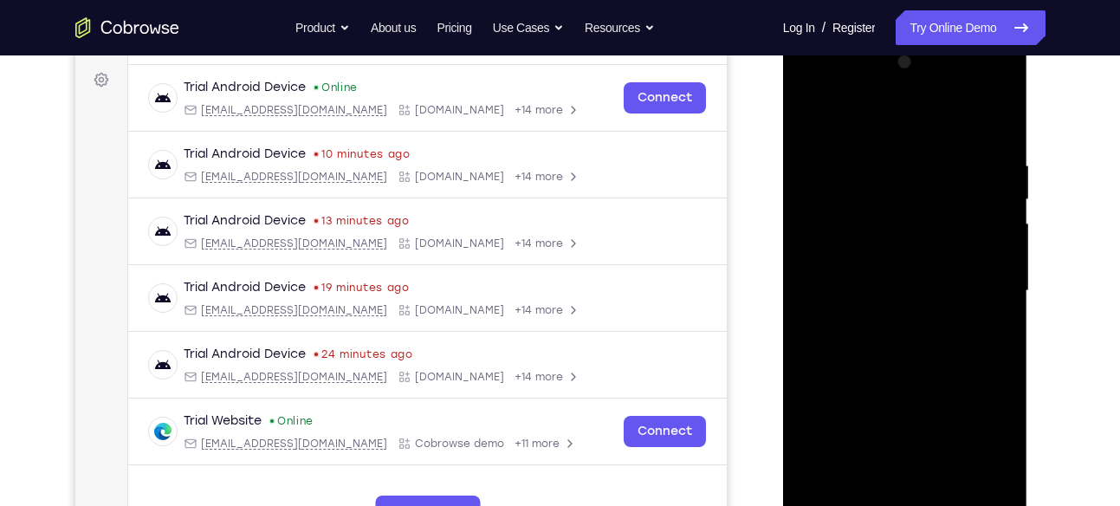
click at [783, 172] on html "Online web based iOS Simulators and Android Emulators. Run iPhone, iPad, Mobile…" at bounding box center [906, 296] width 247 height 520
drag, startPoint x: 913, startPoint y: 159, endPoint x: 754, endPoint y: 169, distance: 158.9
click at [783, 169] on html "Online web based iOS Simulators and Android Emulators. Run iPhone, iPad, Mobile…" at bounding box center [906, 296] width 247 height 520
drag, startPoint x: 914, startPoint y: 164, endPoint x: 777, endPoint y: 176, distance: 137.5
click at [783, 176] on html "Online web based iOS Simulators and Android Emulators. Run iPhone, iPad, Mobile…" at bounding box center [906, 296] width 247 height 520
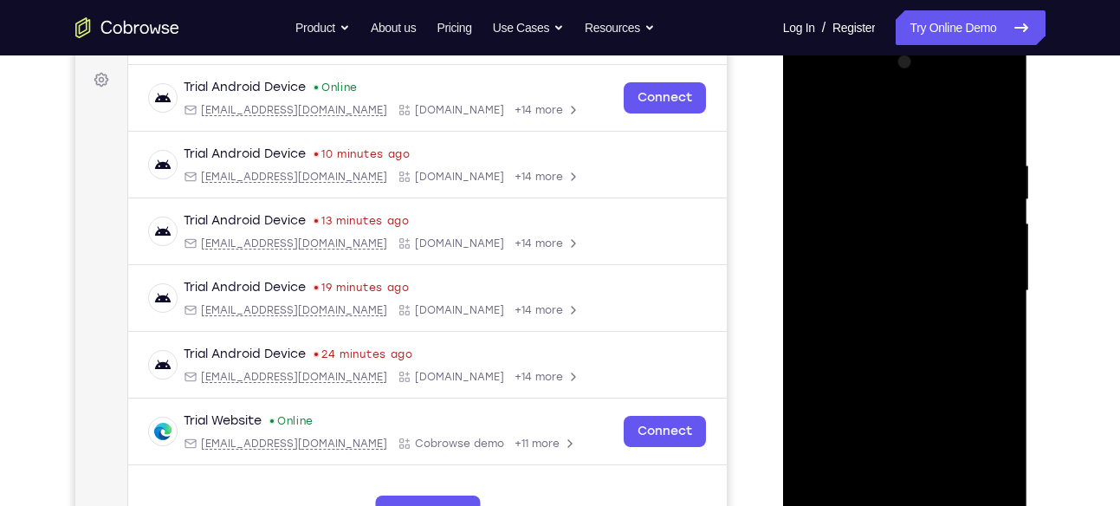
drag, startPoint x: 931, startPoint y: 155, endPoint x: 803, endPoint y: 165, distance: 127.7
click at [803, 165] on div at bounding box center [905, 291] width 218 height 485
drag, startPoint x: 943, startPoint y: 152, endPoint x: 822, endPoint y: 160, distance: 121.6
click at [822, 160] on div at bounding box center [905, 291] width 218 height 485
drag, startPoint x: 948, startPoint y: 159, endPoint x: 828, endPoint y: 166, distance: 119.8
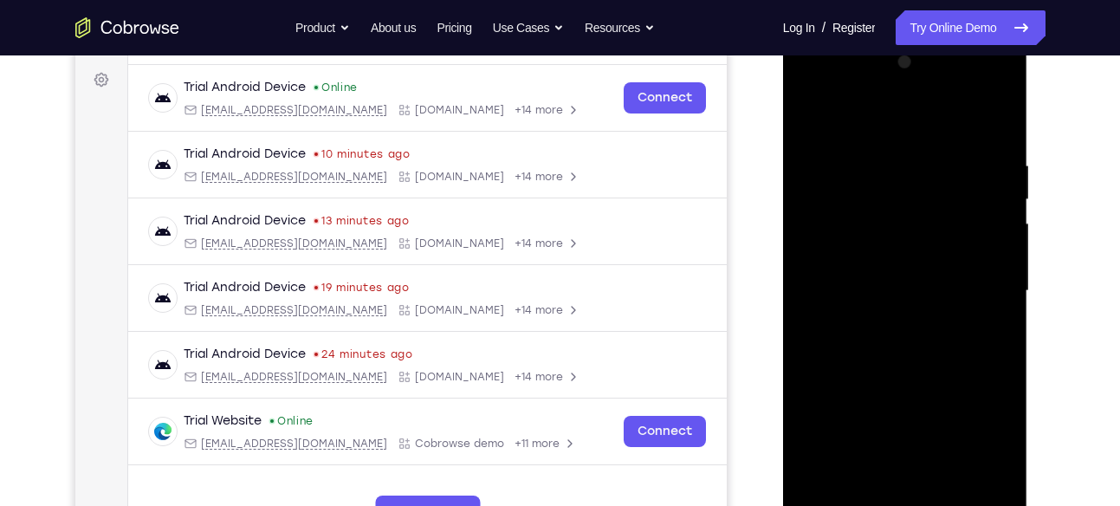
click at [828, 166] on div at bounding box center [905, 291] width 218 height 485
drag, startPoint x: 942, startPoint y: 162, endPoint x: 852, endPoint y: 168, distance: 90.3
click at [852, 168] on div at bounding box center [905, 291] width 218 height 485
drag, startPoint x: 905, startPoint y: 353, endPoint x: 903, endPoint y: 153, distance: 200.2
click at [903, 153] on div at bounding box center [905, 291] width 218 height 485
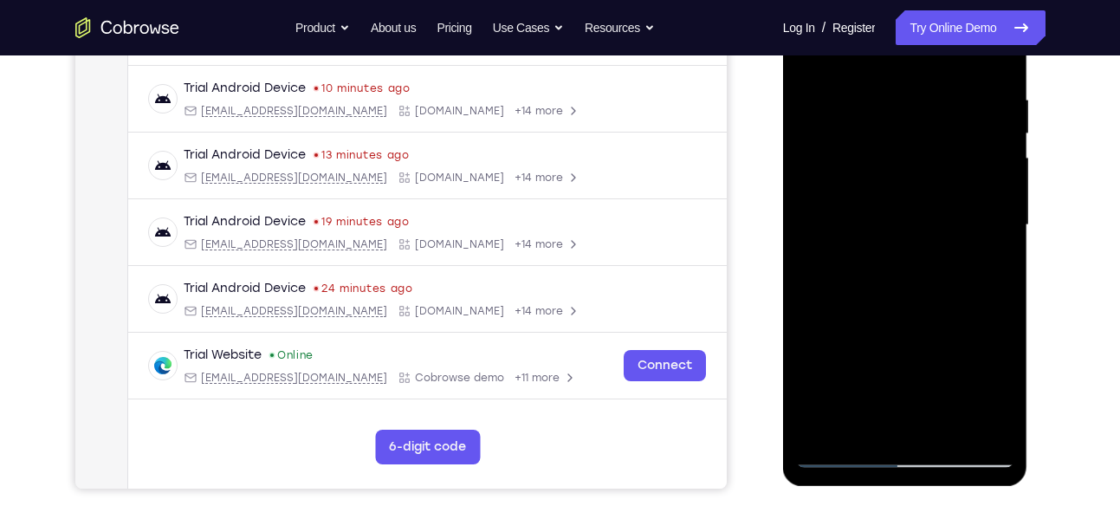
scroll to position [319, 0]
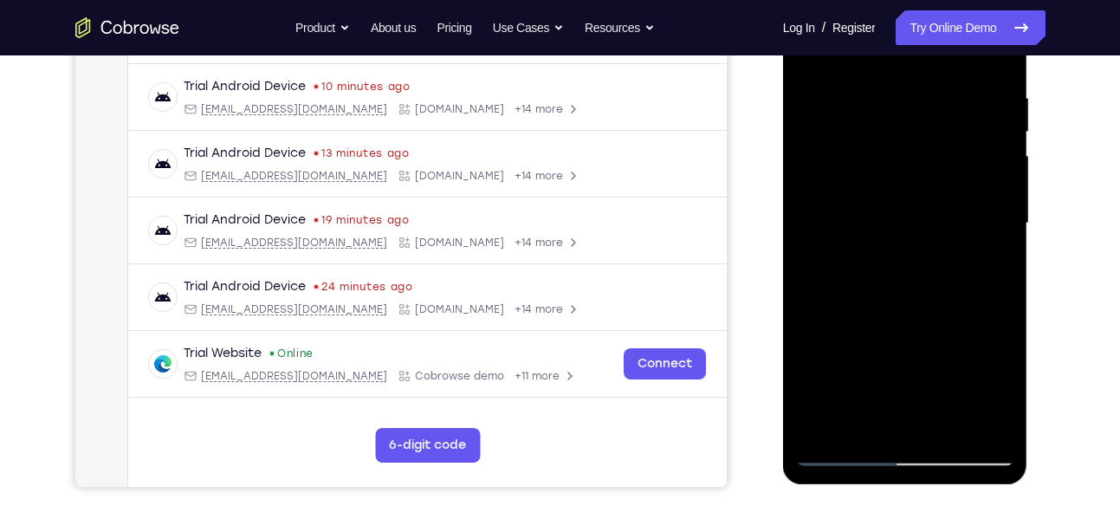
drag, startPoint x: 903, startPoint y: 309, endPoint x: 881, endPoint y: 80, distance: 229.8
click at [881, 80] on div at bounding box center [905, 223] width 218 height 485
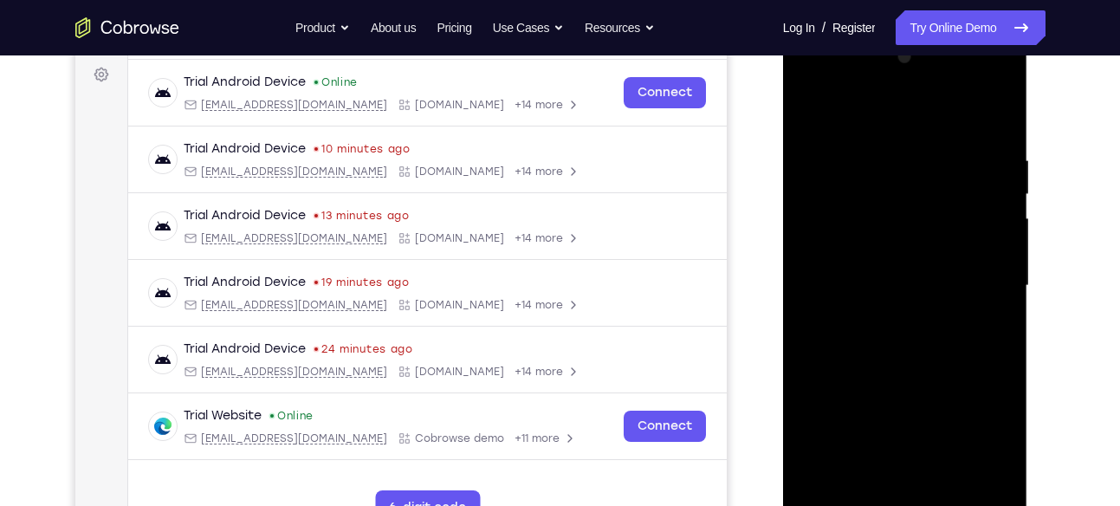
scroll to position [256, 0]
drag, startPoint x: 900, startPoint y: 319, endPoint x: 901, endPoint y: 51, distance: 267.8
click at [901, 51] on div at bounding box center [905, 286] width 218 height 485
drag, startPoint x: 914, startPoint y: 335, endPoint x: 901, endPoint y: 125, distance: 210.1
click at [901, 125] on div at bounding box center [905, 286] width 218 height 485
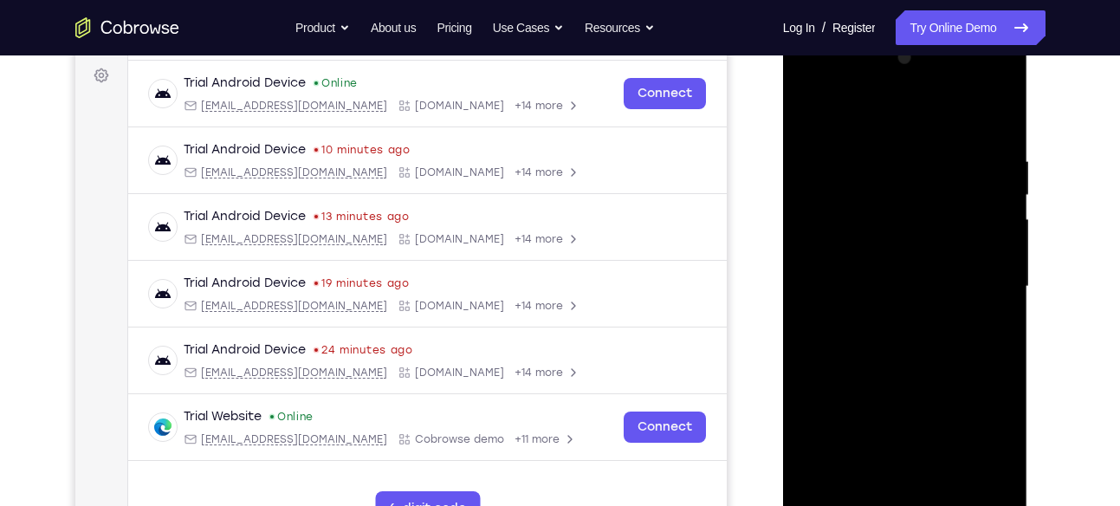
drag, startPoint x: 919, startPoint y: 355, endPoint x: 929, endPoint y: 341, distance: 17.3
click at [929, 341] on div at bounding box center [905, 286] width 218 height 485
click at [999, 246] on div at bounding box center [905, 286] width 218 height 485
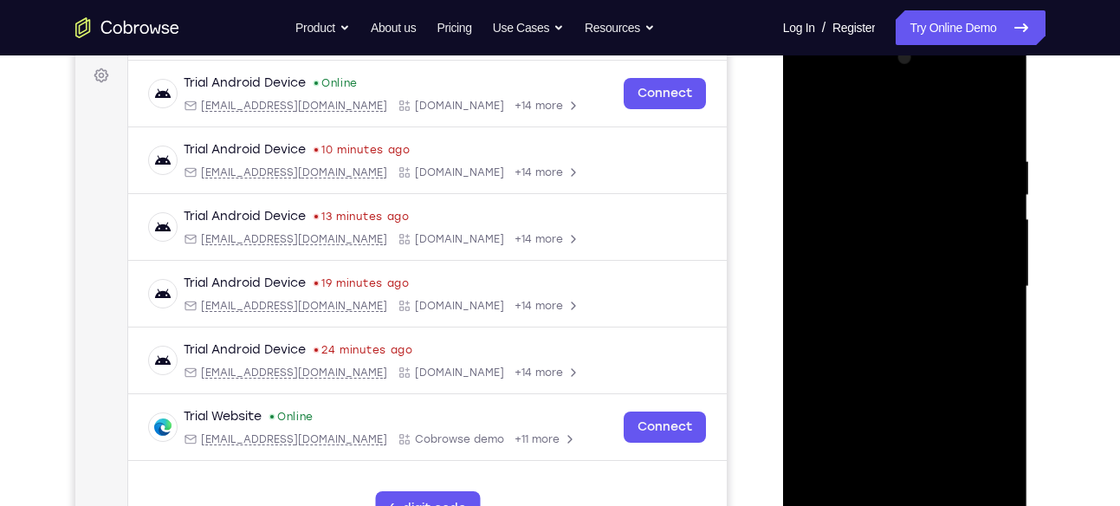
drag, startPoint x: 892, startPoint y: 359, endPoint x: 887, endPoint y: 227, distance: 131.8
click at [887, 227] on div at bounding box center [905, 286] width 218 height 485
drag, startPoint x: 895, startPoint y: 339, endPoint x: 901, endPoint y: 156, distance: 183.0
click at [901, 156] on div at bounding box center [905, 286] width 218 height 485
drag, startPoint x: 897, startPoint y: 345, endPoint x: 908, endPoint y: 168, distance: 177.1
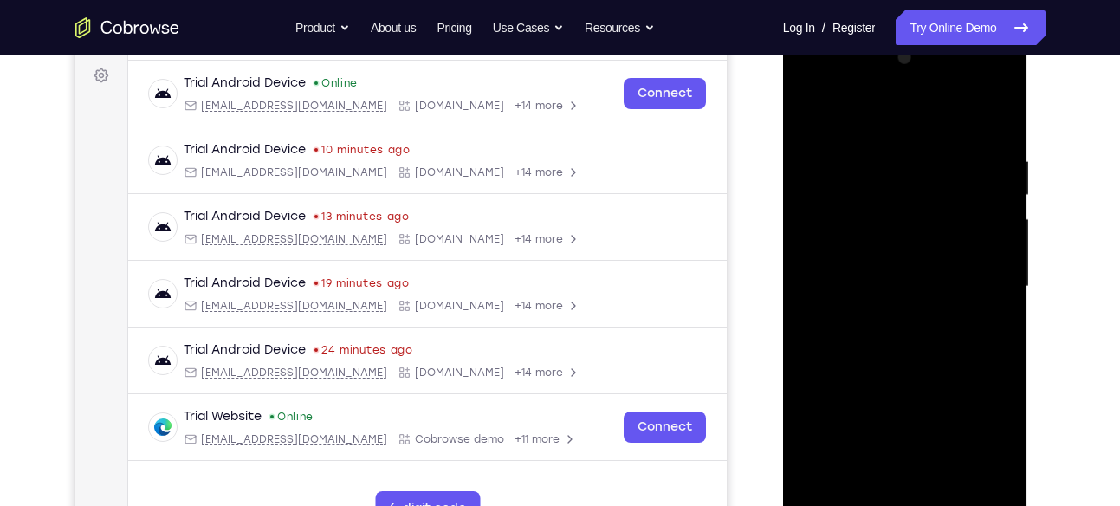
click at [908, 168] on div at bounding box center [905, 286] width 218 height 485
drag, startPoint x: 905, startPoint y: 307, endPoint x: 906, endPoint y: 121, distance: 185.5
click at [906, 121] on div at bounding box center [905, 286] width 218 height 485
drag, startPoint x: 906, startPoint y: 331, endPoint x: 906, endPoint y: 219, distance: 111.8
click at [906, 219] on div at bounding box center [905, 286] width 218 height 485
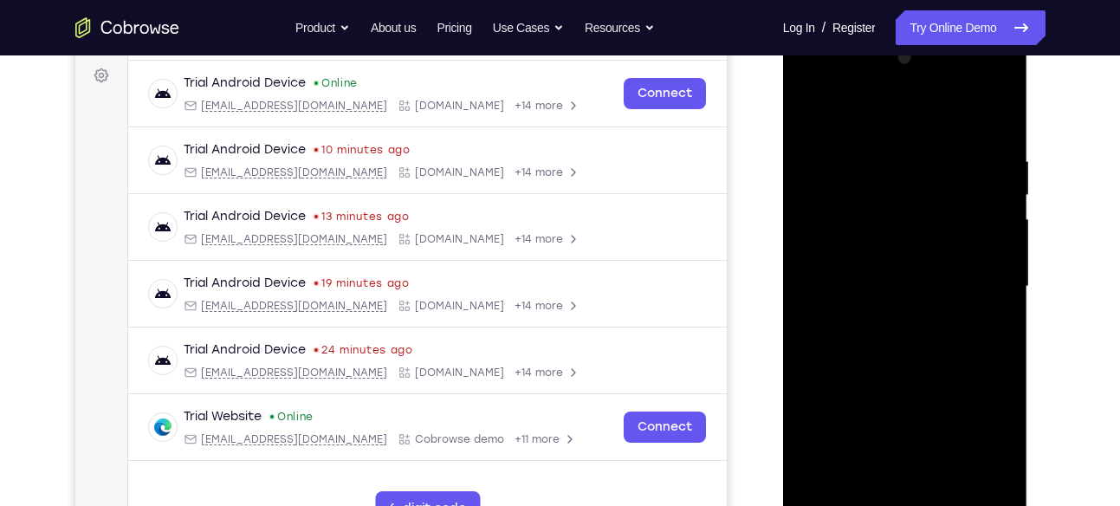
drag, startPoint x: 911, startPoint y: 348, endPoint x: 906, endPoint y: 228, distance: 119.7
click at [906, 228] on div at bounding box center [905, 286] width 218 height 485
drag, startPoint x: 935, startPoint y: 239, endPoint x: 944, endPoint y: 383, distance: 144.1
click at [944, 383] on div at bounding box center [905, 286] width 218 height 485
click at [941, 380] on div at bounding box center [905, 286] width 218 height 485
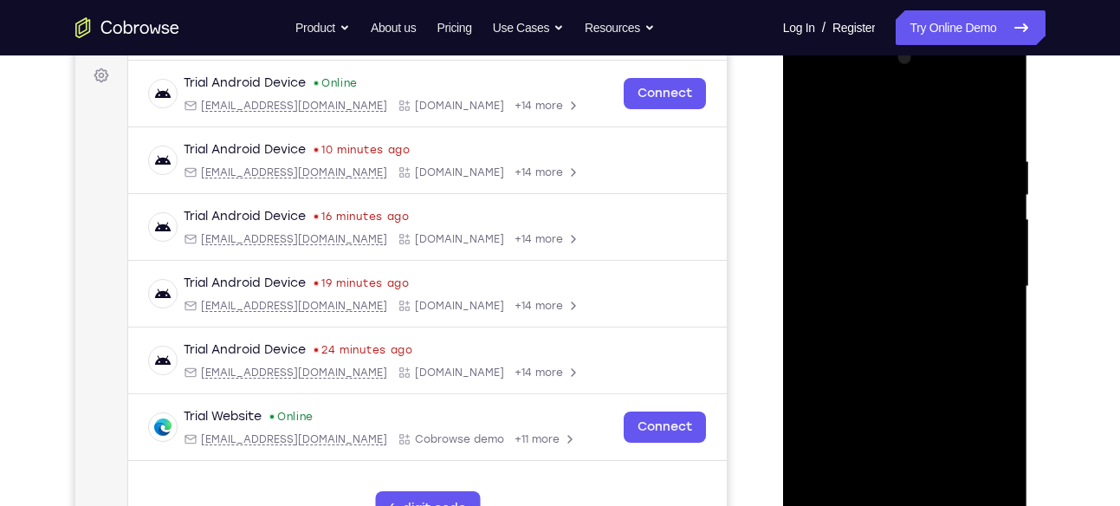
drag, startPoint x: 941, startPoint y: 380, endPoint x: 925, endPoint y: 197, distance: 184.5
click at [925, 197] on div at bounding box center [905, 286] width 218 height 485
drag, startPoint x: 936, startPoint y: 360, endPoint x: 921, endPoint y: 190, distance: 170.5
click at [921, 190] on div at bounding box center [905, 286] width 218 height 485
drag, startPoint x: 923, startPoint y: 315, endPoint x: 909, endPoint y: 164, distance: 152.3
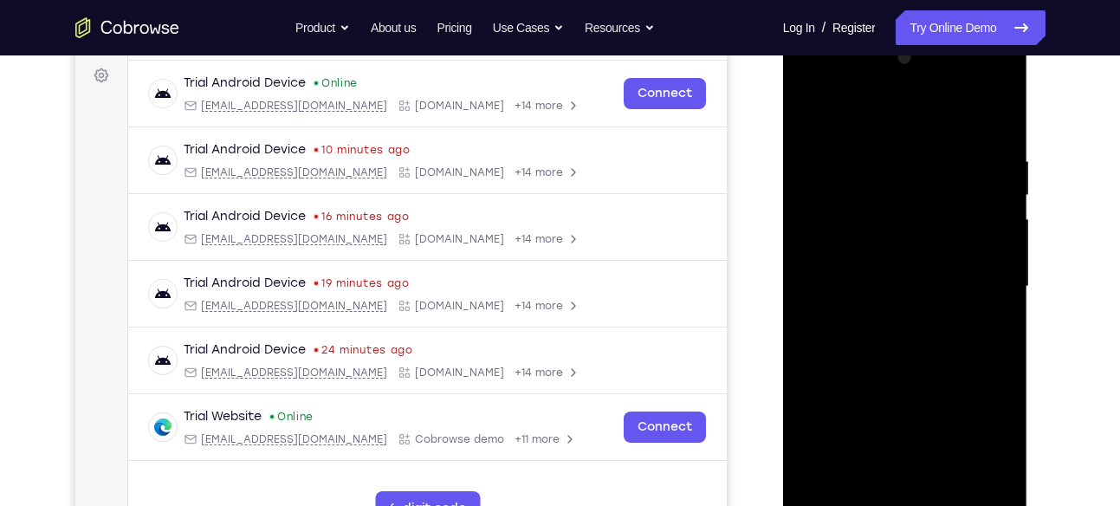
click at [909, 164] on div at bounding box center [905, 286] width 218 height 485
click at [959, 491] on div at bounding box center [905, 286] width 218 height 485
click at [907, 380] on div at bounding box center [905, 286] width 218 height 485
drag, startPoint x: 912, startPoint y: 199, endPoint x: 853, endPoint y: 205, distance: 59.2
click at [853, 205] on div at bounding box center [905, 286] width 218 height 485
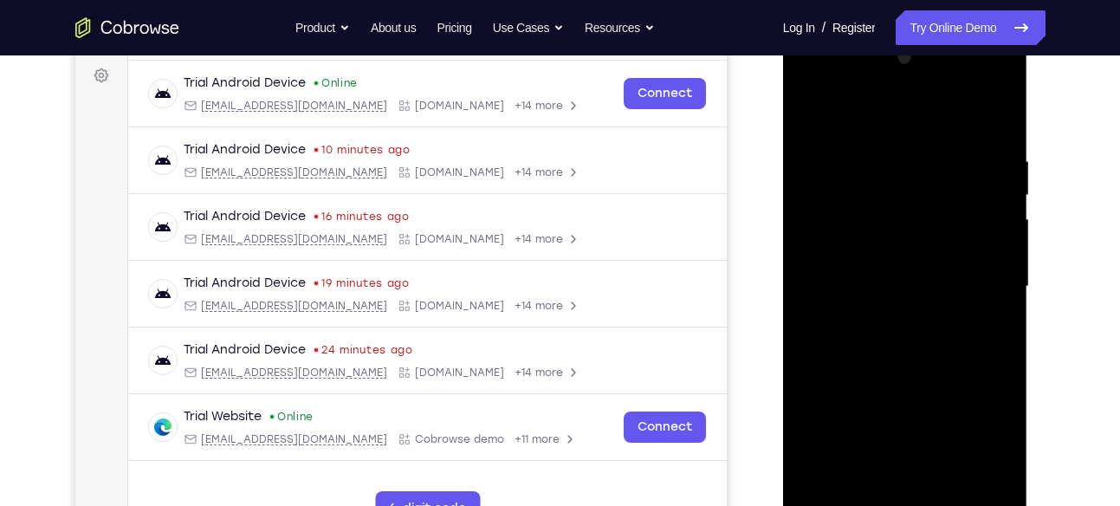
drag, startPoint x: 964, startPoint y: 192, endPoint x: 841, endPoint y: 192, distance: 122.2
click at [841, 192] on div at bounding box center [905, 286] width 218 height 485
drag, startPoint x: 980, startPoint y: 185, endPoint x: 862, endPoint y: 186, distance: 117.9
click at [862, 186] on div at bounding box center [905, 286] width 218 height 485
drag, startPoint x: 944, startPoint y: 185, endPoint x: 814, endPoint y: 195, distance: 130.3
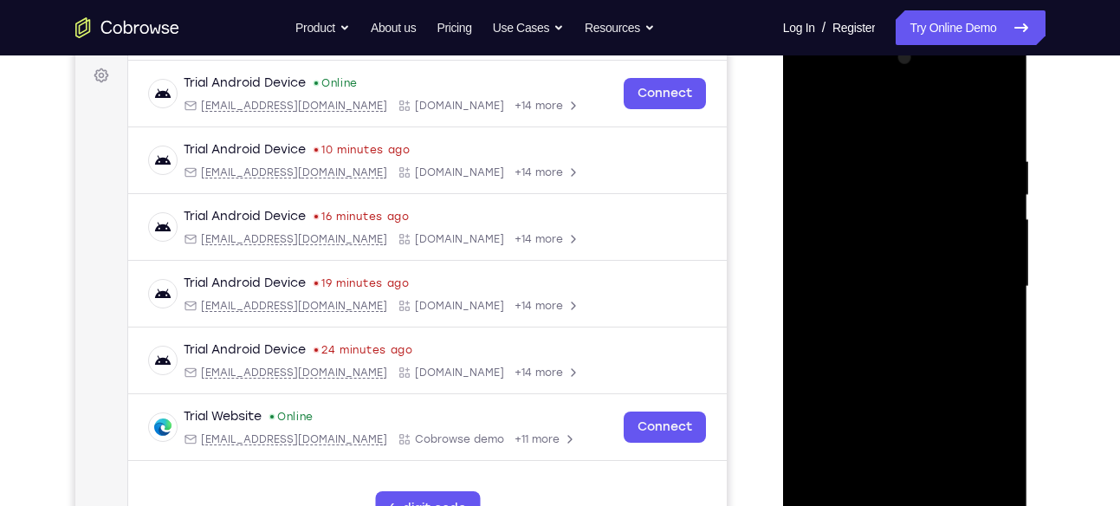
click at [814, 195] on div at bounding box center [905, 286] width 218 height 485
click at [805, 186] on div at bounding box center [905, 286] width 218 height 485
click at [810, 114] on div at bounding box center [905, 286] width 218 height 485
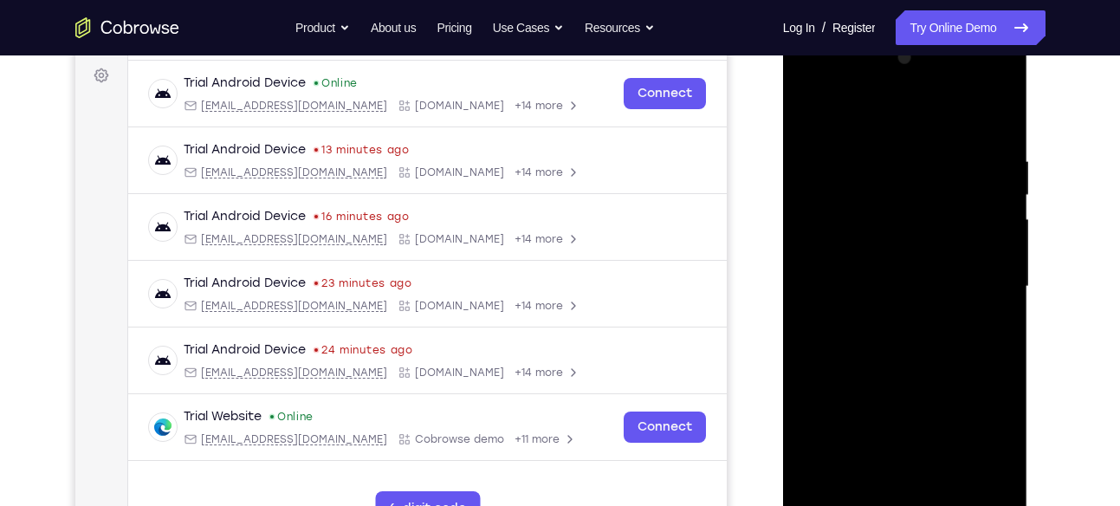
drag, startPoint x: 815, startPoint y: 326, endPoint x: 772, endPoint y: -32, distance: 360.5
click at [783, 31] on html "Online web based iOS Simulators and Android Emulators. Run iPhone, iPad, Mobile…" at bounding box center [906, 291] width 247 height 520
drag, startPoint x: 886, startPoint y: 172, endPoint x: 910, endPoint y: 549, distance: 377.7
click at [910, 505] on div at bounding box center [906, 291] width 247 height 520
drag, startPoint x: 947, startPoint y: 169, endPoint x: 998, endPoint y: 549, distance: 383.9
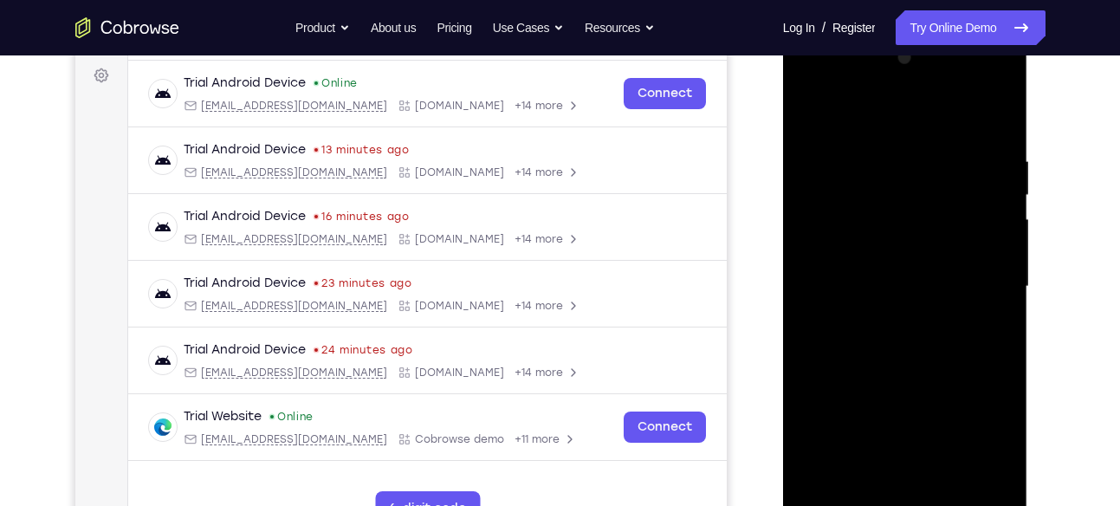
click at [998, 505] on div at bounding box center [906, 291] width 247 height 520
click at [932, 31] on div at bounding box center [905, 31] width 245 height 0
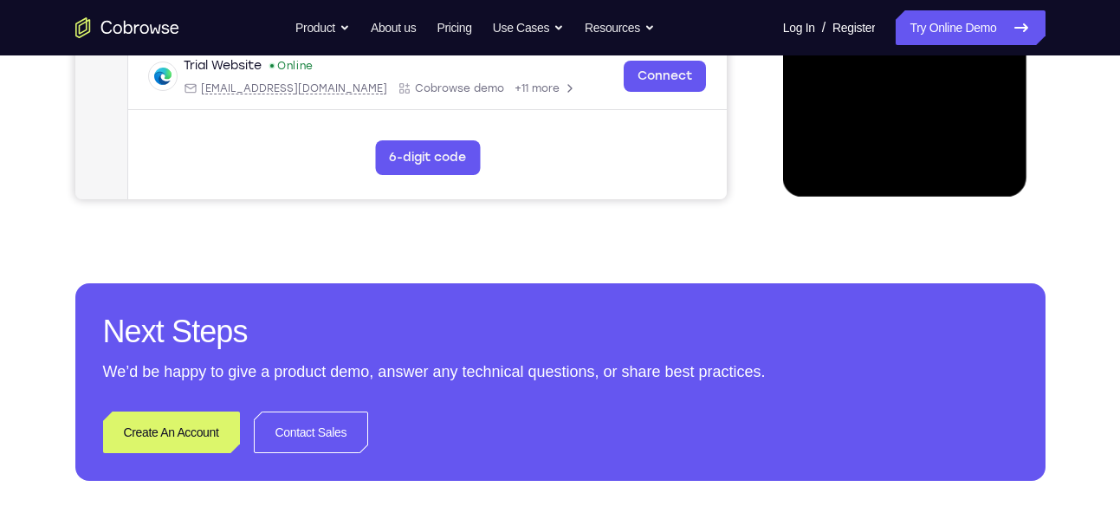
scroll to position [607, 0]
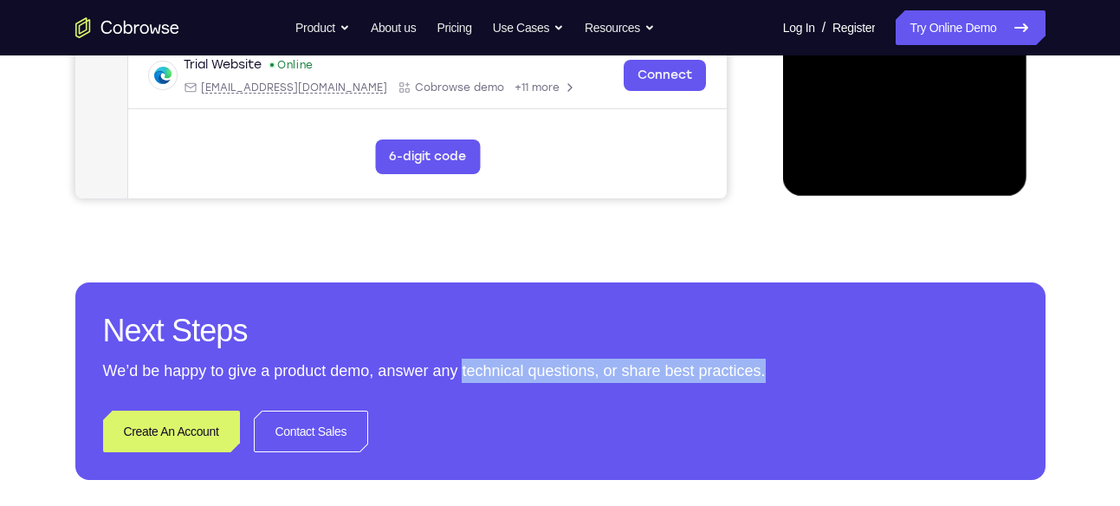
drag, startPoint x: 892, startPoint y: 364, endPoint x: 522, endPoint y: 365, distance: 370.0
click at [522, 365] on p "We’d be happy to give a product demo, answer any technical questions, or share …" at bounding box center [560, 371] width 915 height 24
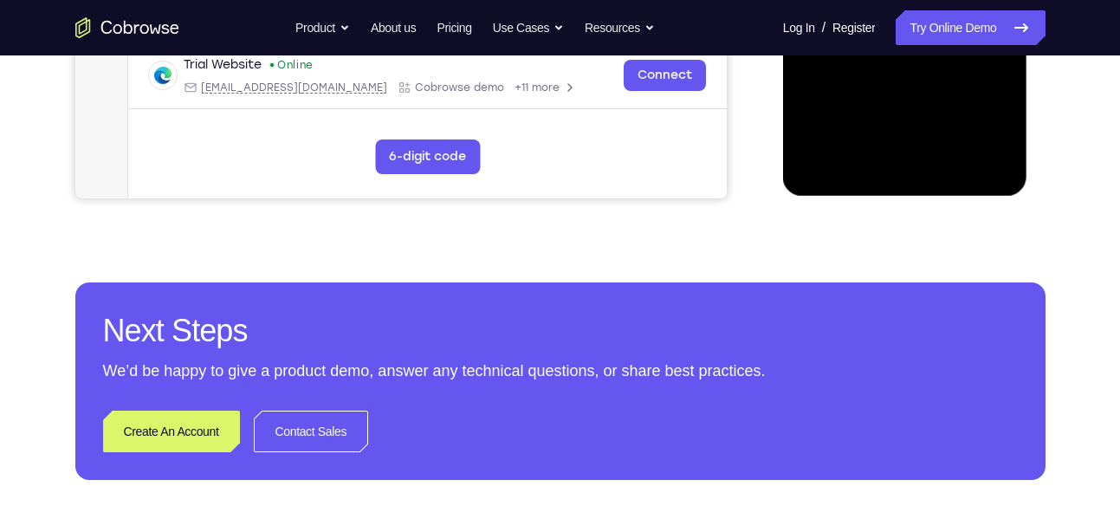
drag, startPoint x: 522, startPoint y: 365, endPoint x: 499, endPoint y: 321, distance: 49.6
click at [499, 321] on h2 "Next Steps" at bounding box center [560, 331] width 915 height 42
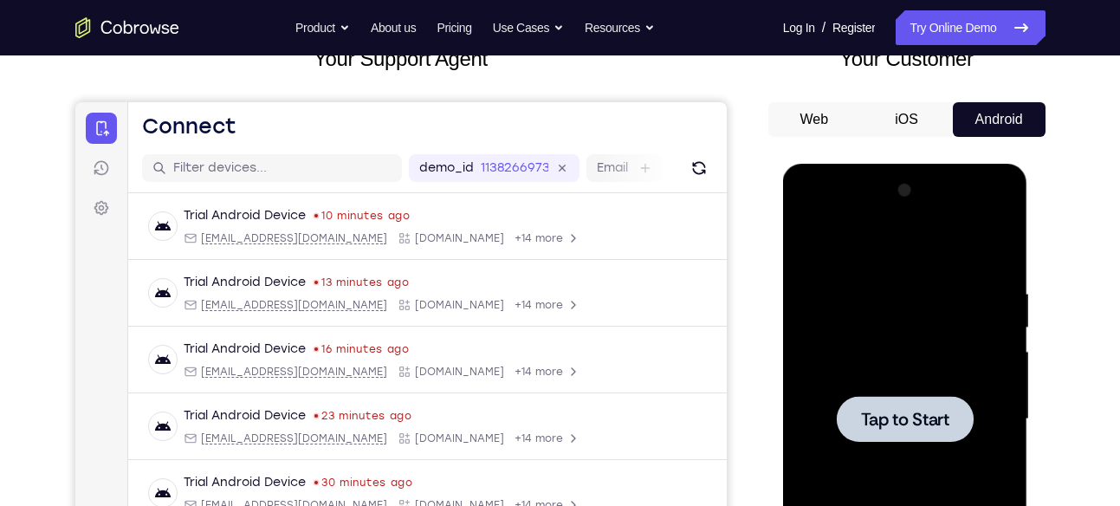
scroll to position [62, 0]
